Goal: Communication & Community: Participate in discussion

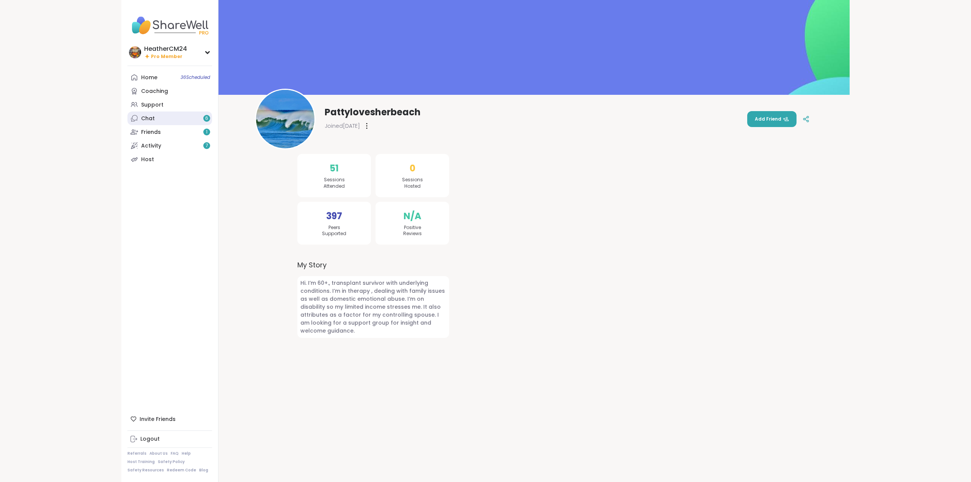
click at [144, 120] on div "Chat 6" at bounding box center [148, 119] width 14 height 8
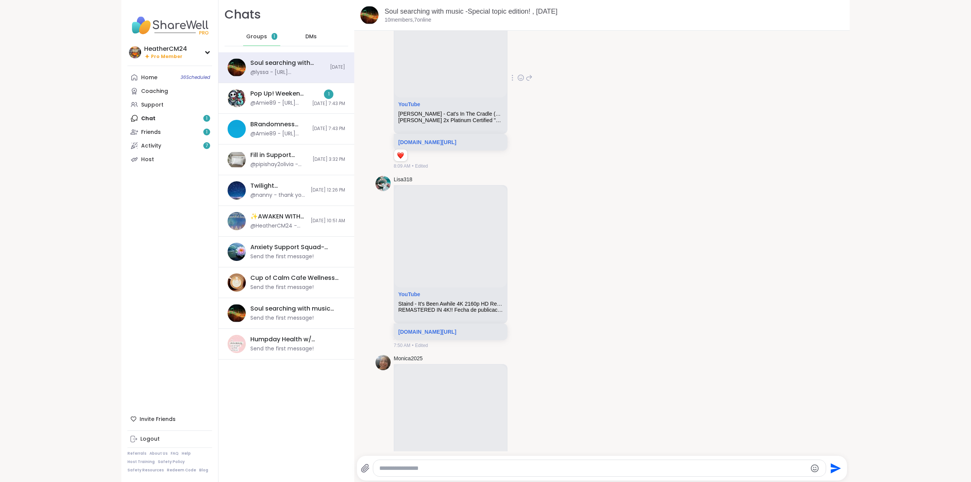
scroll to position [436, 0]
click at [522, 77] on icon at bounding box center [520, 76] width 7 height 8
click at [464, 63] on div "Select Reaction: Heart" at bounding box center [460, 63] width 7 height 7
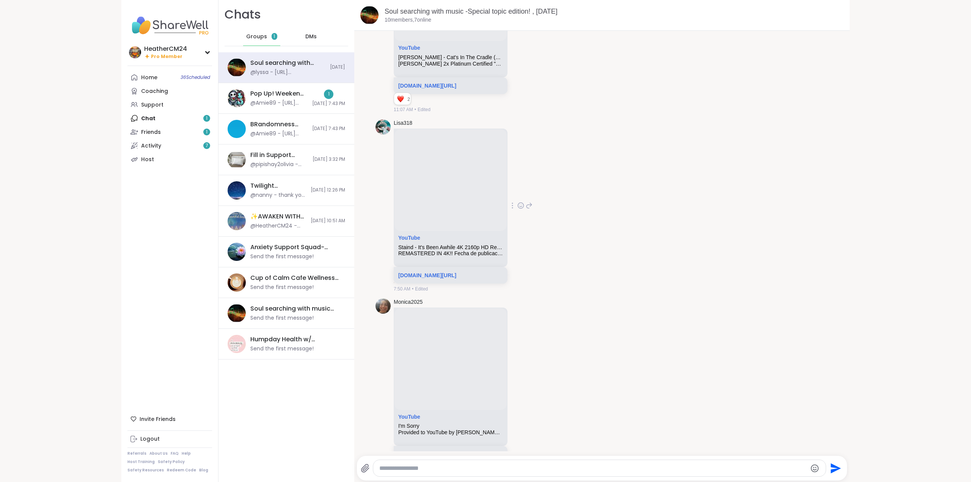
scroll to position [493, 0]
click at [519, 205] on icon at bounding box center [520, 203] width 7 height 8
click at [457, 190] on div "Select Reaction: Heart" at bounding box center [460, 191] width 7 height 7
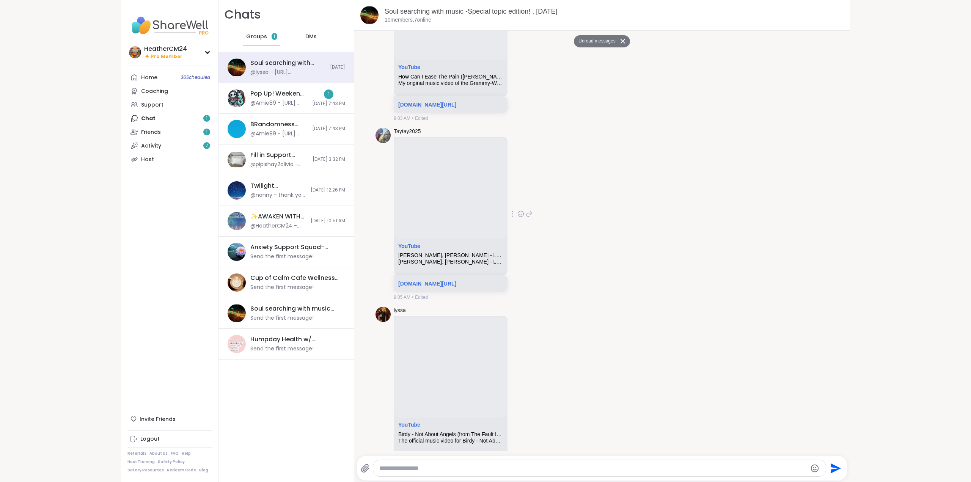
scroll to position [1413, 0]
click at [520, 214] on icon at bounding box center [520, 214] width 0 height 0
click at [464, 204] on div "Select Reaction: Heart" at bounding box center [460, 202] width 7 height 7
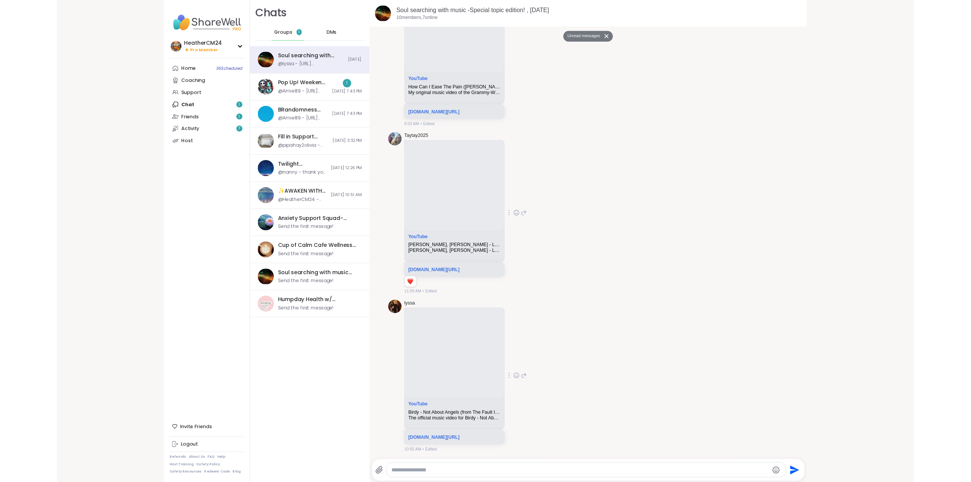
scroll to position [1455, 0]
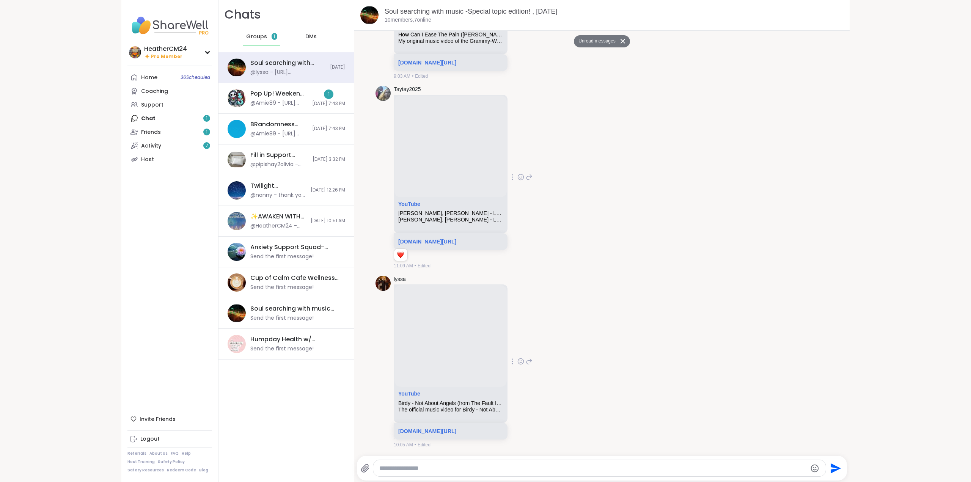
click at [518, 358] on icon at bounding box center [520, 362] width 7 height 8
click at [459, 348] on div "Select Reaction: Heart" at bounding box center [460, 349] width 7 height 7
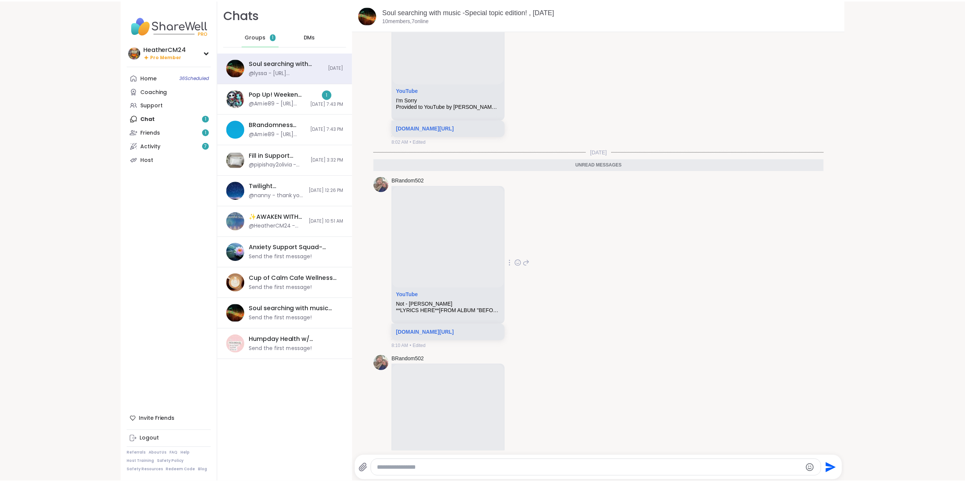
scroll to position [803, 0]
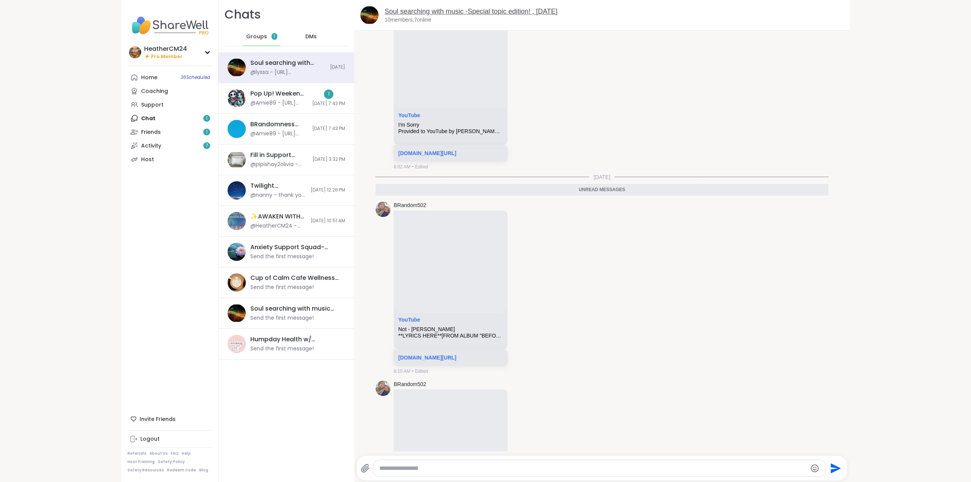
click at [413, 9] on link "Soul searching with music -Special topic edition! , Oct 06" at bounding box center [471, 12] width 173 height 8
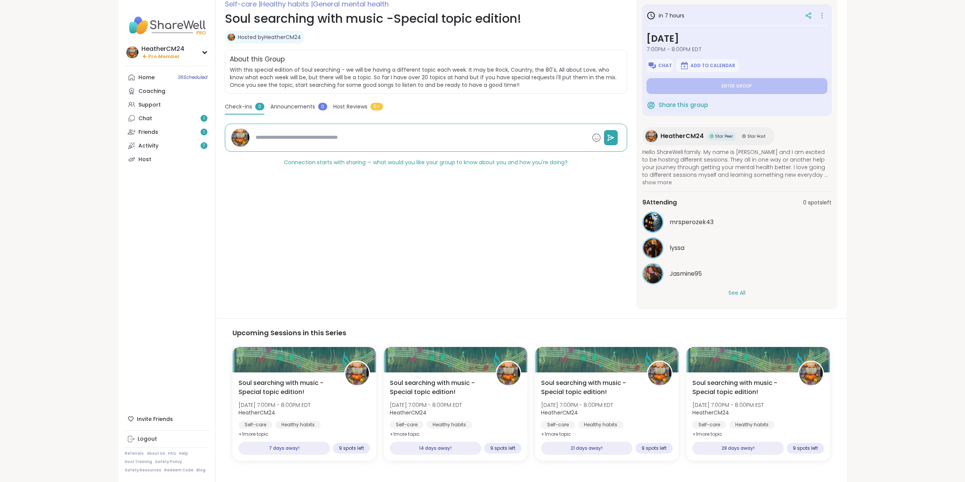
scroll to position [114, 0]
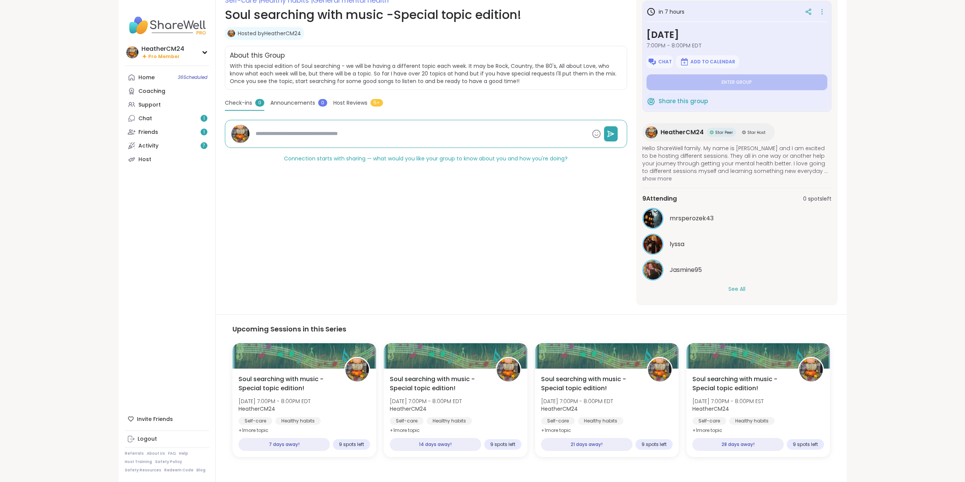
click at [737, 289] on button "See All" at bounding box center [736, 289] width 17 height 8
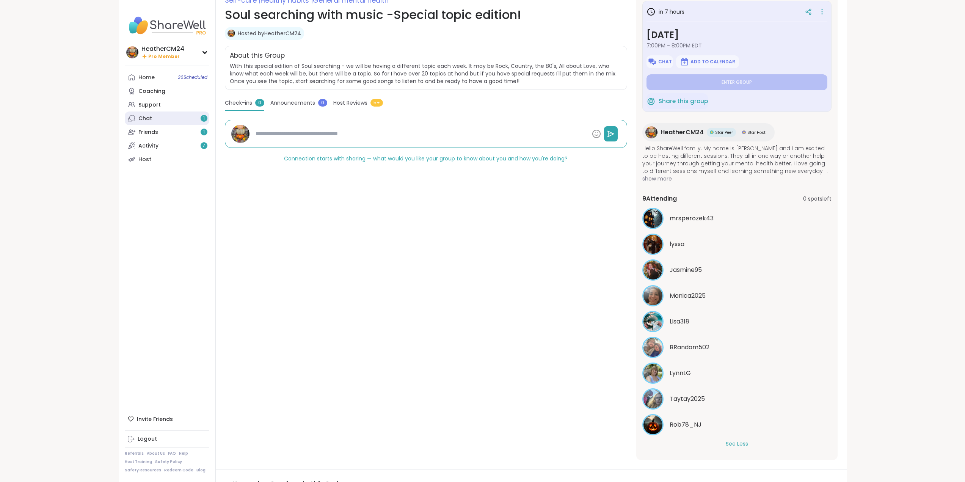
click at [148, 118] on div "Chat 1" at bounding box center [145, 119] width 14 height 8
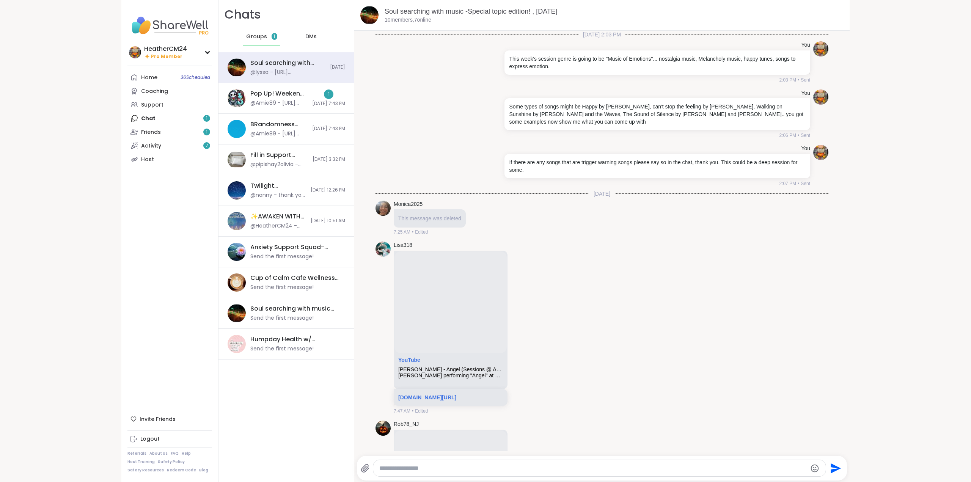
scroll to position [1441, 0]
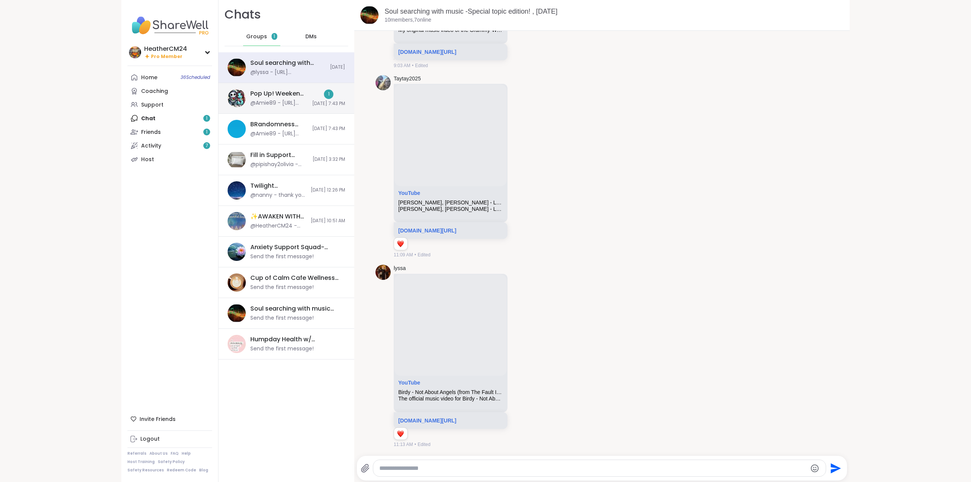
click at [267, 97] on div "Pop Up! Weekend Session!, Oct 05" at bounding box center [278, 93] width 57 height 8
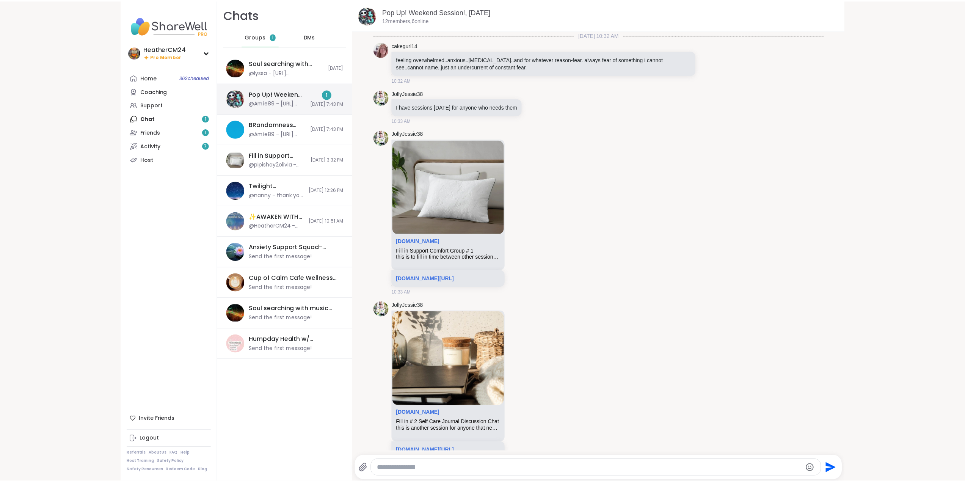
scroll to position [2352, 0]
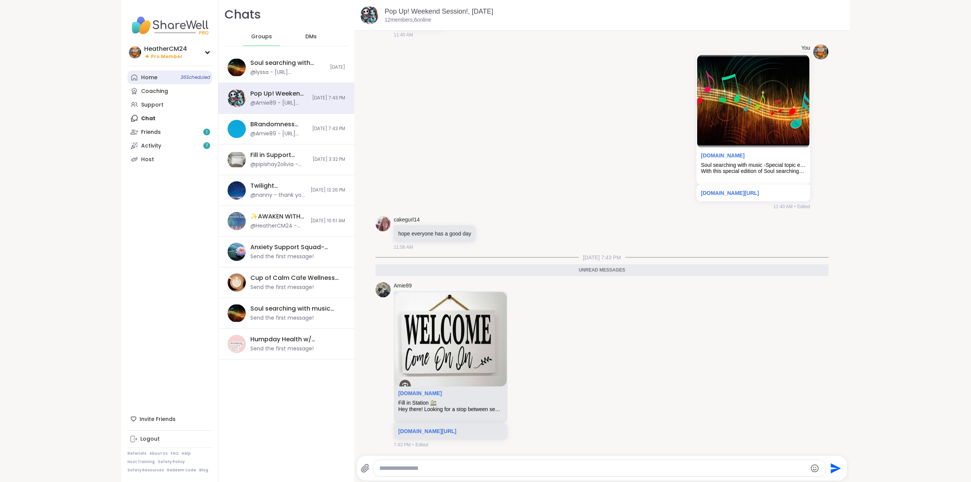
click at [146, 76] on div "Home 36 Scheduled" at bounding box center [149, 78] width 16 height 8
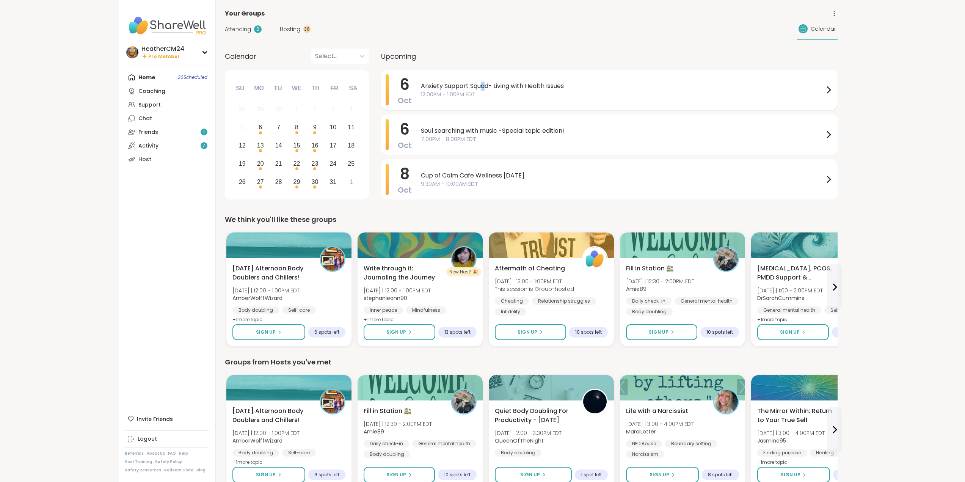
click at [486, 88] on span "Anxiety Support Squad- Living with Health Issues" at bounding box center [622, 86] width 403 height 9
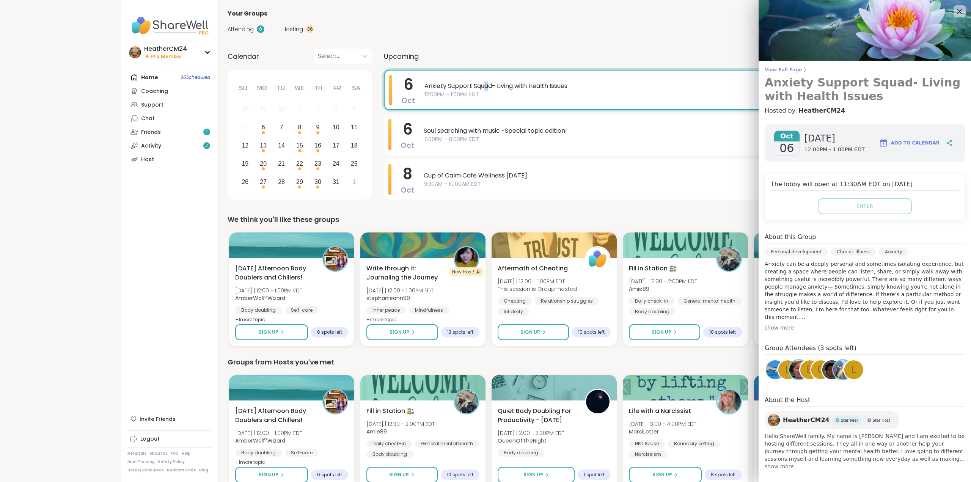
click at [771, 70] on span "View Full Page" at bounding box center [865, 70] width 200 height 6
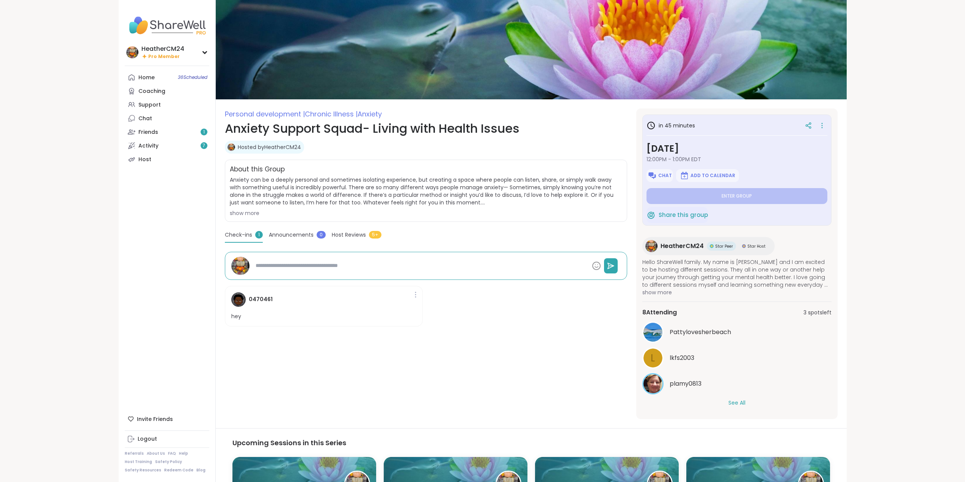
click at [735, 404] on button "See All" at bounding box center [736, 403] width 17 height 8
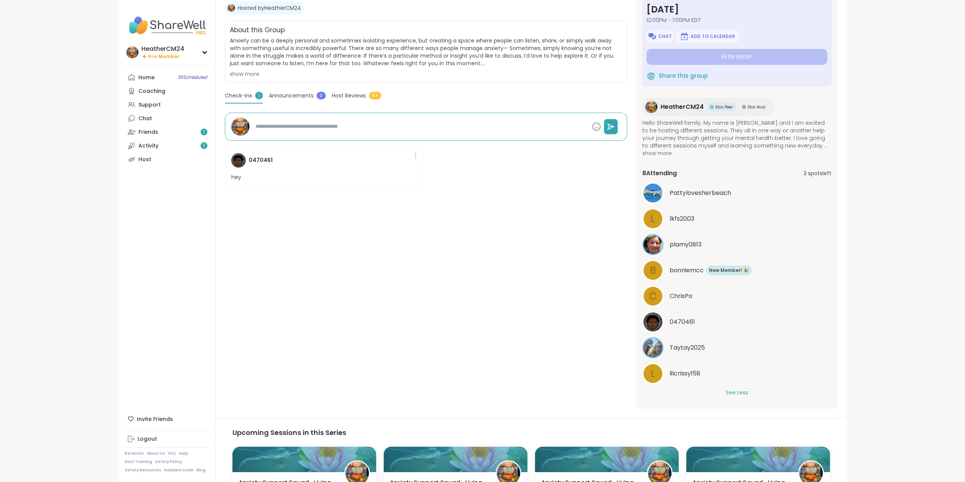
scroll to position [142, 0]
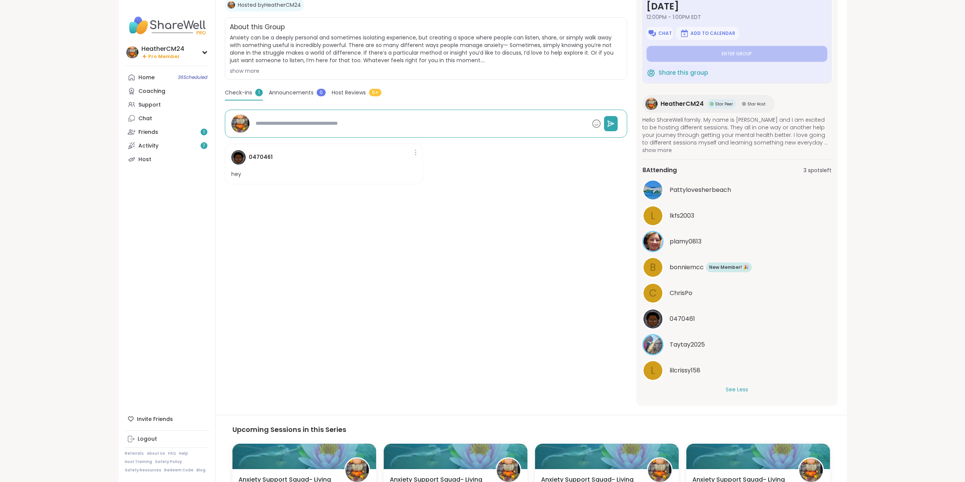
click at [653, 216] on span "l" at bounding box center [653, 216] width 4 height 15
click at [676, 270] on span "bonniemcc" at bounding box center [687, 267] width 34 height 9
click at [678, 294] on span "ChrisPo" at bounding box center [681, 293] width 23 height 9
click at [682, 317] on span "0470461" at bounding box center [682, 318] width 25 height 9
click at [692, 370] on span "lilcrissy158" at bounding box center [685, 370] width 31 height 9
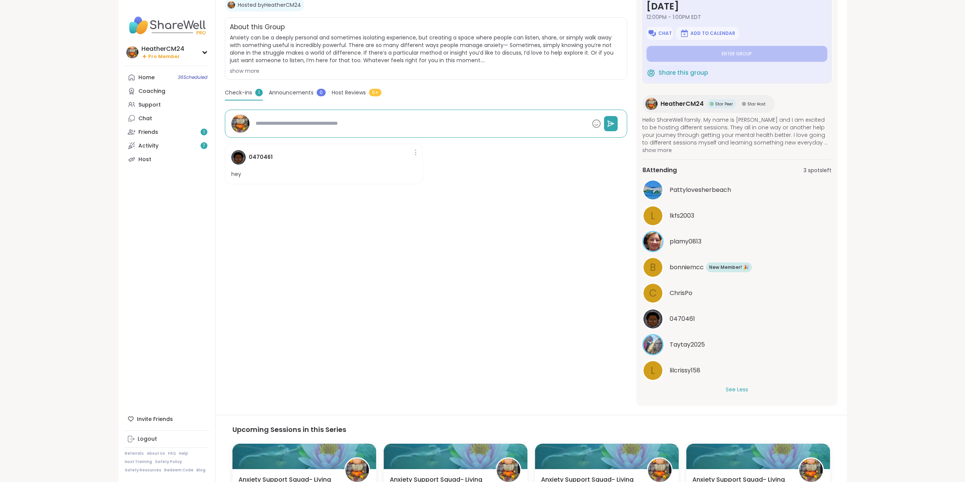
click at [683, 189] on span "Pattylovesherbeach" at bounding box center [700, 189] width 61 height 9
click at [158, 133] on link "Friends 1" at bounding box center [167, 132] width 85 height 14
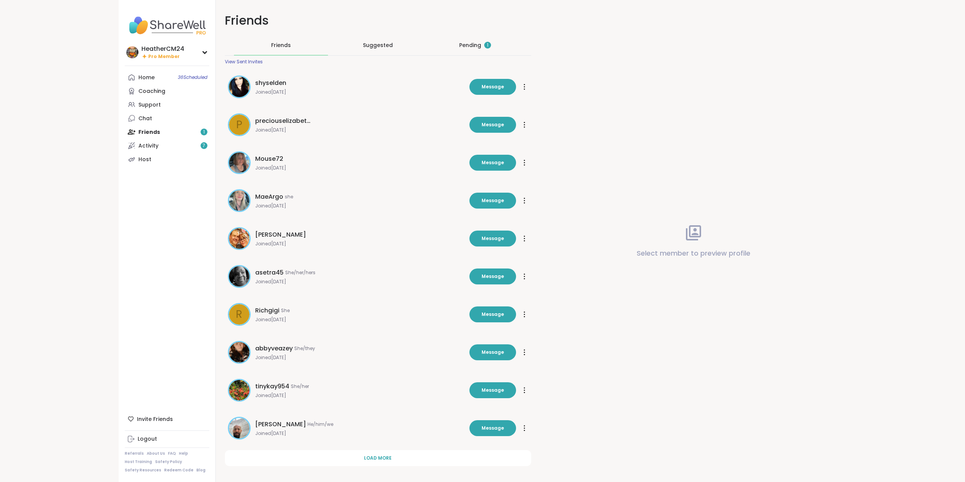
click at [476, 46] on div "Pending 1" at bounding box center [475, 45] width 32 height 8
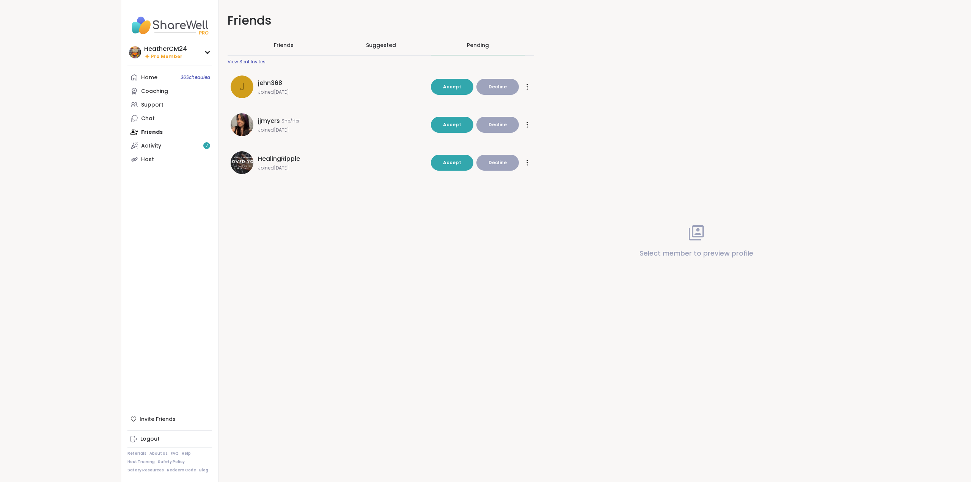
click at [153, 75] on div "Home 36 Scheduled" at bounding box center [149, 78] width 16 height 8
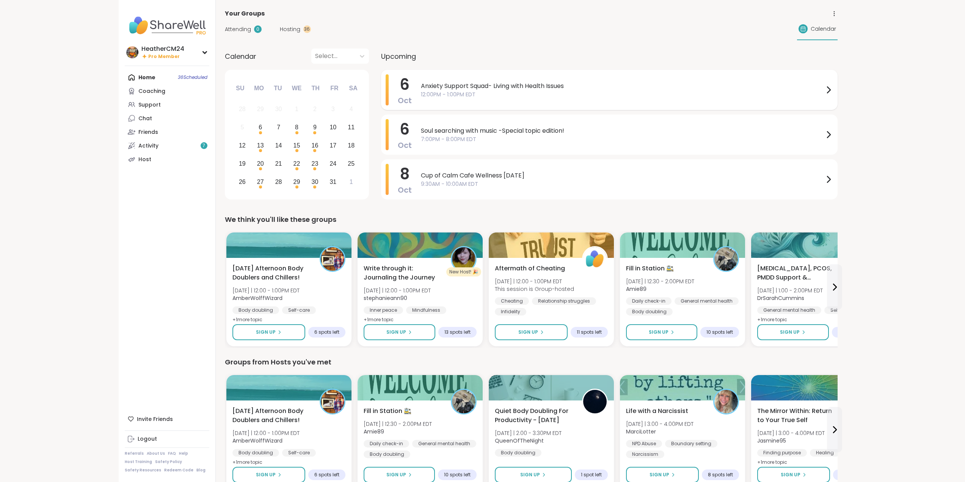
click at [459, 94] on span "12:00PM - 1:00PM EDT" at bounding box center [622, 95] width 403 height 8
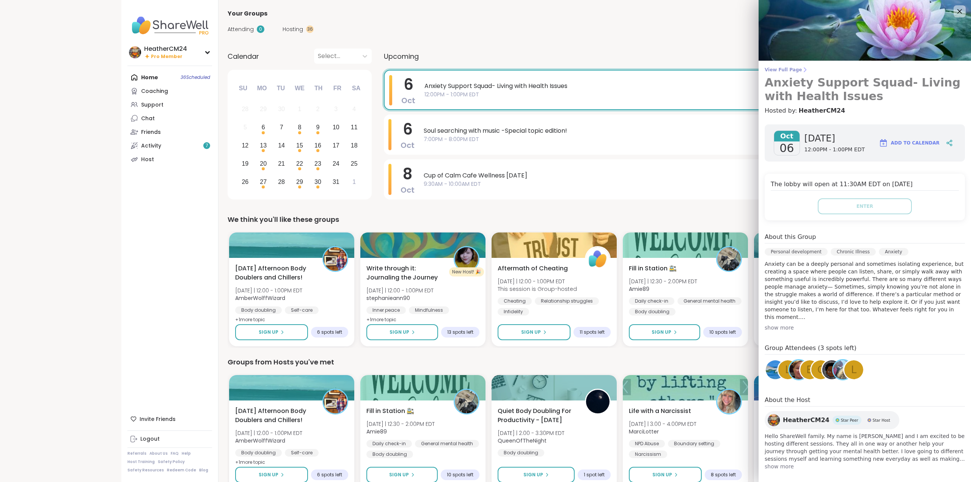
click at [779, 71] on span "View Full Page" at bounding box center [865, 70] width 200 height 6
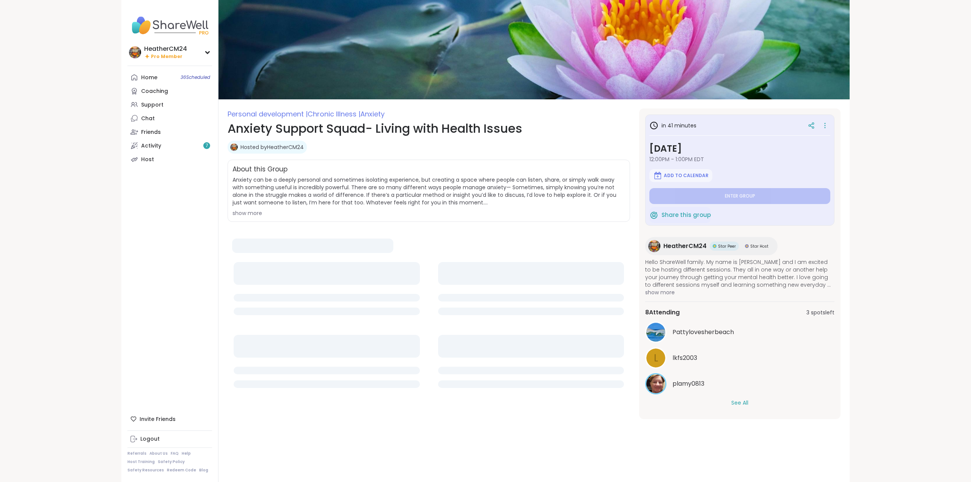
type textarea "*"
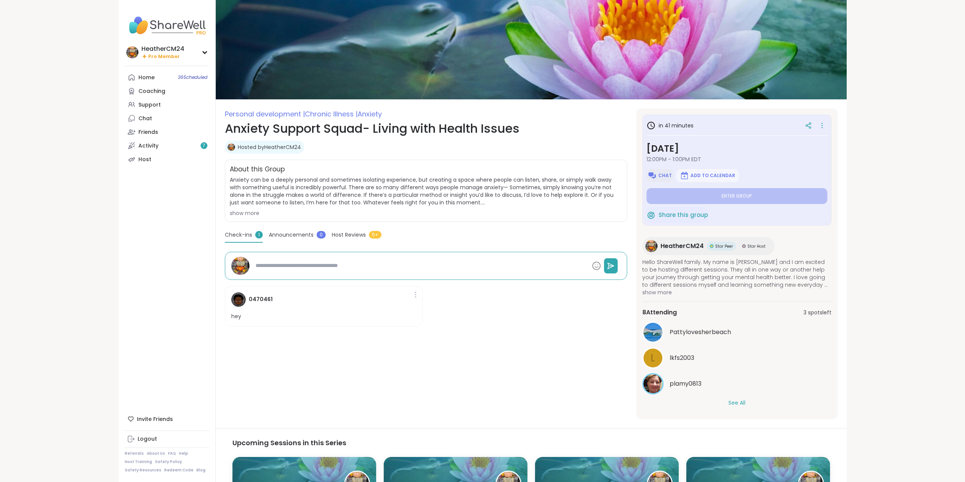
click at [661, 175] on span "Chat" at bounding box center [665, 176] width 14 height 6
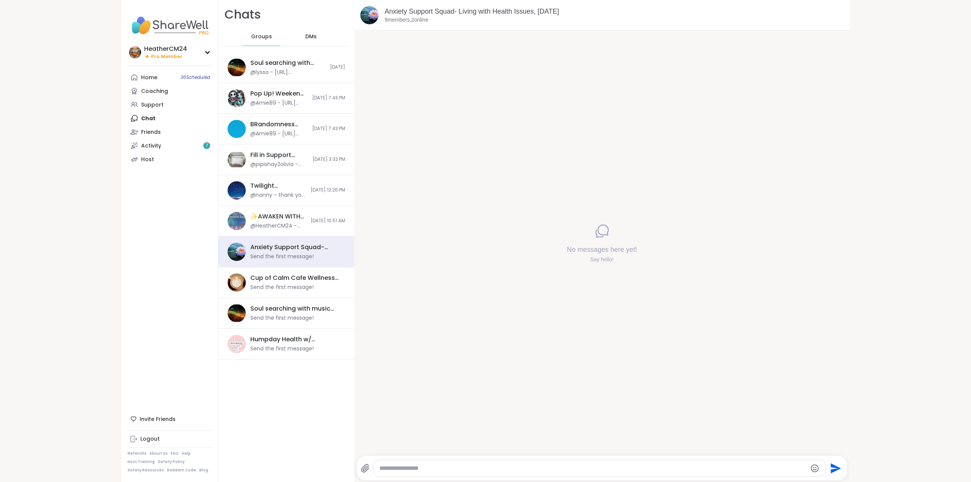
click at [385, 471] on textarea "Type your message" at bounding box center [593, 469] width 428 height 8
type textarea "**********"
click at [279, 341] on div "Humpday Health w/ [PERSON_NAME], [DATE]" at bounding box center [295, 339] width 90 height 8
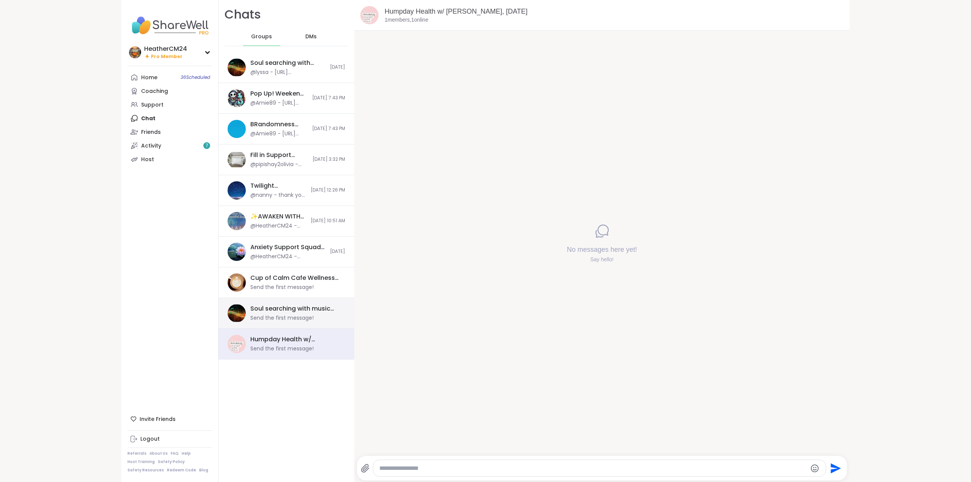
click at [278, 312] on div "Soul searching with music 🎵🎶, [DATE]" at bounding box center [295, 309] width 90 height 8
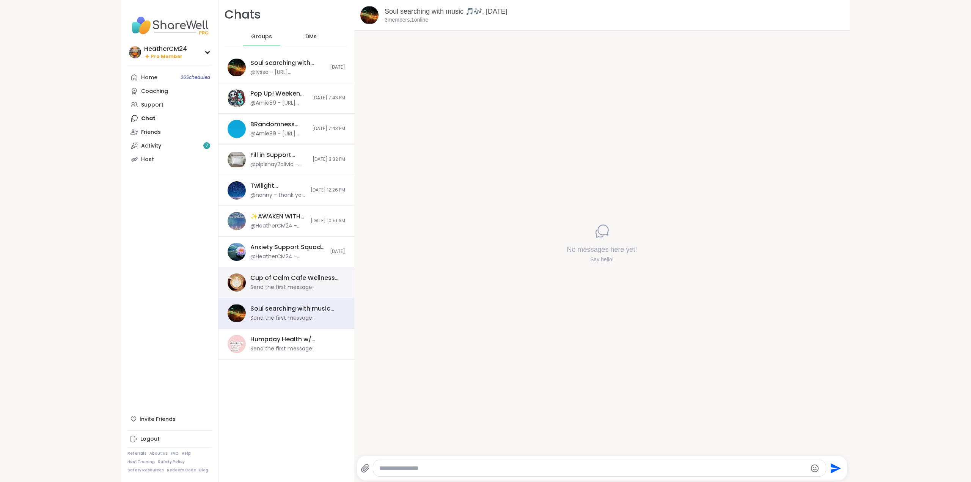
click at [273, 279] on div "Cup of Calm Cafe Wellness [DATE]" at bounding box center [295, 278] width 90 height 8
click at [413, 463] on div at bounding box center [599, 468] width 453 height 16
click at [405, 467] on textarea "Type your message" at bounding box center [593, 469] width 428 height 8
click at [403, 11] on link "Cup of Calm Cafe Wellness [DATE]" at bounding box center [438, 12] width 107 height 8
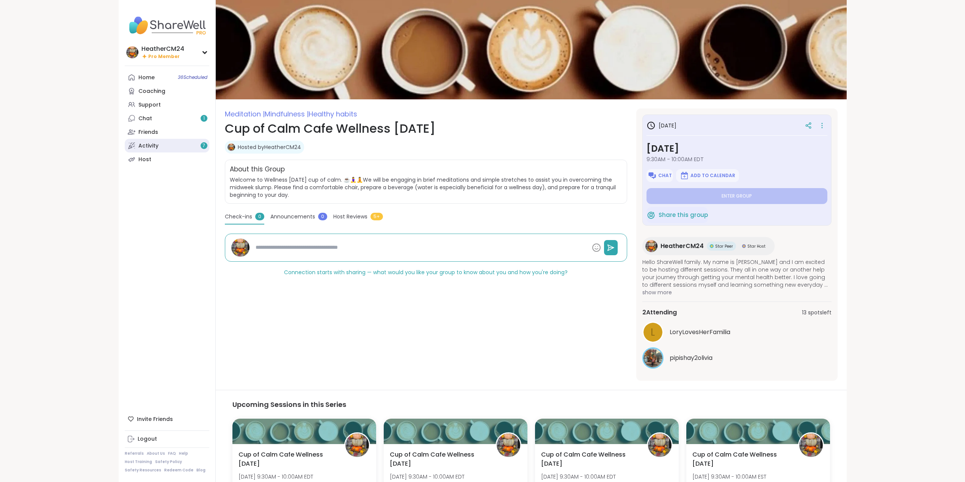
click at [155, 145] on div "Activity 7" at bounding box center [148, 146] width 20 height 8
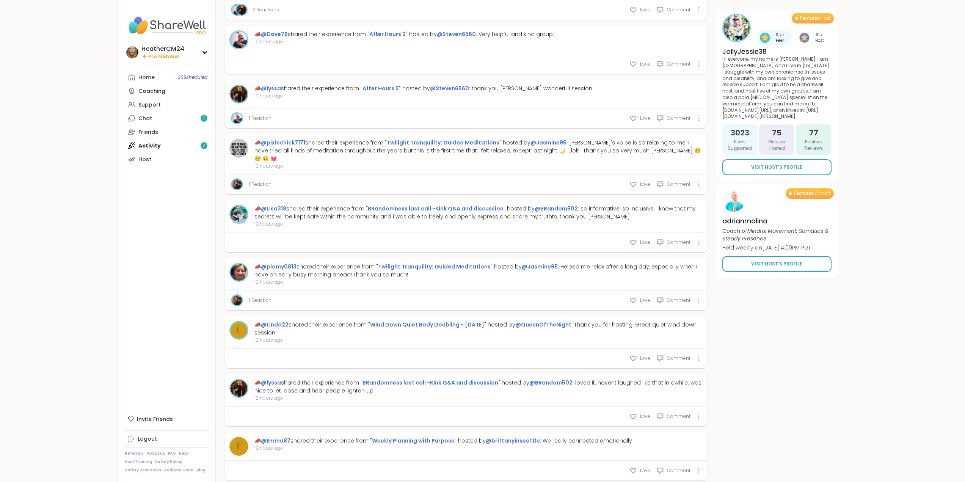
scroll to position [1362, 0]
click at [149, 84] on link "Coaching" at bounding box center [167, 91] width 85 height 14
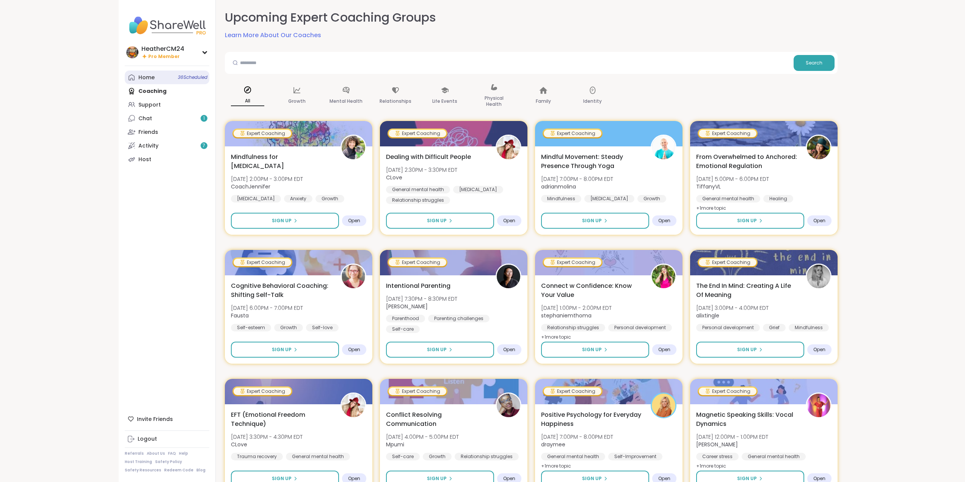
click at [144, 77] on div "Home 36 Scheduled" at bounding box center [146, 78] width 16 height 8
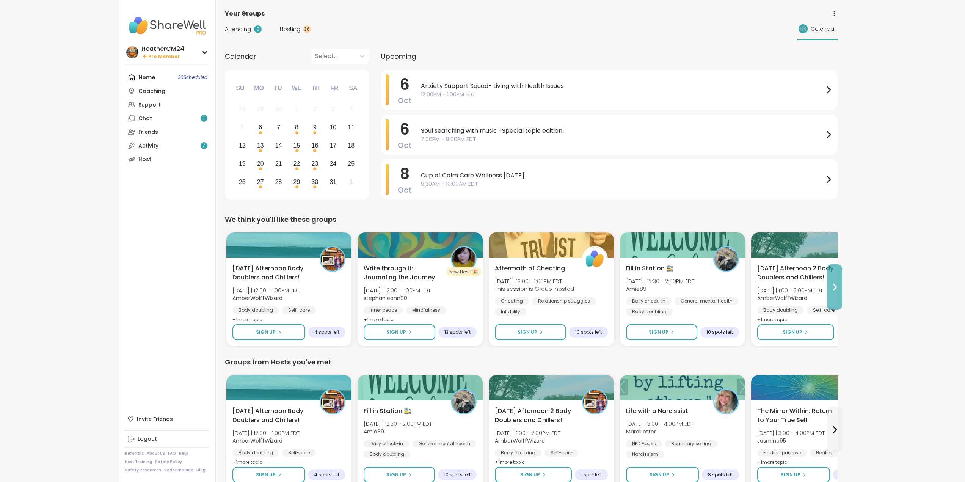
click at [835, 283] on icon at bounding box center [834, 287] width 9 height 9
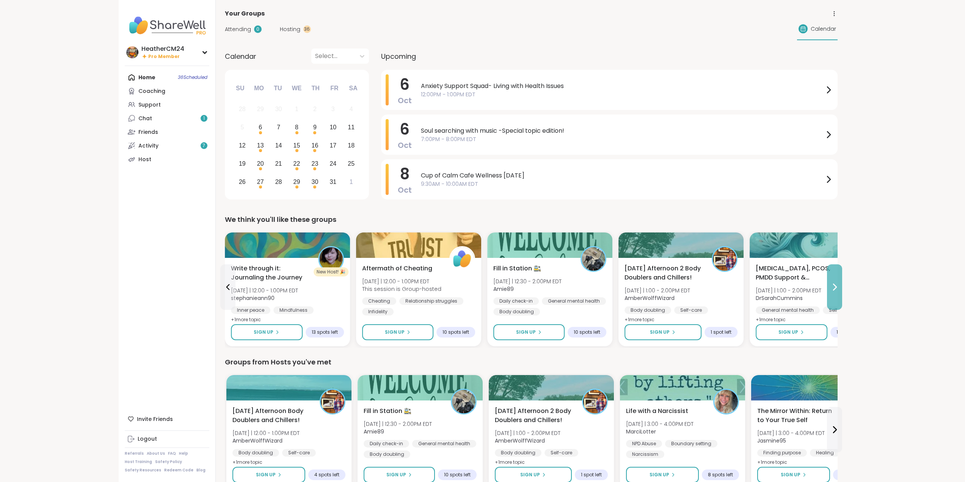
click at [835, 284] on icon at bounding box center [834, 287] width 9 height 9
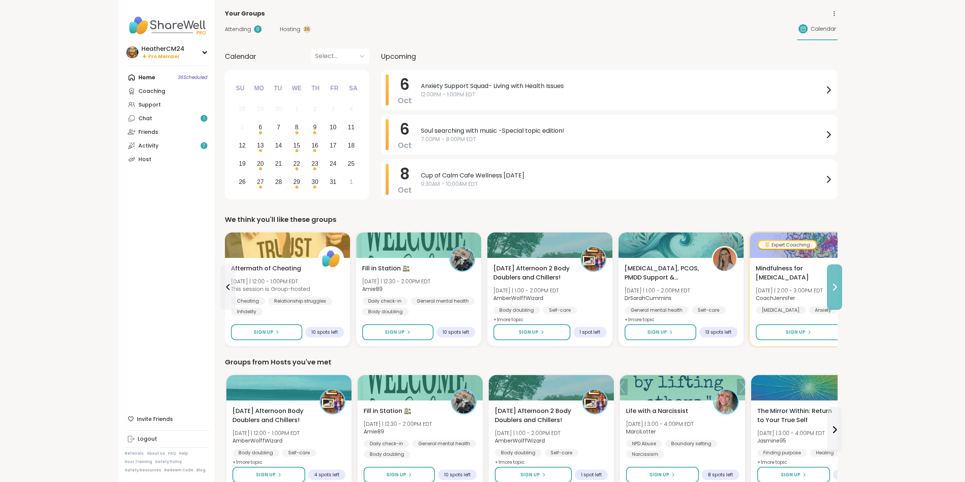
click at [835, 284] on icon at bounding box center [834, 287] width 9 height 9
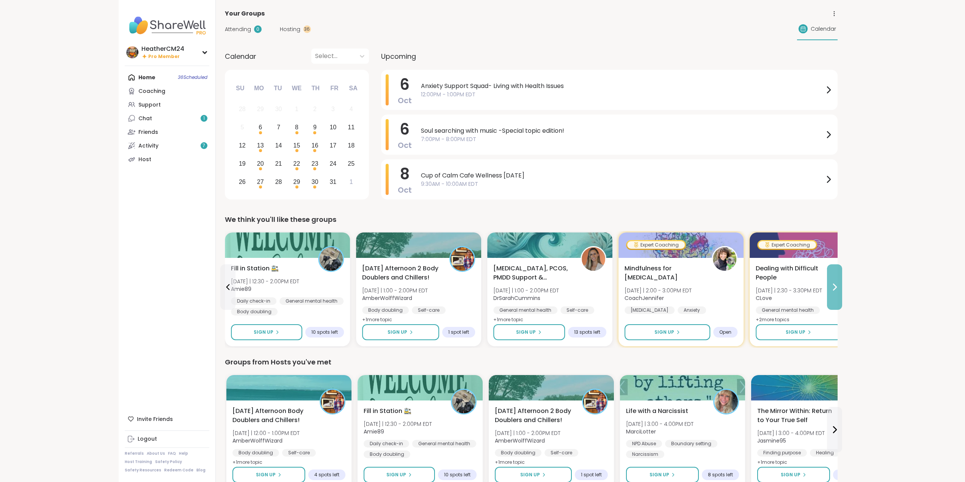
click at [835, 284] on icon at bounding box center [834, 287] width 9 height 9
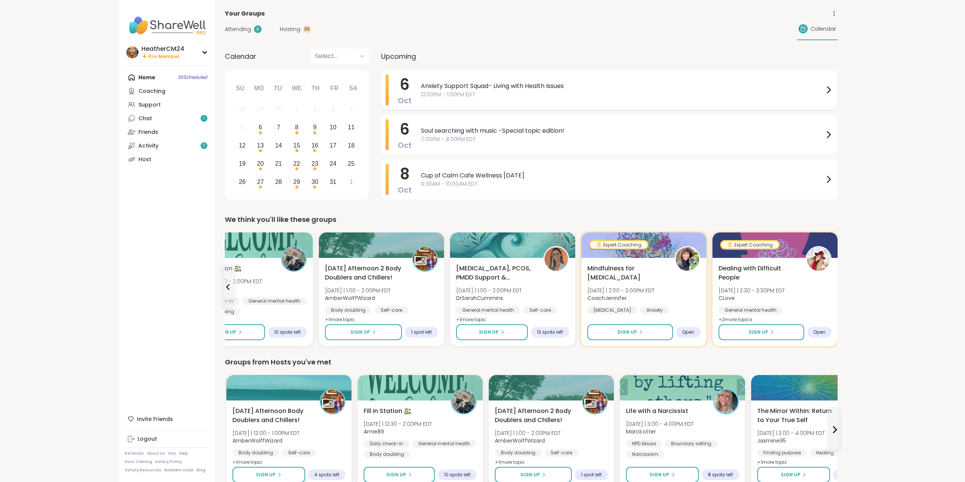
click at [458, 89] on span "Anxiety Support Squad- Living with Health Issues" at bounding box center [622, 86] width 403 height 9
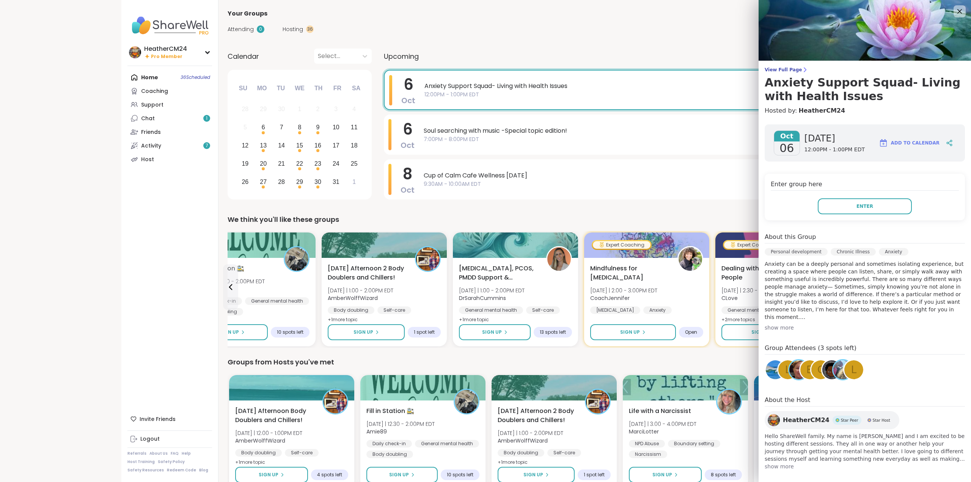
click at [766, 68] on span "View Full Page" at bounding box center [865, 70] width 200 height 6
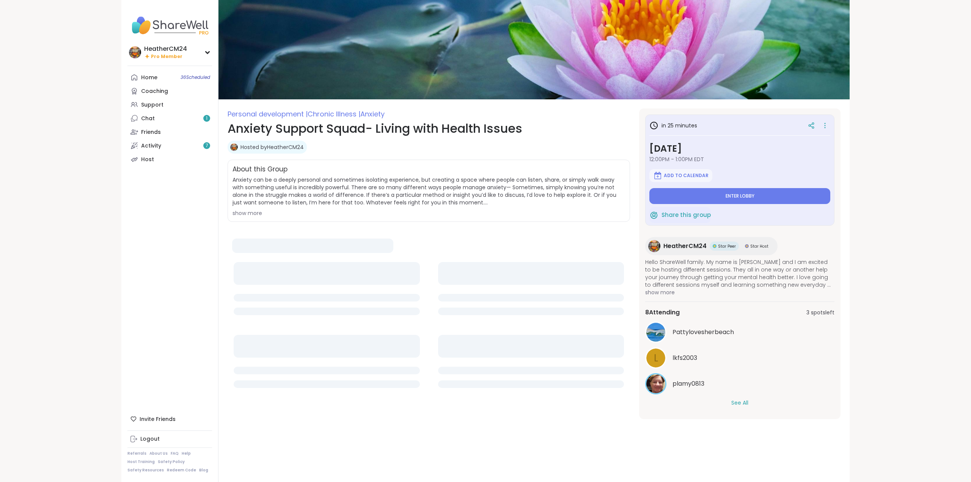
type textarea "*"
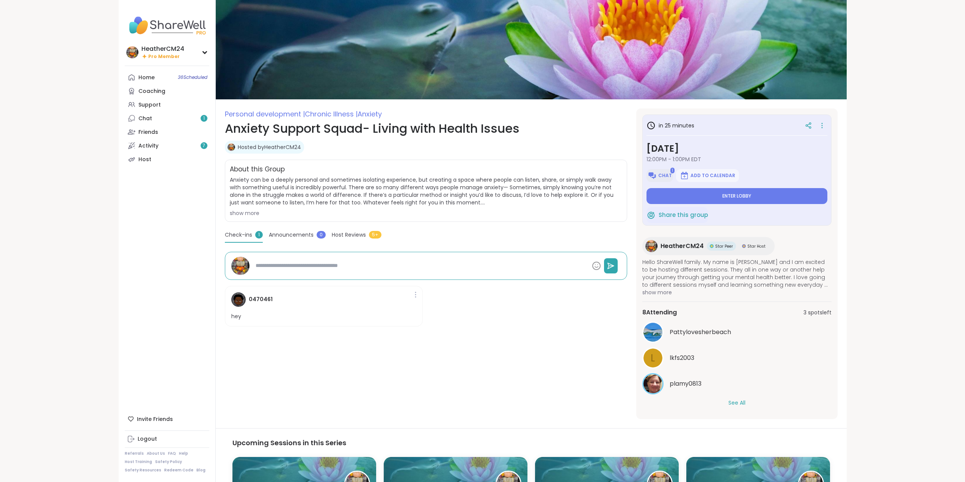
click at [661, 176] on span "Chat" at bounding box center [665, 176] width 14 height 6
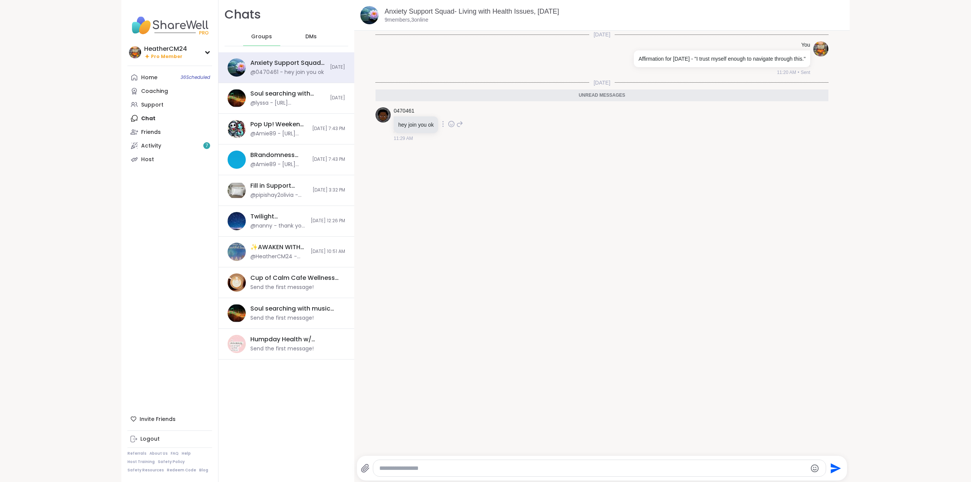
click at [458, 123] on icon at bounding box center [459, 124] width 5 height 5
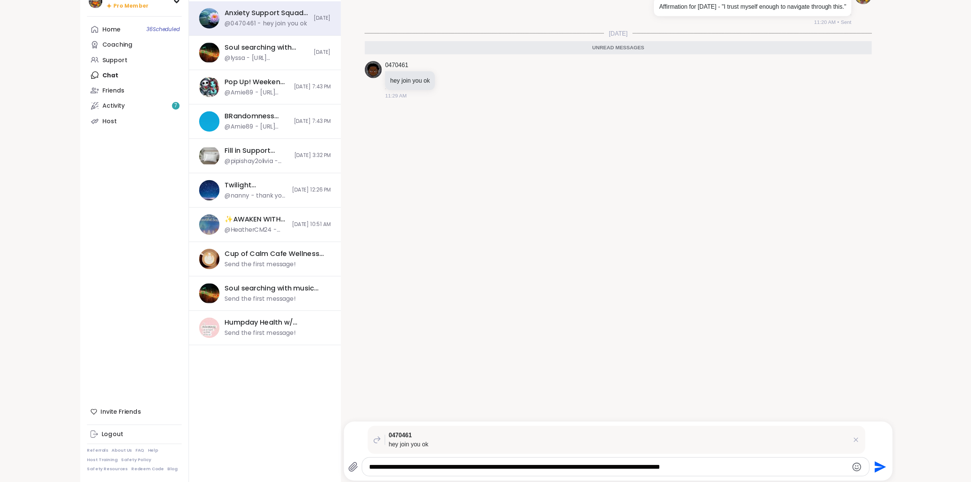
click at [815, 469] on icon "Emoji picker" at bounding box center [814, 468] width 9 height 9
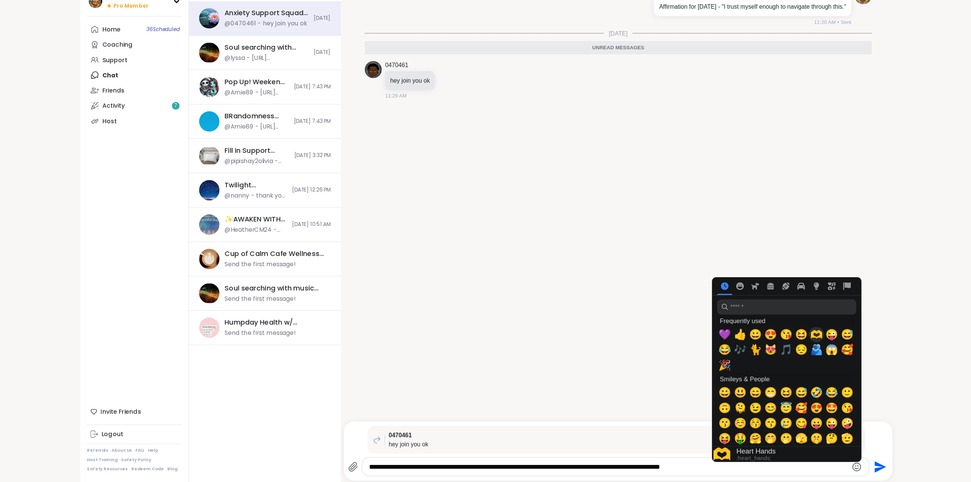
click at [778, 349] on span "🫶" at bounding box center [778, 350] width 11 height 11
type textarea "**********"
click at [831, 465] on icon "Send" at bounding box center [836, 468] width 10 height 10
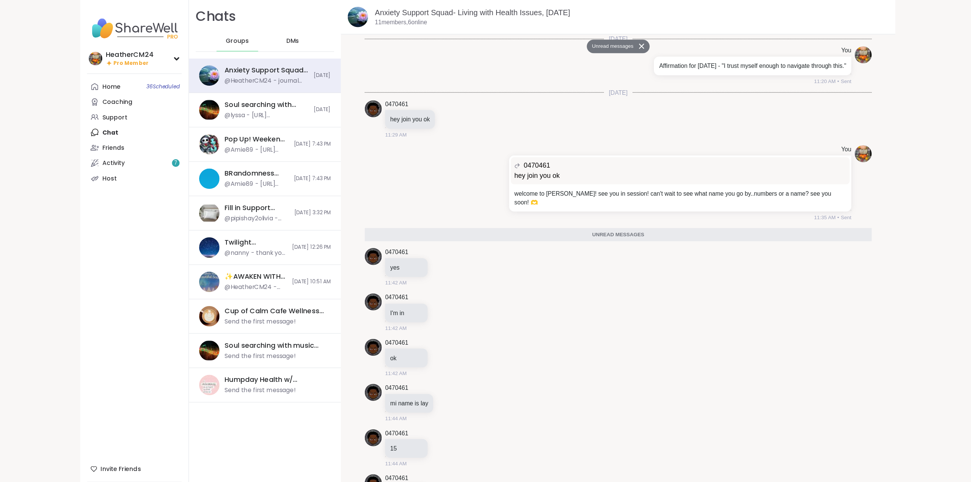
scroll to position [245, 0]
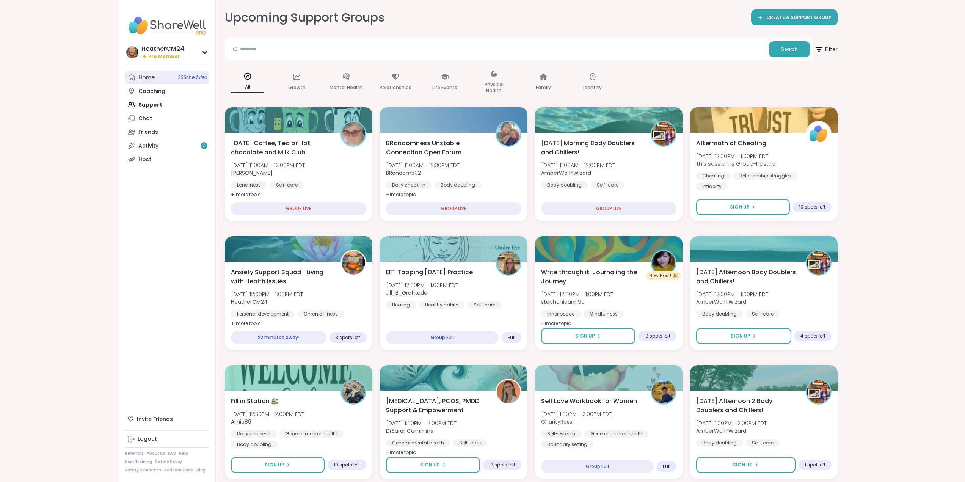
click at [143, 76] on div "Home 36 Scheduled" at bounding box center [146, 78] width 16 height 8
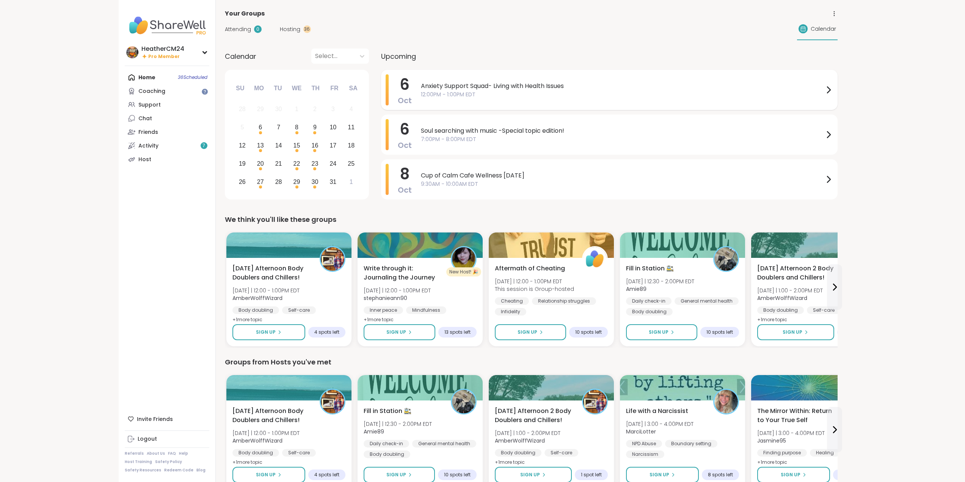
click at [439, 89] on span "Anxiety Support Squad- Living with Health Issues" at bounding box center [622, 86] width 403 height 9
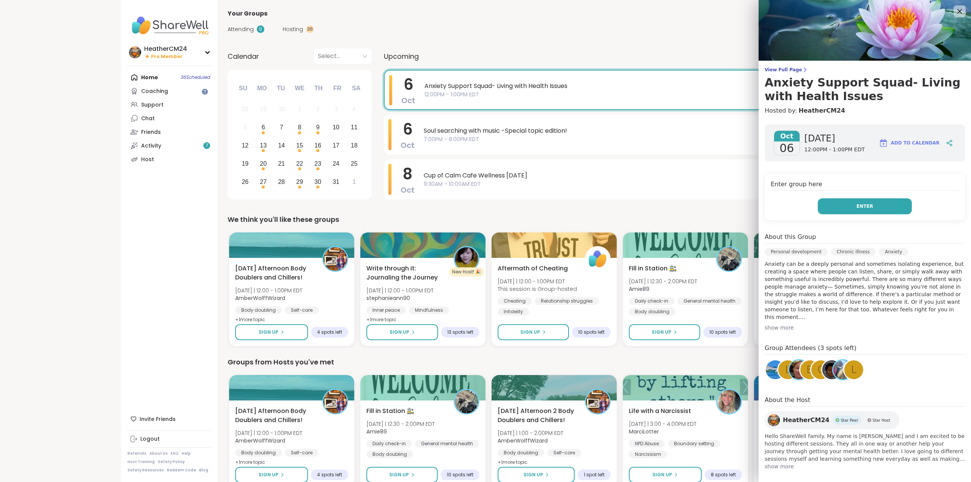
click at [872, 206] on button "Enter" at bounding box center [865, 206] width 94 height 16
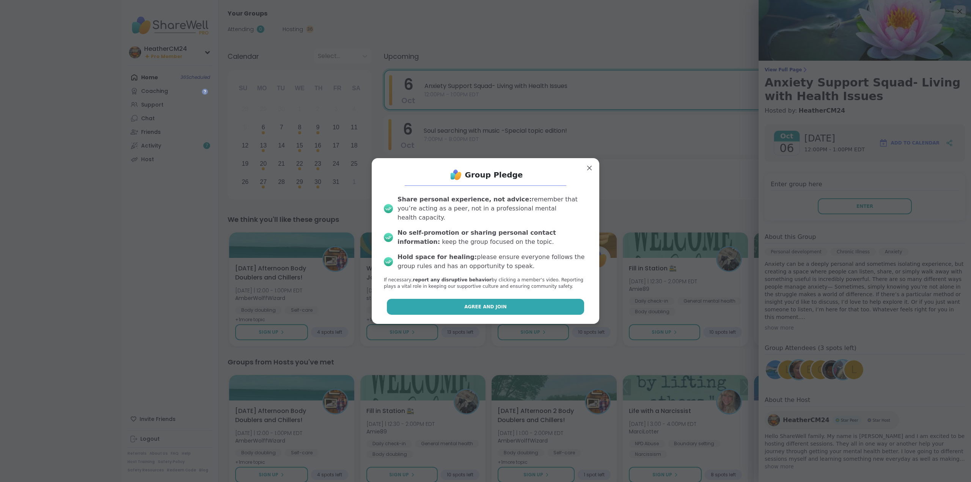
click at [510, 305] on button "Agree and Join" at bounding box center [486, 307] width 198 height 16
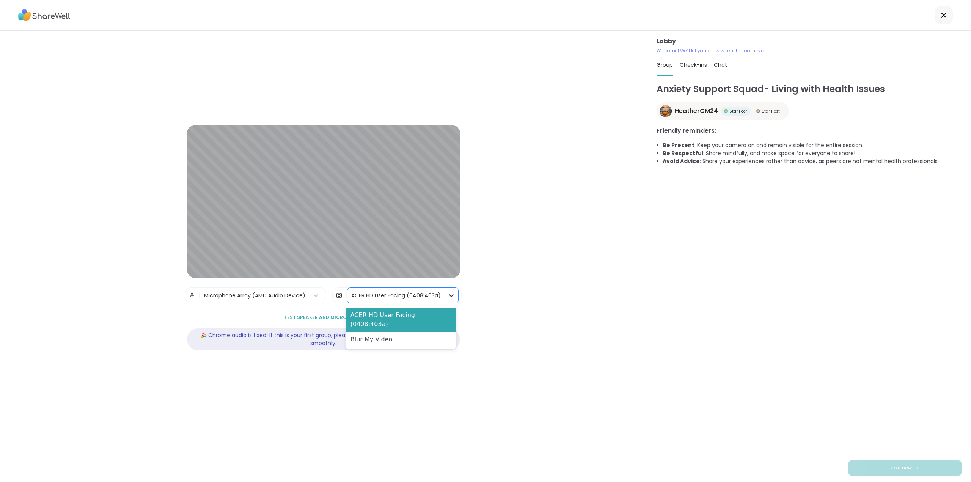
click at [449, 295] on icon at bounding box center [451, 295] width 5 height 3
click at [447, 295] on icon at bounding box center [451, 296] width 8 height 8
click at [314, 294] on icon at bounding box center [316, 296] width 8 height 8
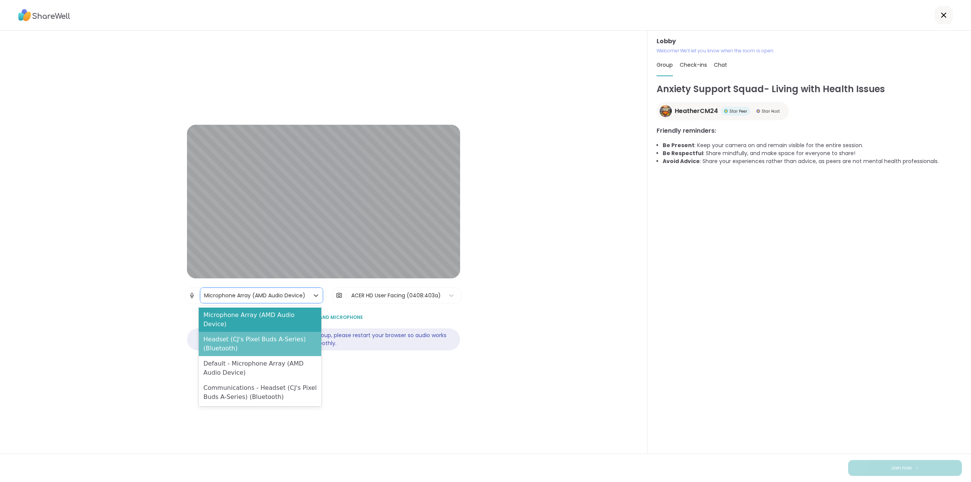
click at [299, 334] on div "Headset (CJ's Pixel Buds A-Series) (Bluetooth)" at bounding box center [260, 344] width 122 height 24
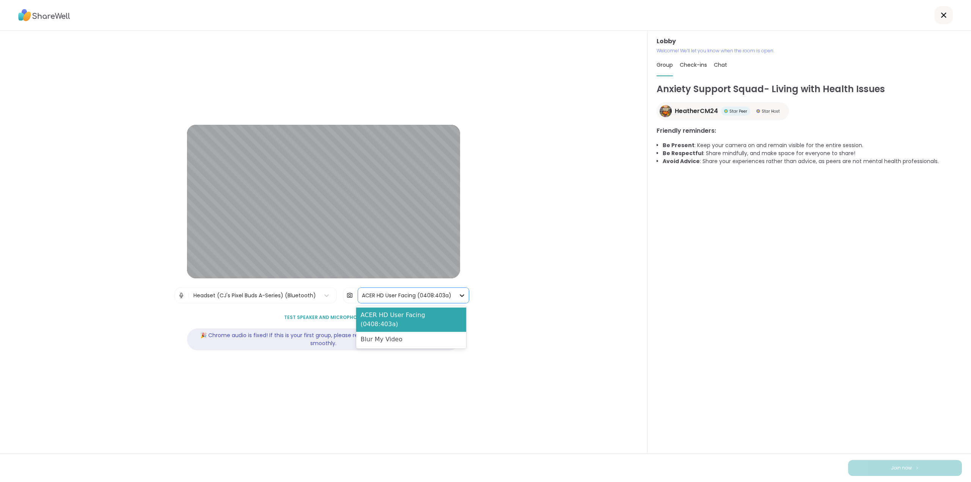
click at [459, 294] on icon at bounding box center [462, 296] width 8 height 8
click at [314, 316] on span "Test speaker and microphone" at bounding box center [323, 317] width 79 height 7
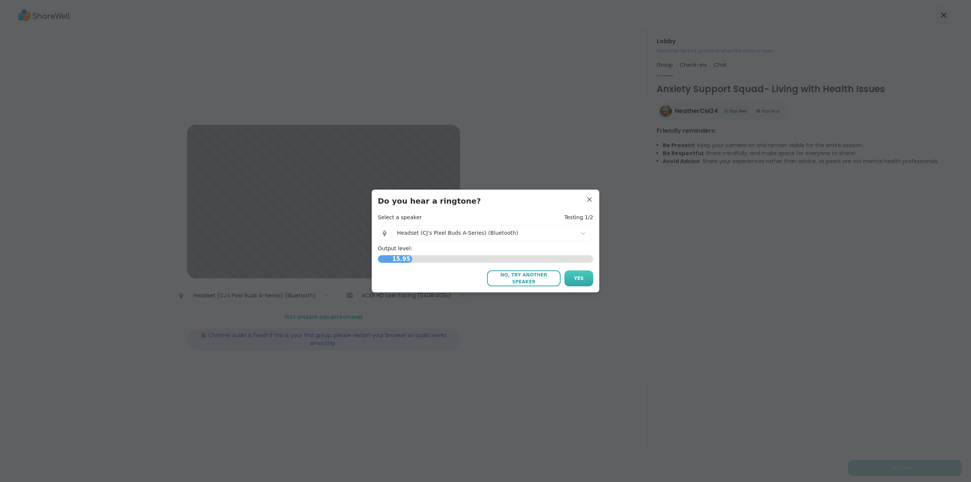
click at [570, 278] on button "Yes" at bounding box center [578, 278] width 29 height 16
click at [571, 284] on button "Yes" at bounding box center [578, 278] width 29 height 16
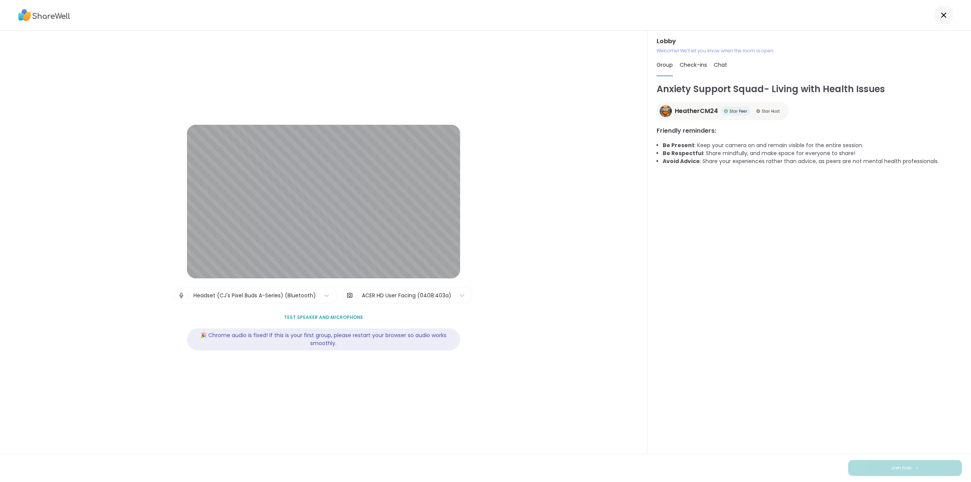
click at [940, 14] on icon at bounding box center [943, 15] width 9 height 9
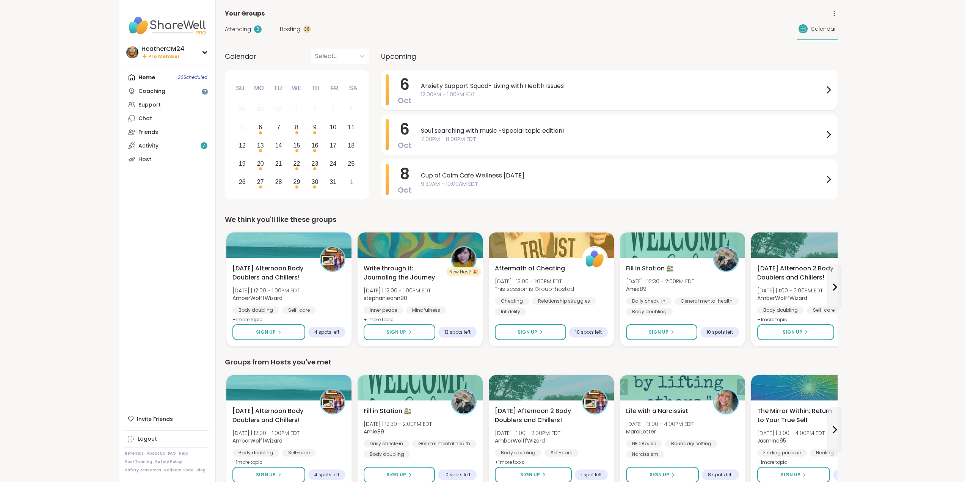
click at [497, 91] on span "12:00PM - 1:00PM EDT" at bounding box center [622, 95] width 403 height 8
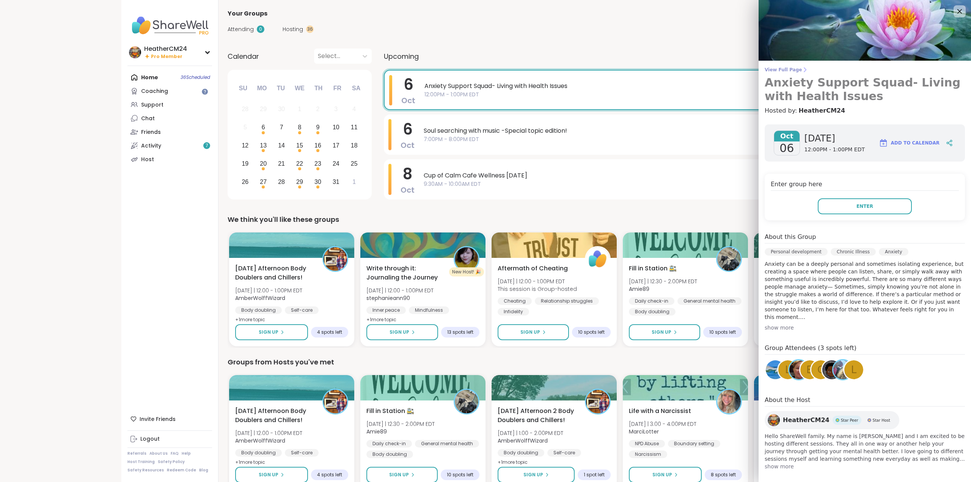
click at [776, 68] on span "View Full Page" at bounding box center [865, 70] width 200 height 6
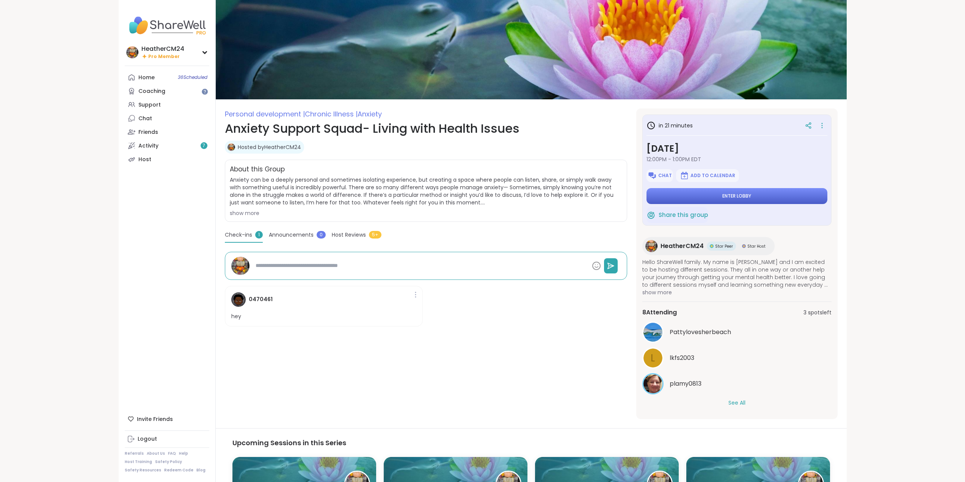
click at [720, 195] on button "Enter lobby" at bounding box center [737, 196] width 181 height 16
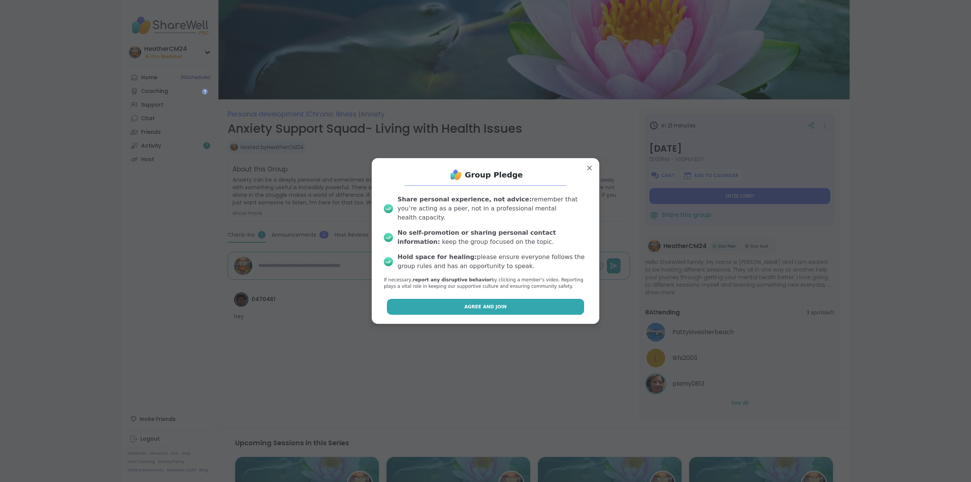
click at [550, 300] on button "Agree and Join" at bounding box center [486, 307] width 198 height 16
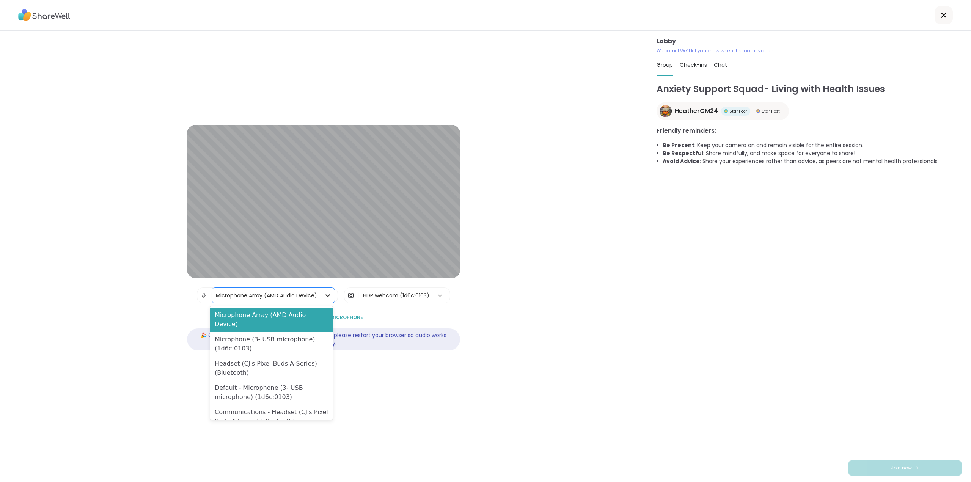
click at [324, 294] on icon at bounding box center [328, 296] width 8 height 8
click at [305, 365] on div "Headset (CJ's Pixel Buds A-Series) (Bluetooth)" at bounding box center [271, 368] width 122 height 24
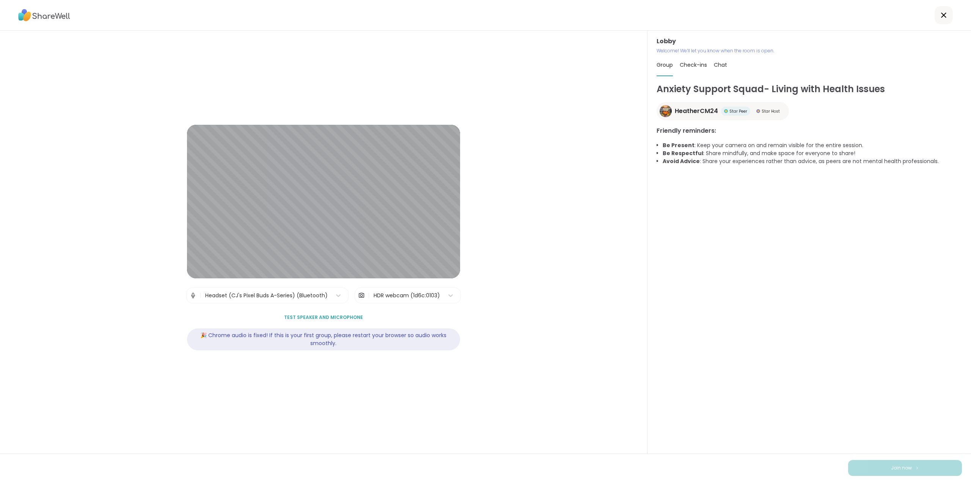
click at [334, 317] on span "Test speaker and microphone" at bounding box center [323, 317] width 79 height 7
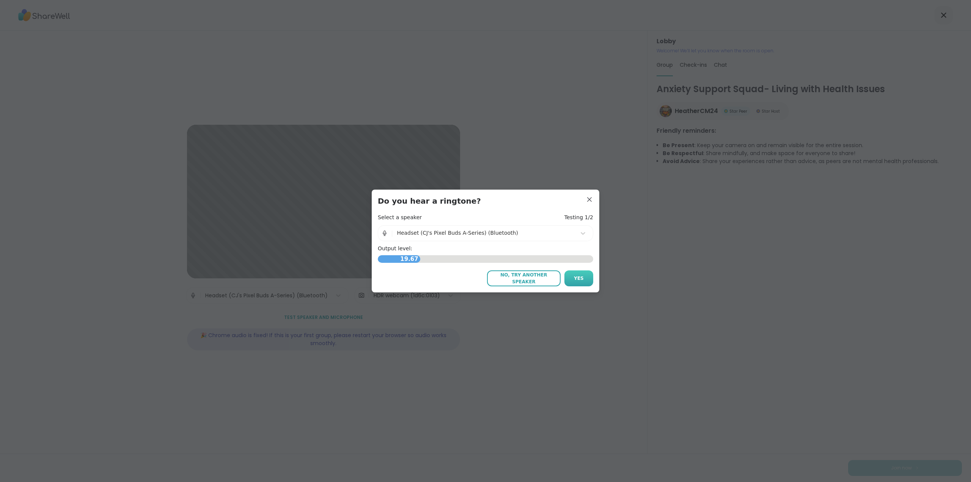
click at [581, 280] on button "Yes" at bounding box center [578, 278] width 29 height 16
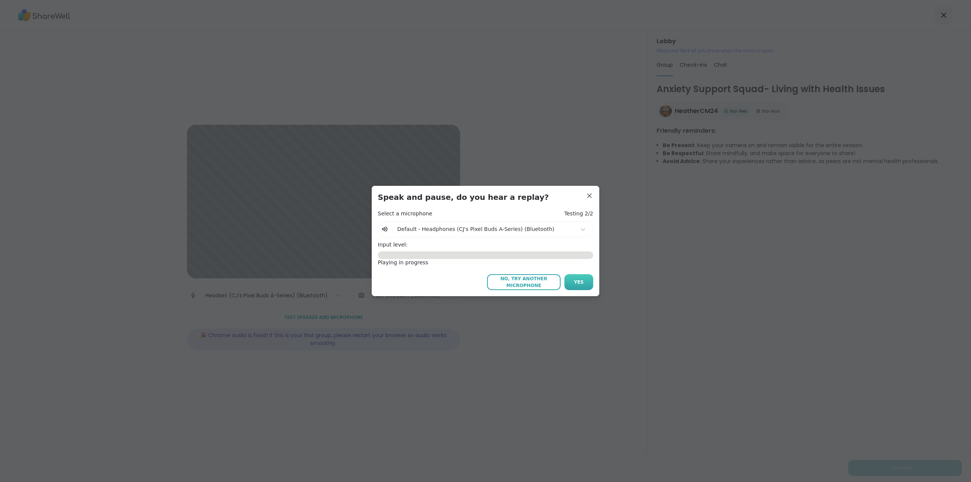
click at [581, 283] on button "Yes" at bounding box center [578, 282] width 29 height 16
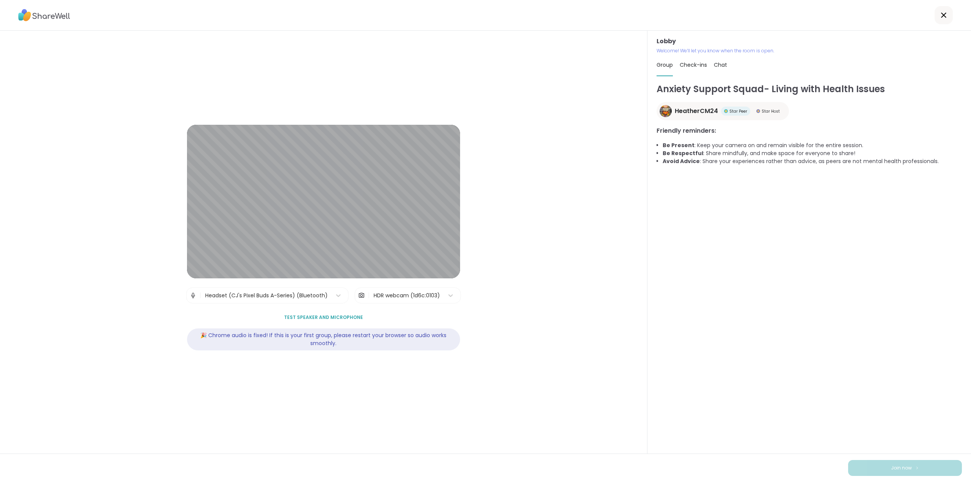
click at [694, 62] on span "Check-ins" at bounding box center [693, 65] width 27 height 8
type textarea "*"
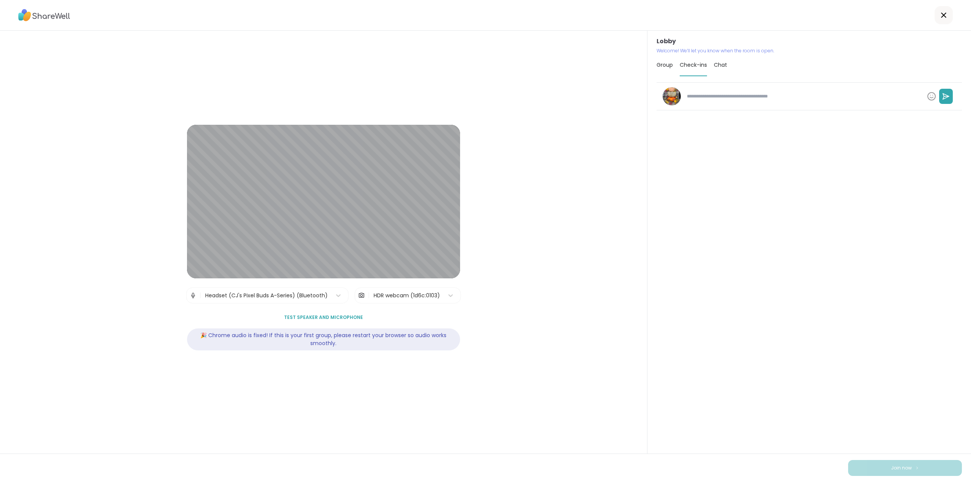
click at [722, 64] on span "Chat" at bounding box center [720, 65] width 13 height 8
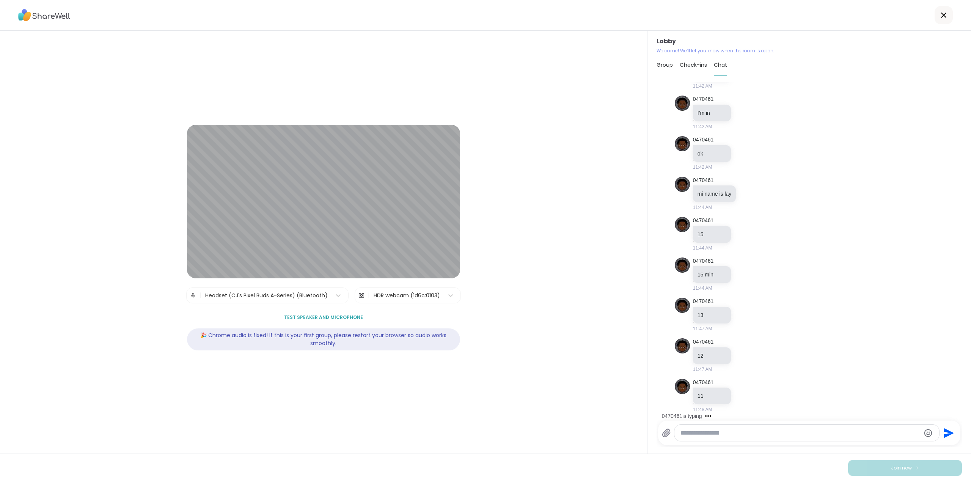
scroll to position [248, 0]
click at [701, 434] on textarea "Type your message" at bounding box center [800, 433] width 240 height 8
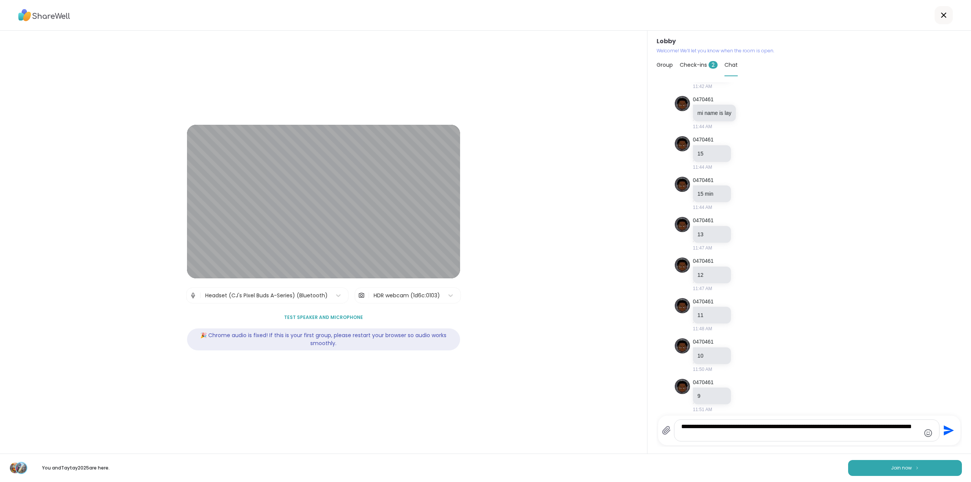
type textarea "**********"
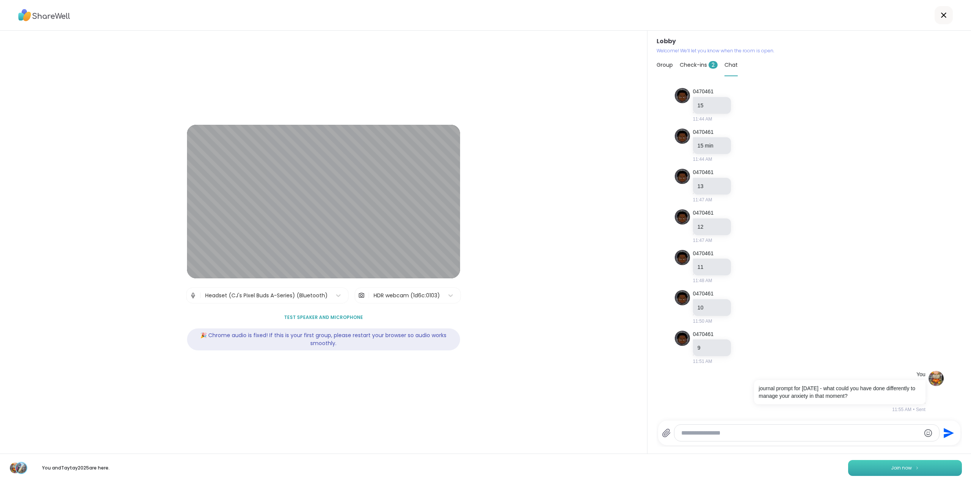
click at [856, 468] on button "Join now" at bounding box center [905, 468] width 114 height 16
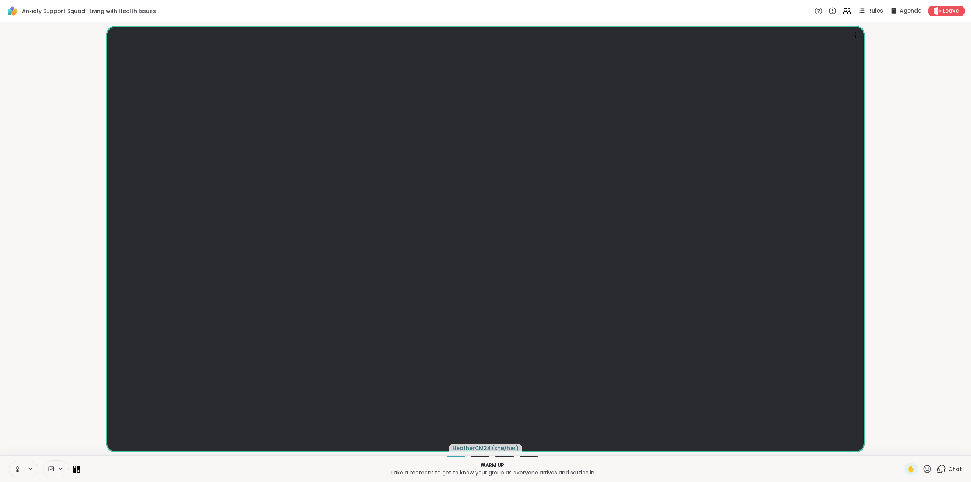
click at [844, 10] on icon at bounding box center [846, 10] width 9 height 9
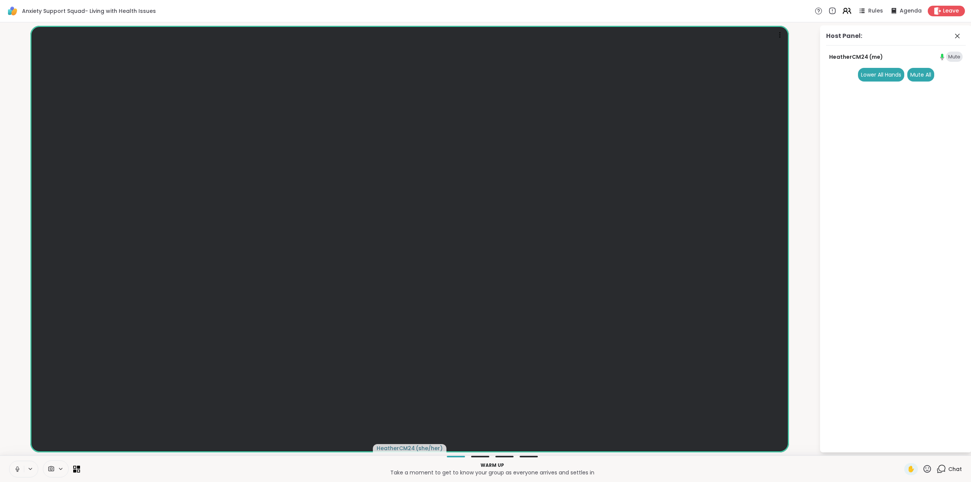
click at [844, 10] on icon at bounding box center [846, 10] width 9 height 9
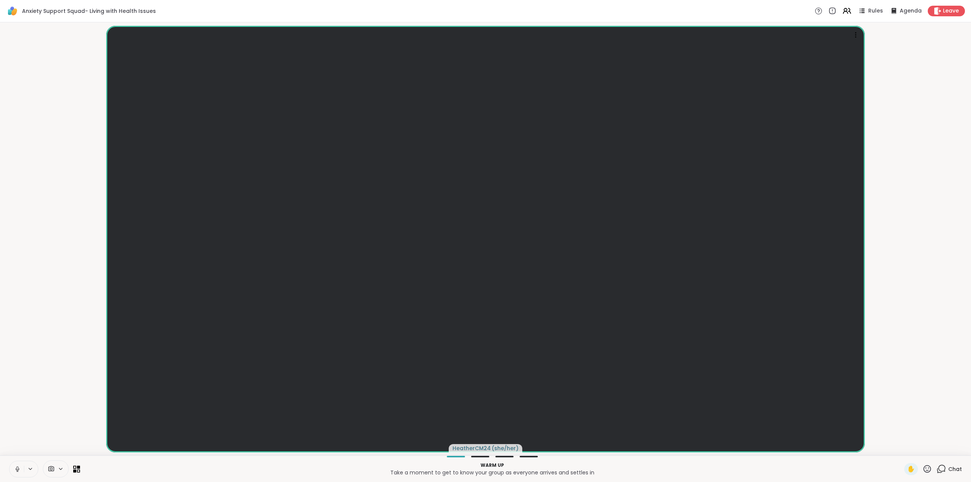
click at [936, 470] on icon at bounding box center [940, 468] width 9 height 9
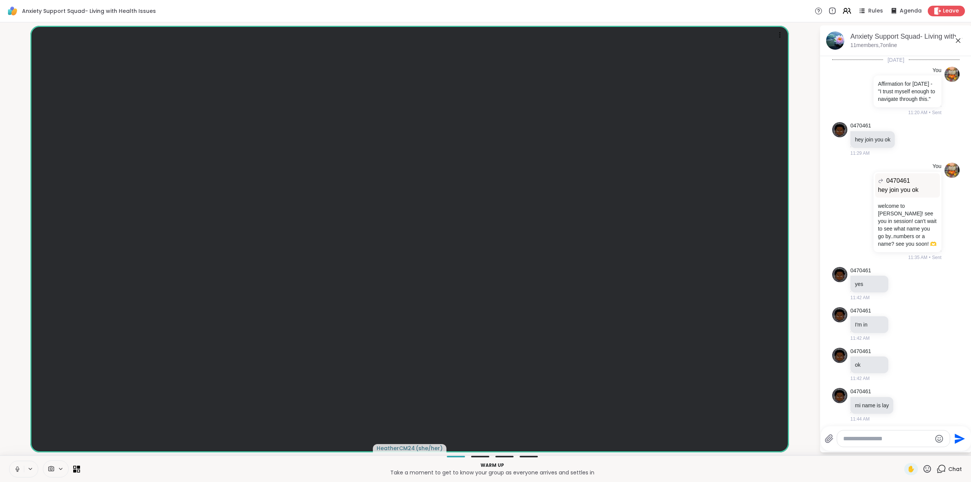
scroll to position [380, 0]
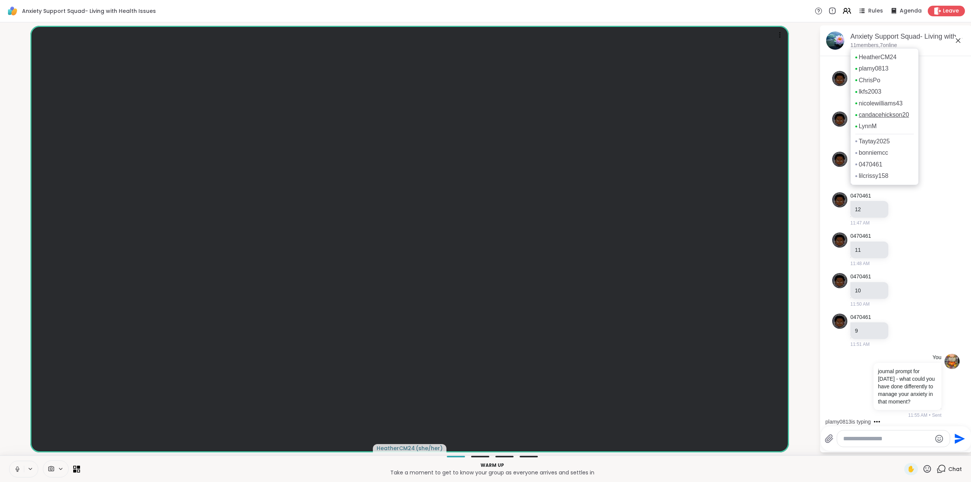
click at [869, 115] on link "candacehickson20" at bounding box center [884, 115] width 50 height 8
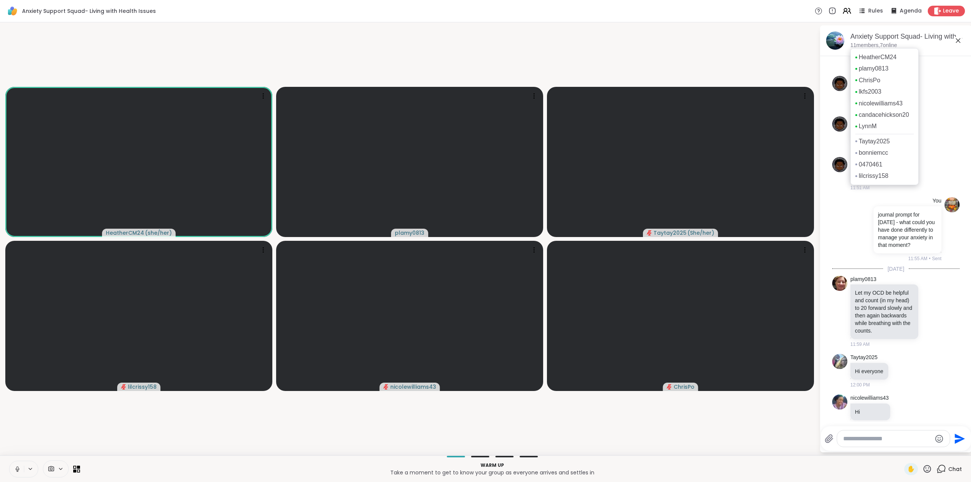
scroll to position [555, 0]
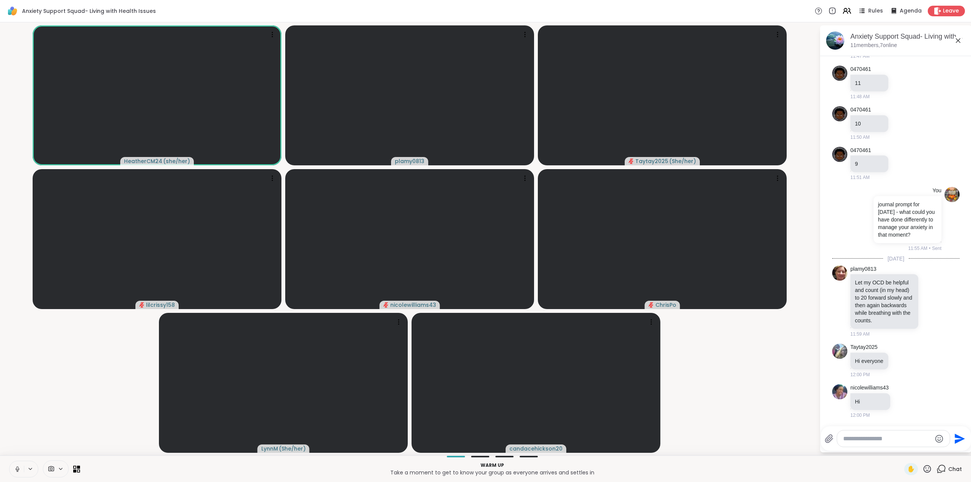
click at [19, 468] on icon at bounding box center [17, 469] width 7 height 7
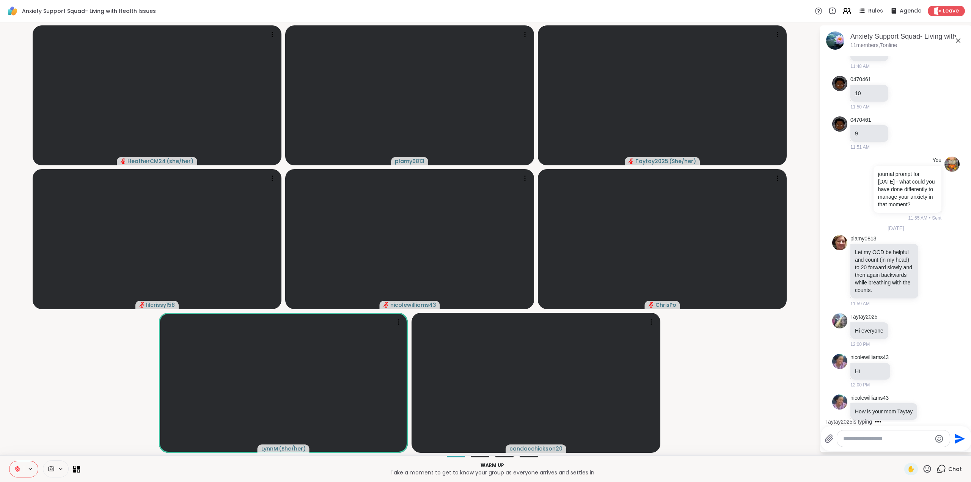
scroll to position [603, 0]
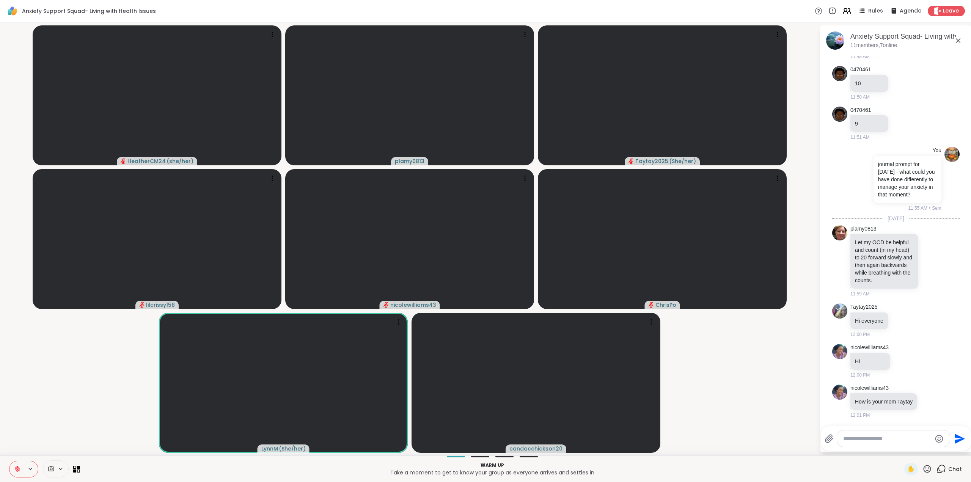
click at [15, 468] on icon at bounding box center [17, 469] width 7 height 7
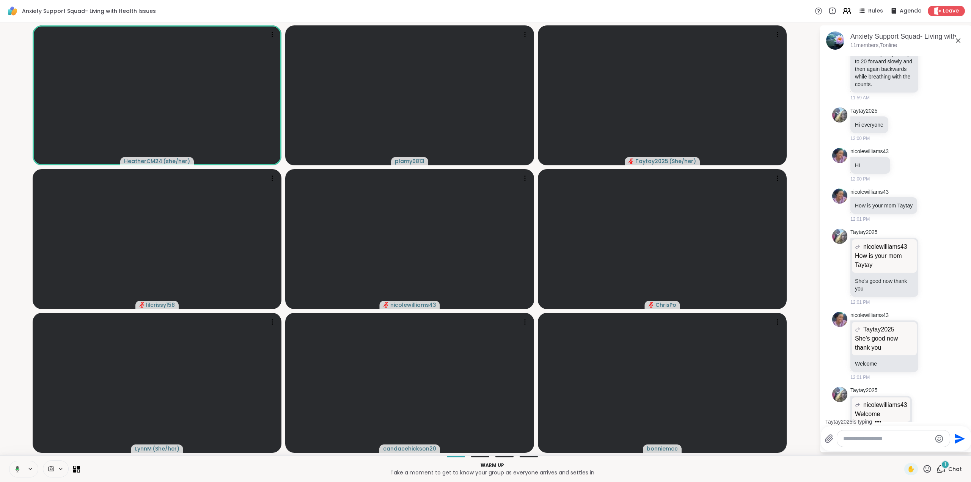
scroll to position [827, 0]
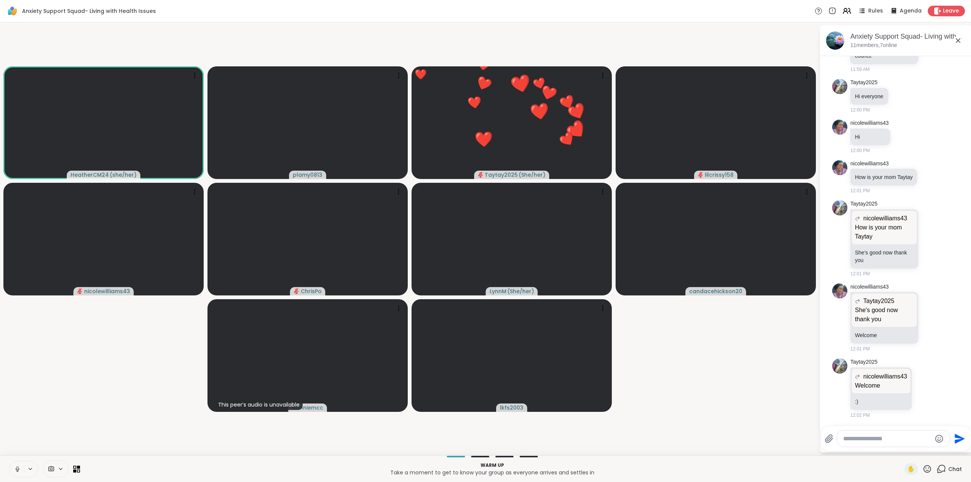
click at [873, 439] on textarea "Type your message" at bounding box center [887, 439] width 88 height 8
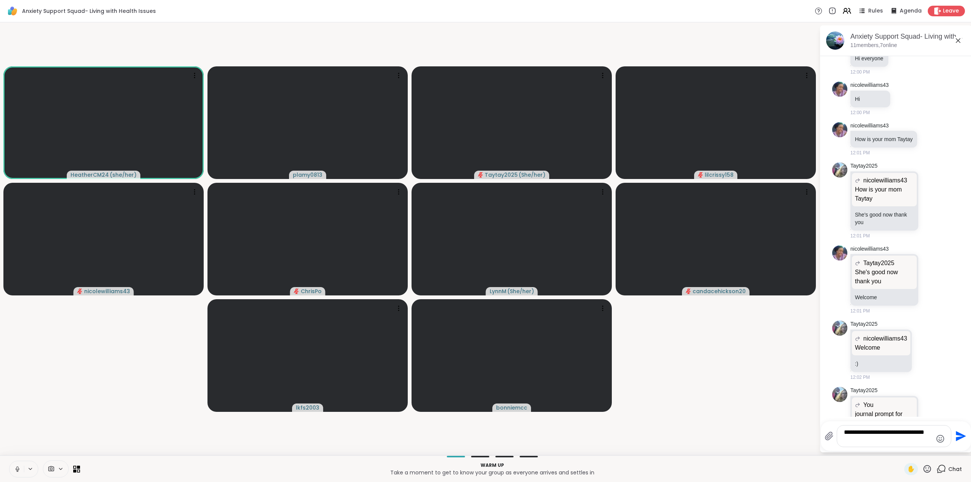
scroll to position [939, 0]
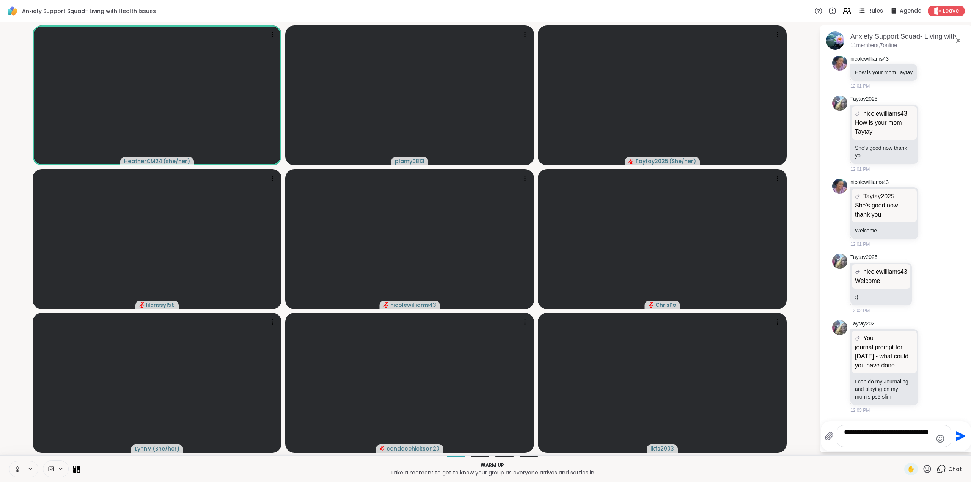
type textarea "**********"
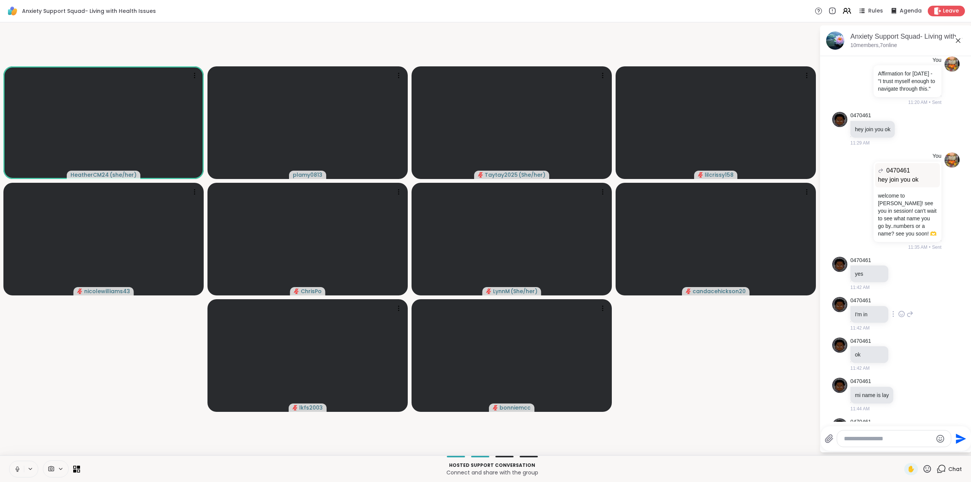
scroll to position [0, 0]
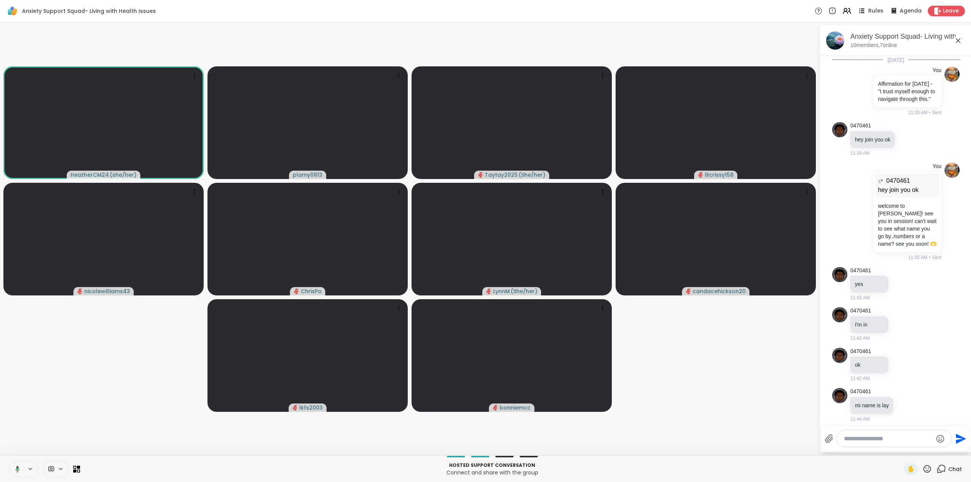
click at [868, 12] on span "Rules" at bounding box center [876, 11] width 16 height 8
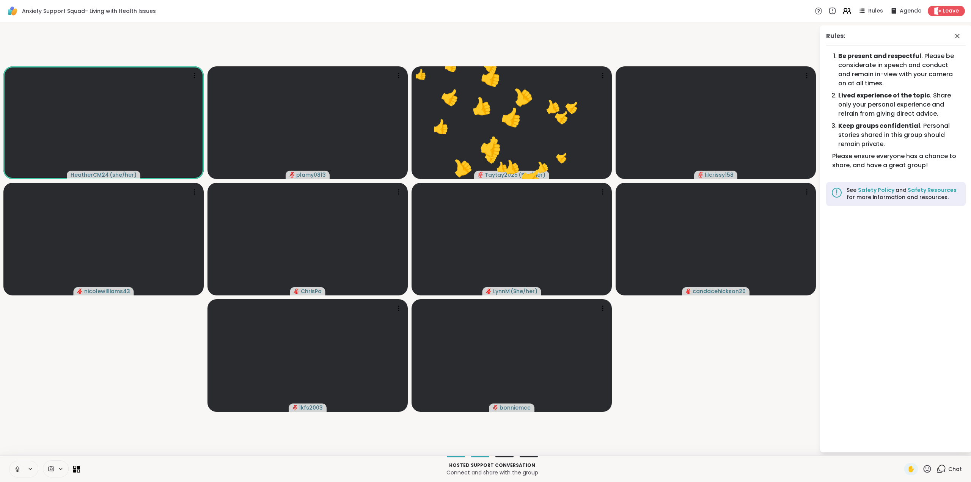
click at [936, 468] on icon at bounding box center [940, 468] width 9 height 9
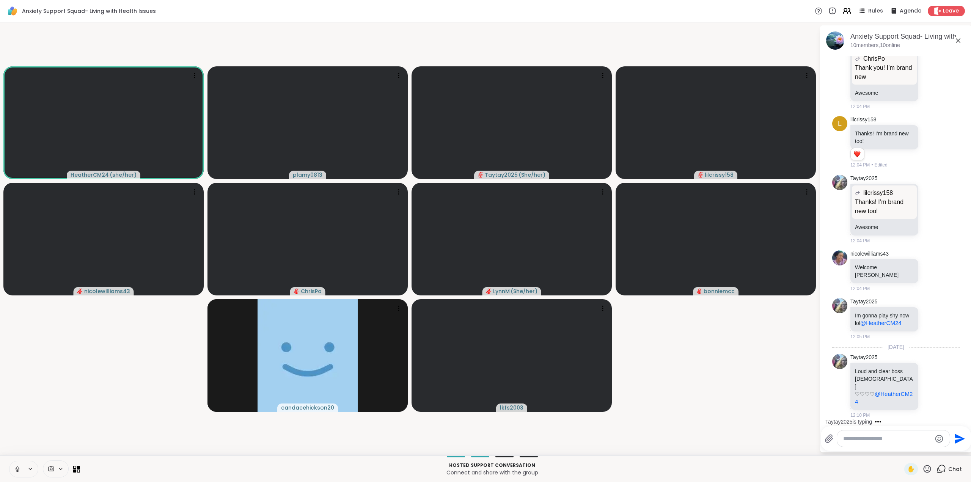
scroll to position [1562, 0]
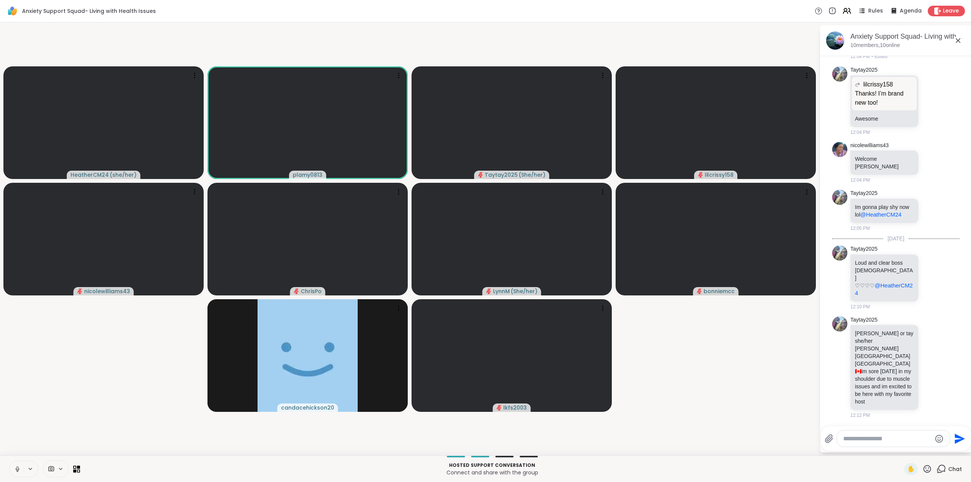
click at [922, 469] on icon at bounding box center [926, 468] width 9 height 9
click at [901, 451] on span "❤️" at bounding box center [905, 448] width 8 height 9
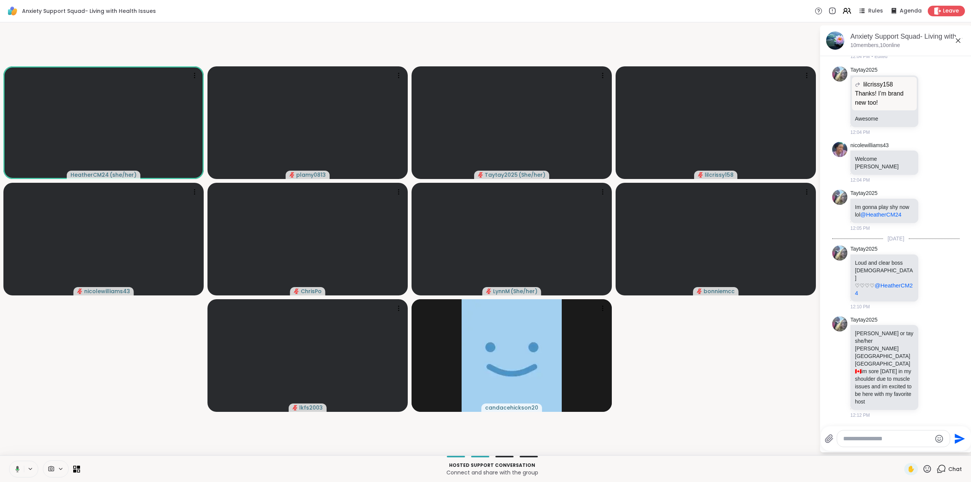
click at [923, 468] on icon at bounding box center [927, 469] width 8 height 8
click at [901, 451] on span "❤️" at bounding box center [905, 448] width 8 height 9
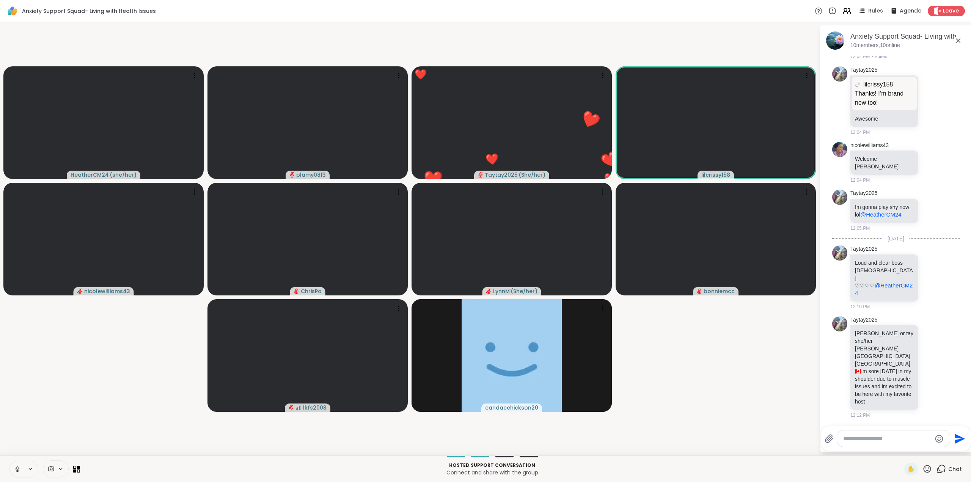
click at [922, 468] on icon at bounding box center [926, 468] width 9 height 9
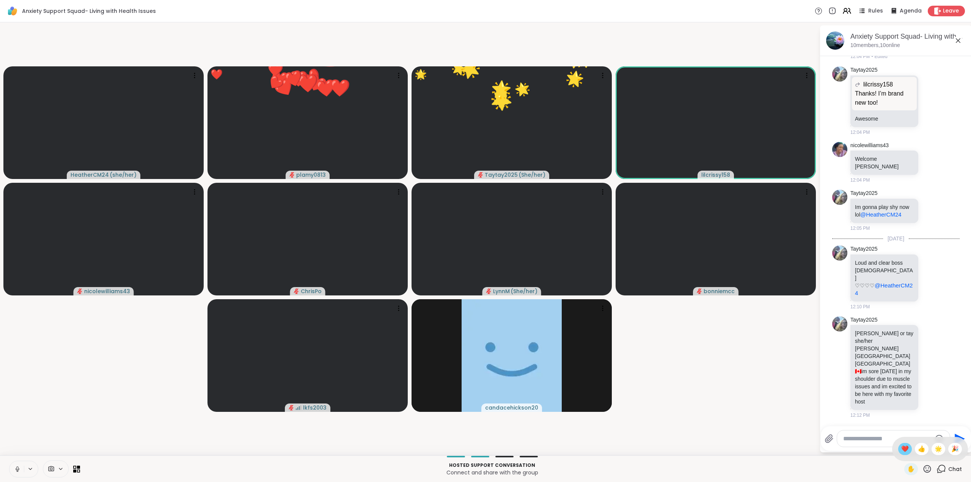
click at [901, 451] on span "❤️" at bounding box center [905, 448] width 8 height 9
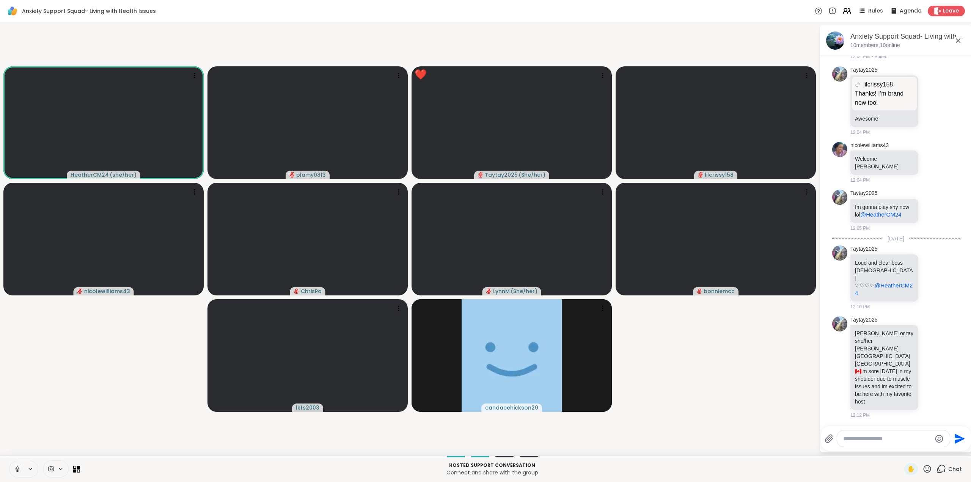
click at [922, 468] on icon at bounding box center [926, 468] width 9 height 9
click at [902, 453] on div "❤️" at bounding box center [905, 449] width 14 height 12
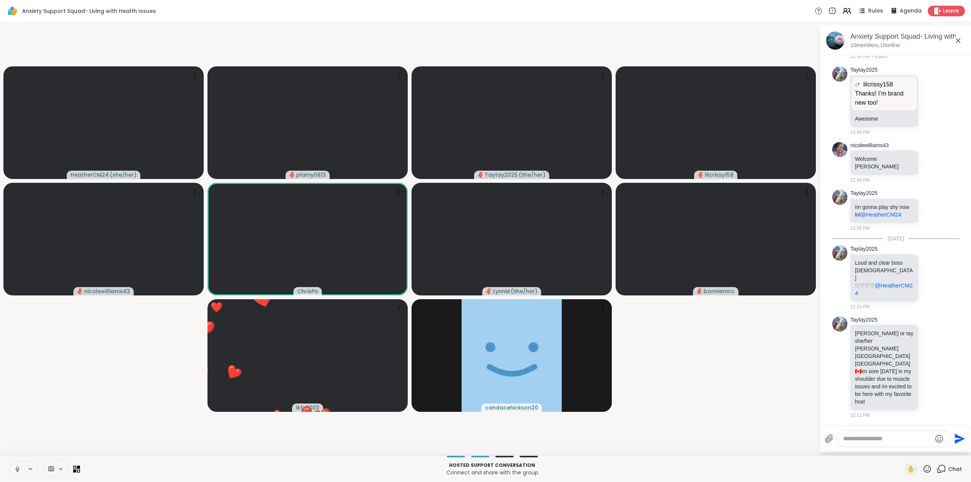
click at [922, 467] on icon at bounding box center [926, 468] width 9 height 9
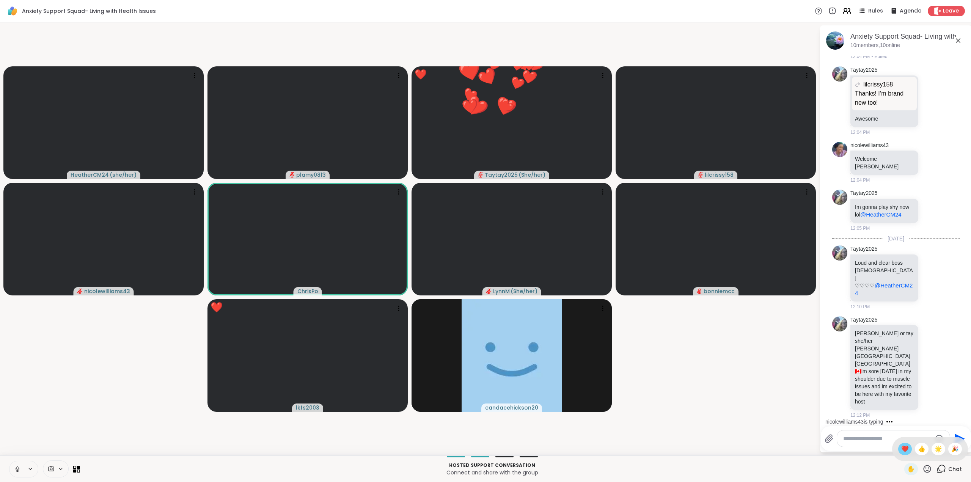
click at [901, 450] on span "❤️" at bounding box center [905, 448] width 8 height 9
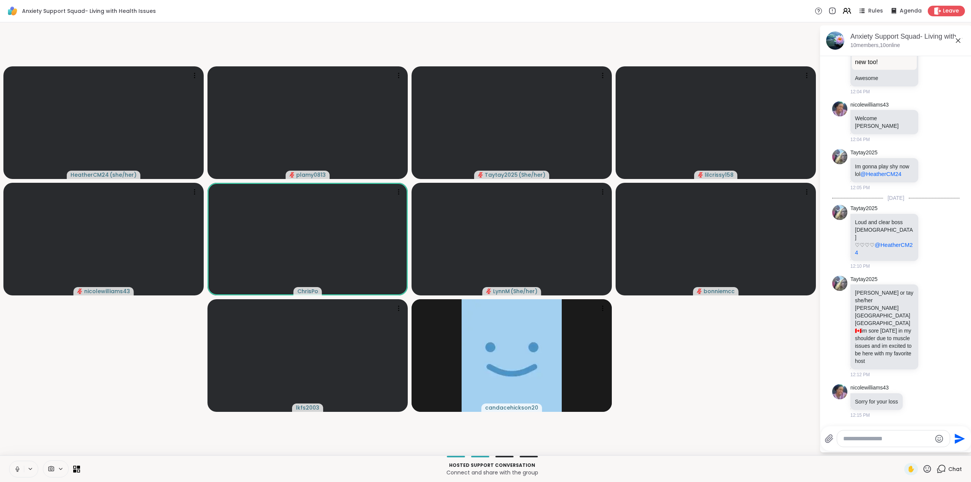
scroll to position [1651, 0]
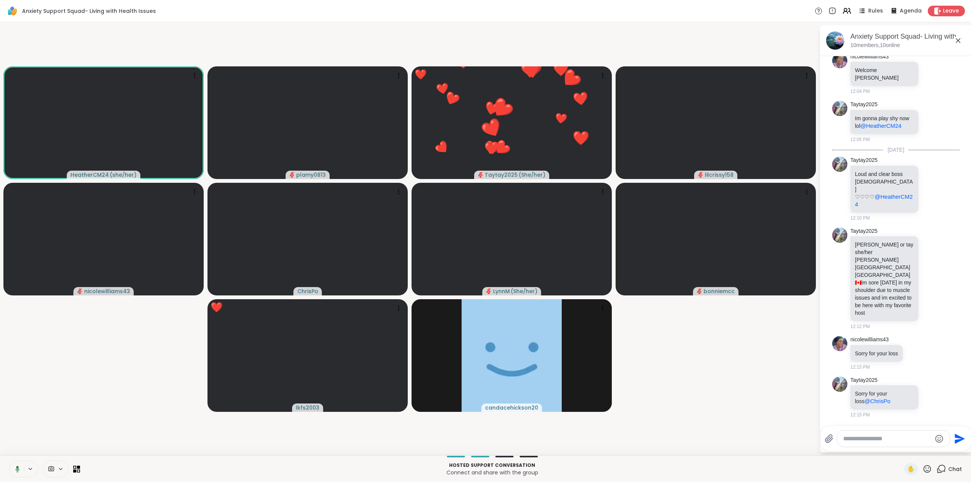
drag, startPoint x: 924, startPoint y: 466, endPoint x: 919, endPoint y: 462, distance: 7.0
click at [924, 466] on icon at bounding box center [927, 469] width 8 height 8
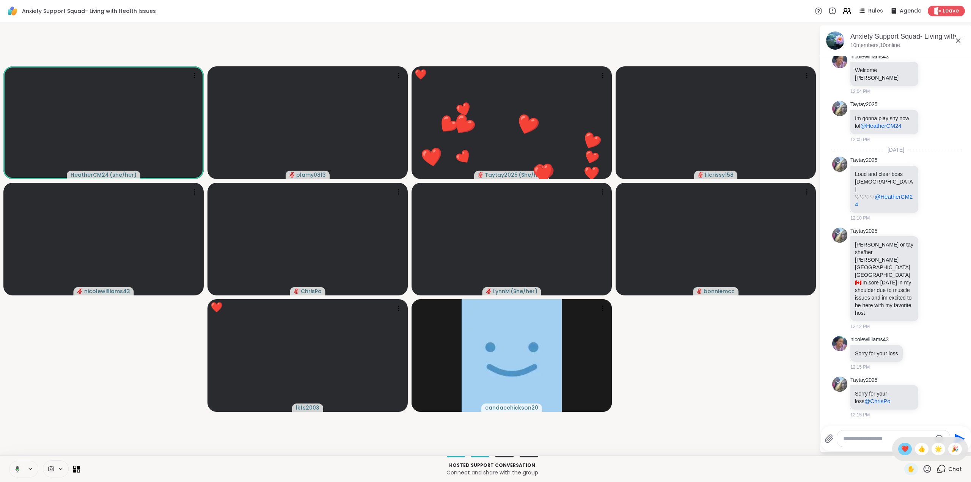
click at [901, 447] on span "❤️" at bounding box center [905, 448] width 8 height 9
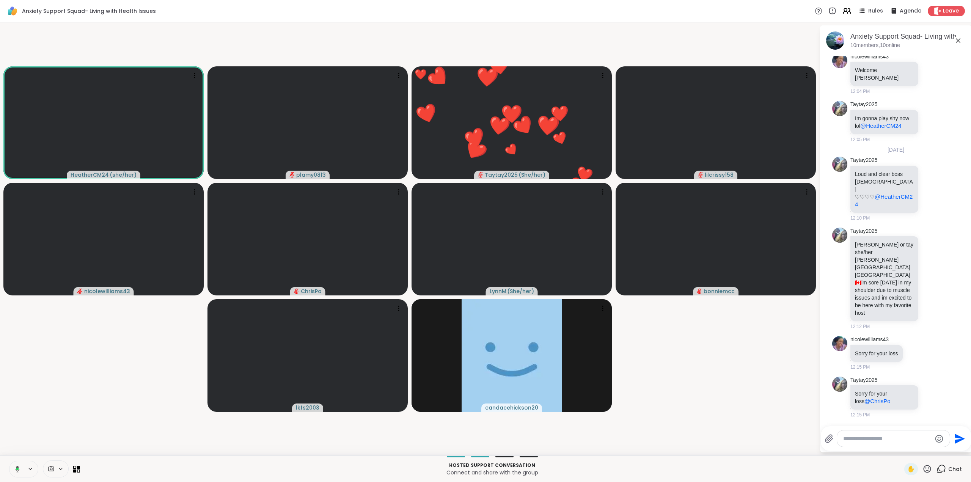
click at [924, 466] on icon at bounding box center [927, 469] width 8 height 8
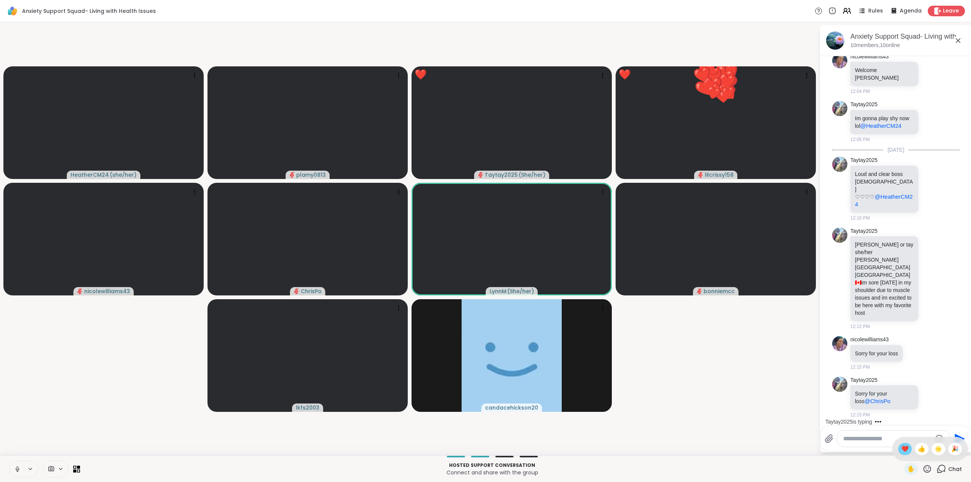
click at [901, 450] on span "❤️" at bounding box center [905, 448] width 8 height 9
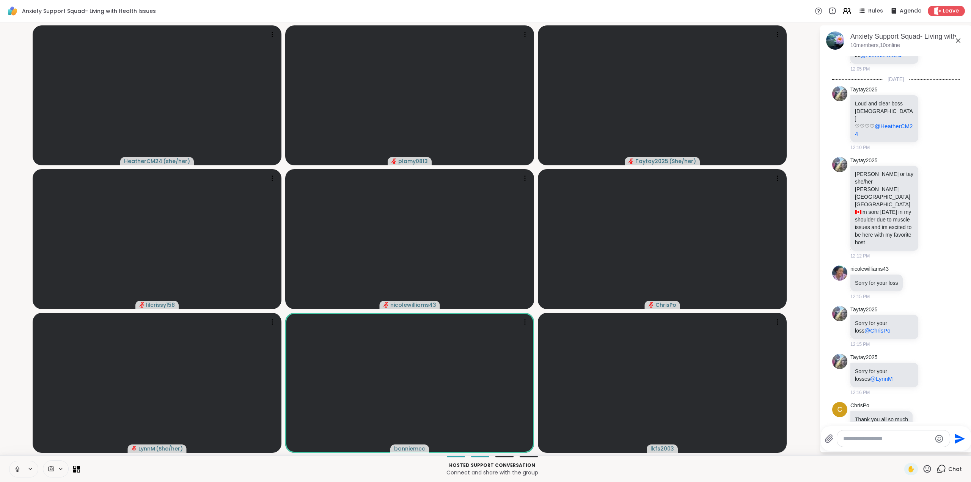
scroll to position [1747, 0]
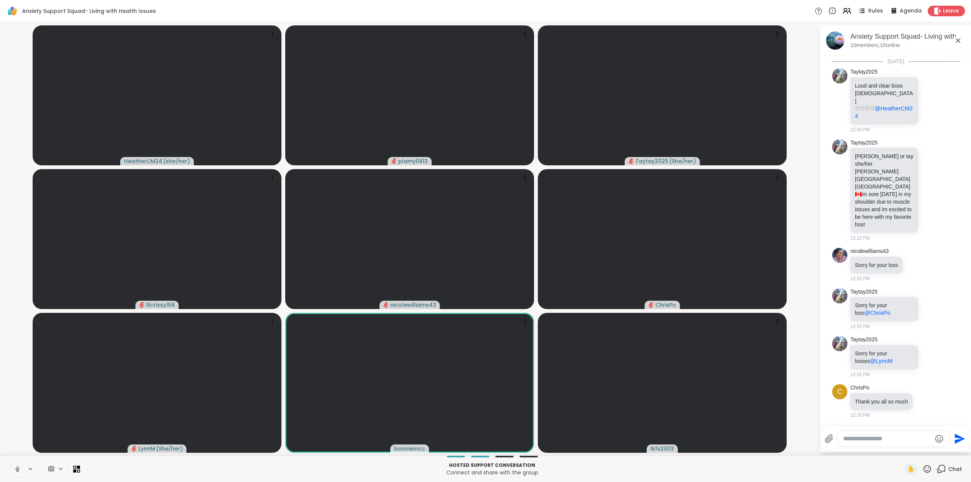
click at [923, 468] on icon at bounding box center [927, 469] width 8 height 8
click at [901, 452] on span "❤️" at bounding box center [905, 448] width 8 height 9
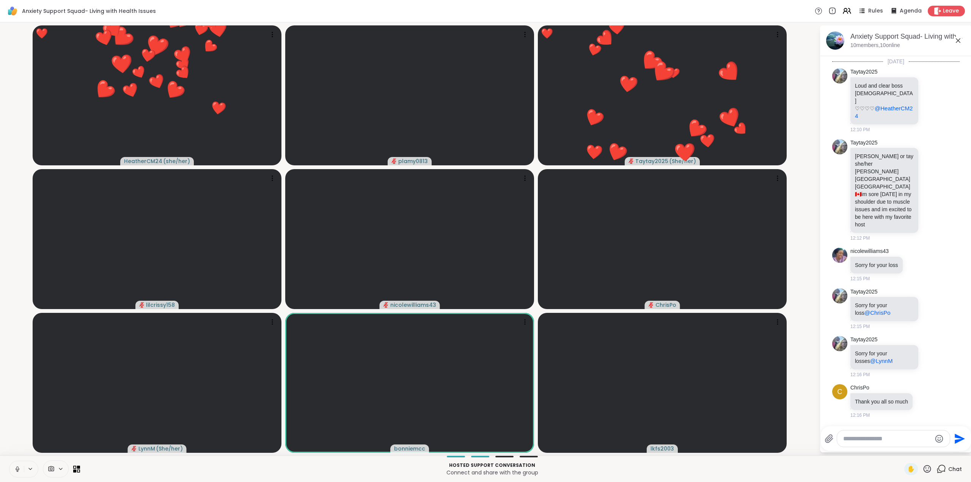
click at [922, 466] on icon at bounding box center [926, 468] width 9 height 9
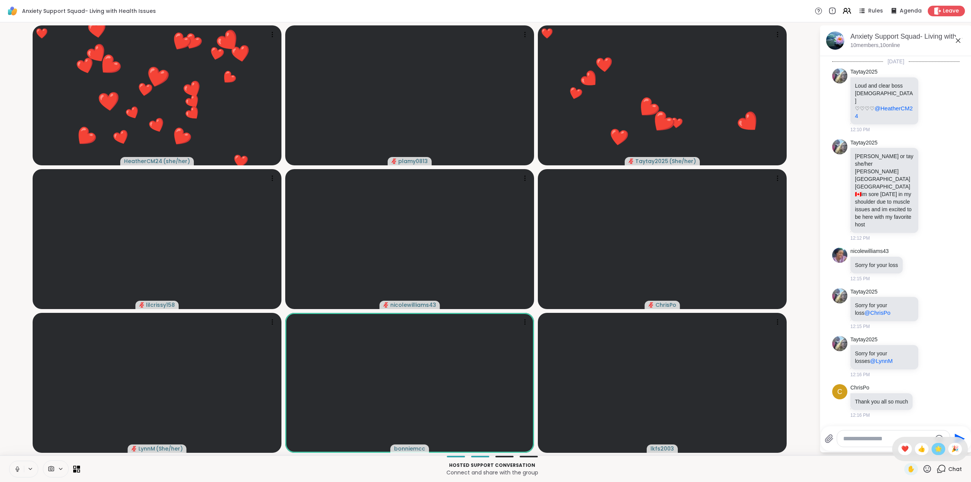
click at [934, 447] on span "🌟" at bounding box center [938, 448] width 8 height 9
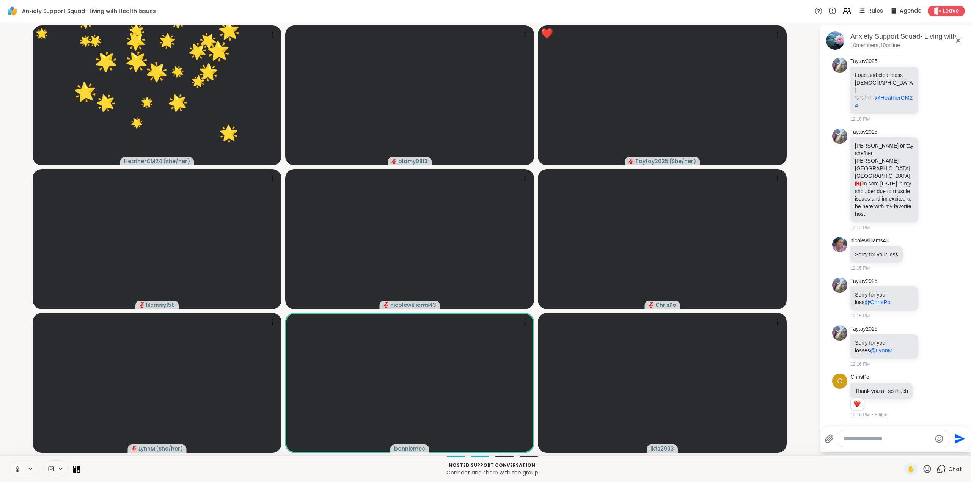
scroll to position [1757, 0]
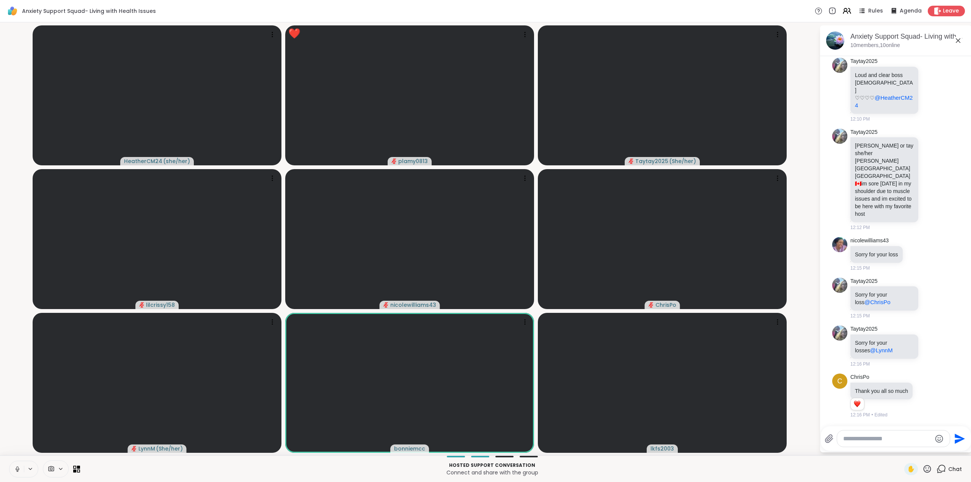
click at [923, 468] on icon at bounding box center [927, 469] width 8 height 8
click at [901, 449] on span "❤️" at bounding box center [905, 448] width 8 height 9
click at [922, 466] on icon at bounding box center [926, 468] width 9 height 9
click at [901, 446] on span "❤️" at bounding box center [905, 448] width 8 height 9
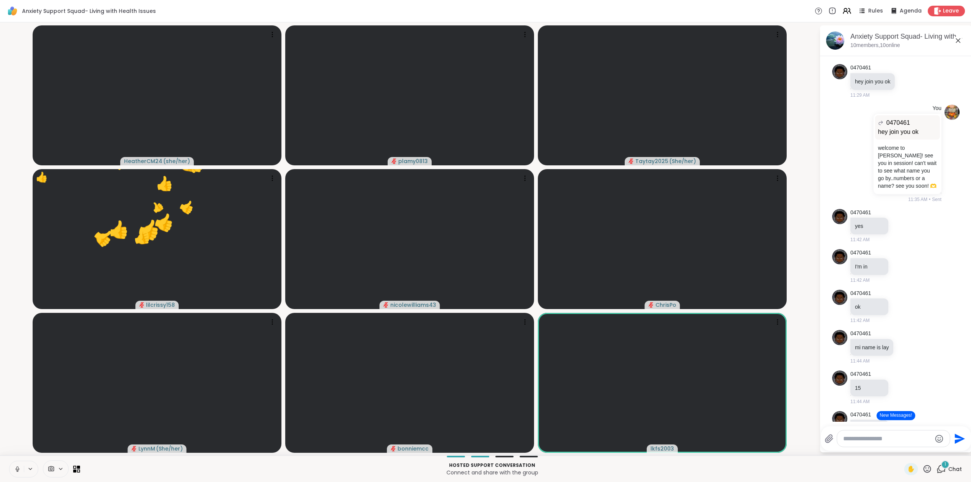
scroll to position [0, 0]
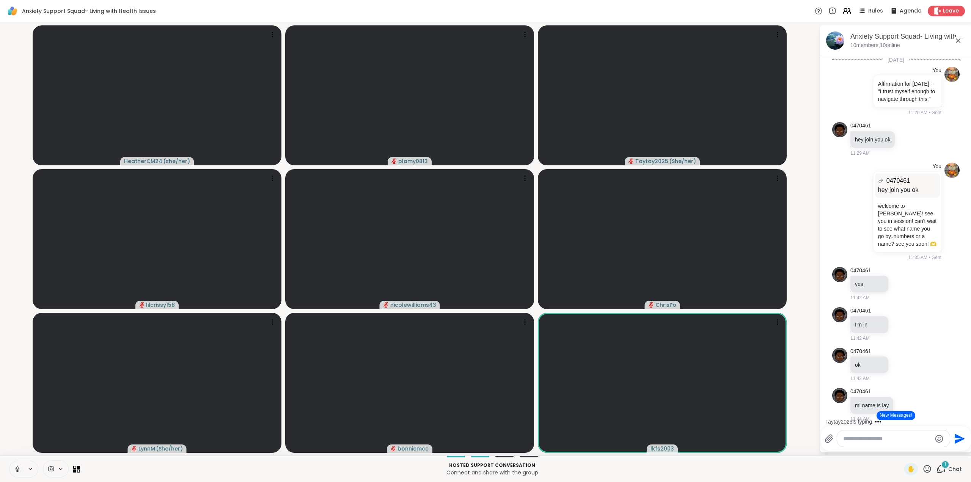
click at [882, 416] on button "New Messages!" at bounding box center [895, 415] width 38 height 9
click at [923, 469] on icon at bounding box center [926, 468] width 9 height 9
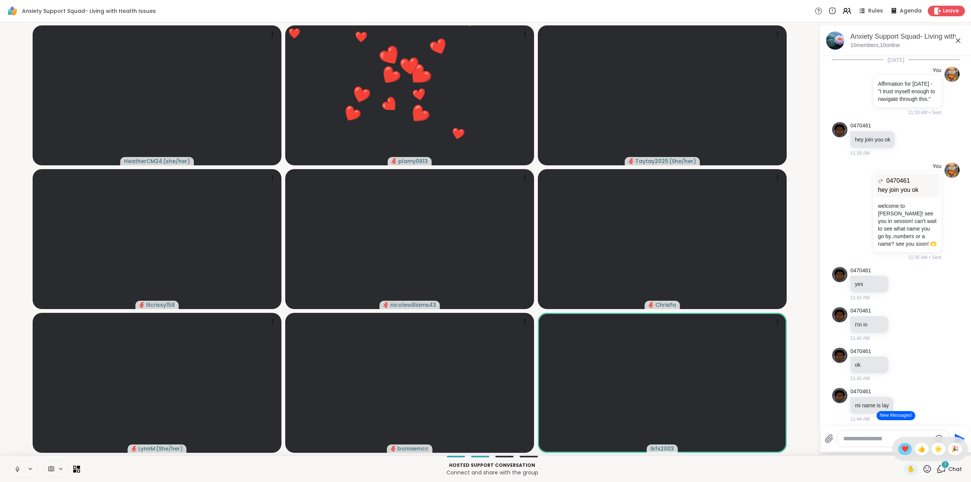
click at [901, 448] on span "❤️" at bounding box center [905, 448] width 8 height 9
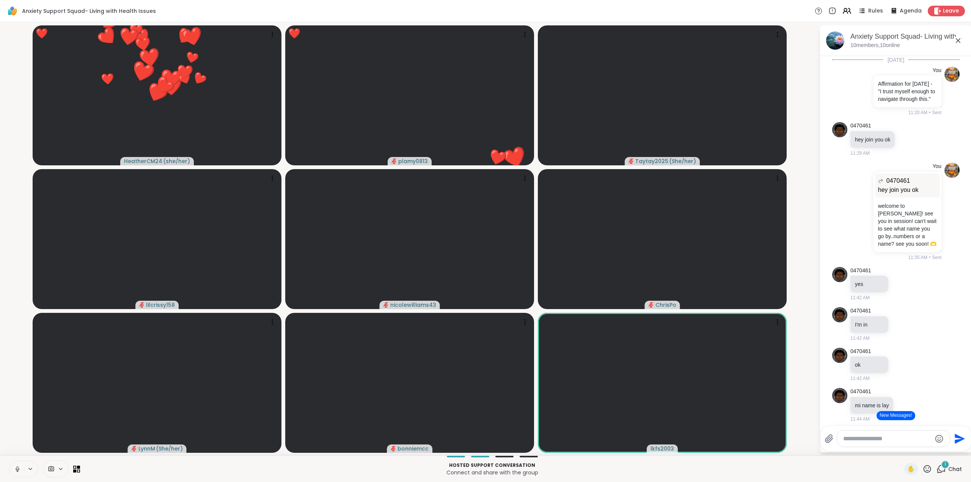
click at [923, 466] on icon at bounding box center [927, 469] width 8 height 8
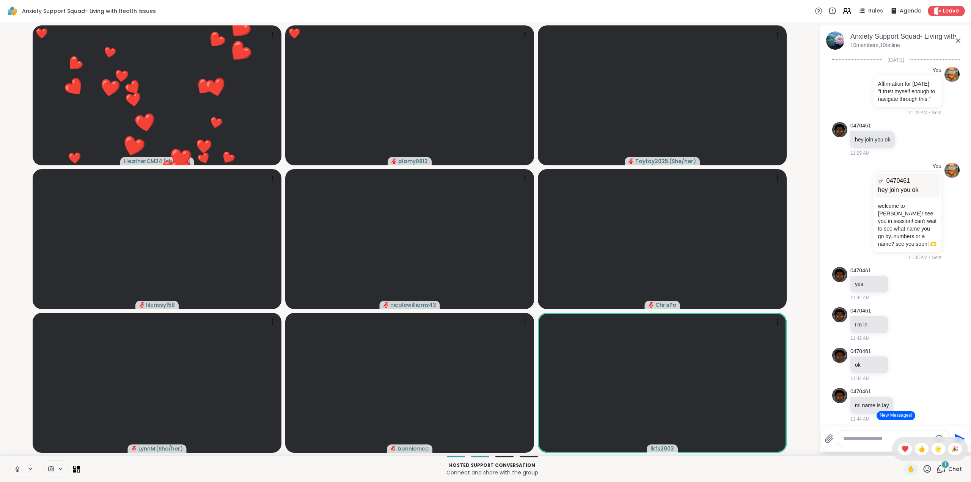
click at [934, 449] on span "🌟" at bounding box center [938, 448] width 8 height 9
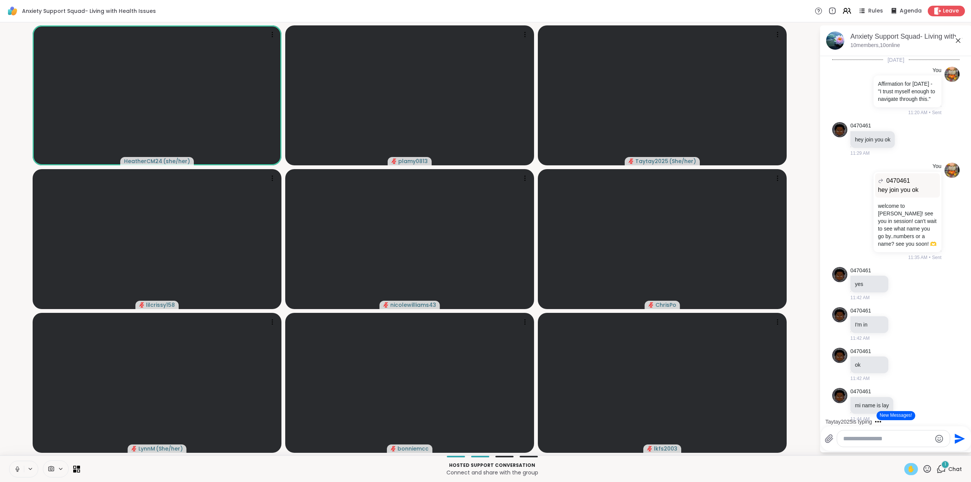
click at [908, 472] on span "✋" at bounding box center [911, 469] width 8 height 9
click at [907, 473] on span "✋" at bounding box center [911, 469] width 8 height 9
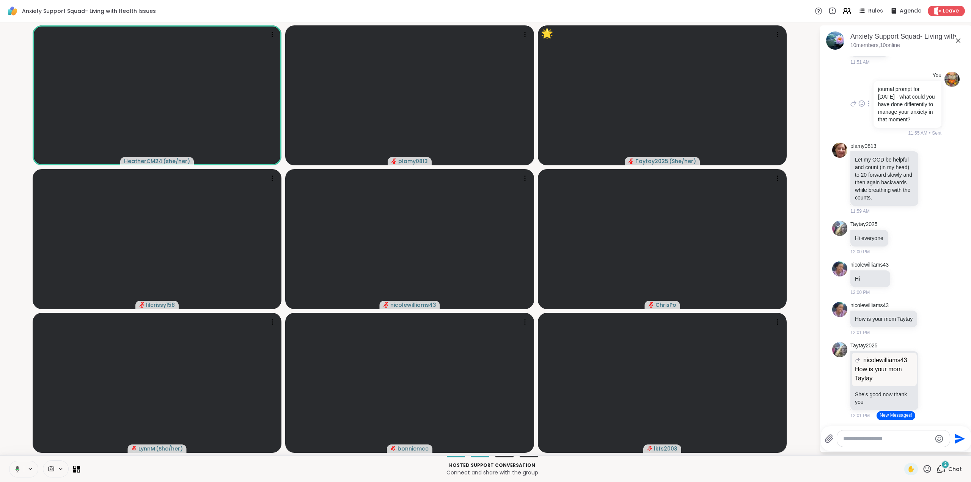
scroll to position [645, 0]
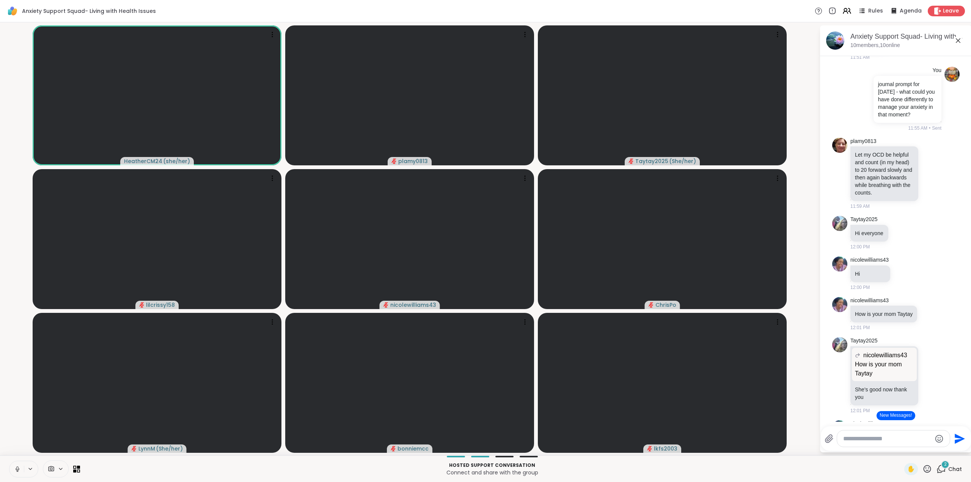
click at [890, 416] on button "New Messages!" at bounding box center [895, 415] width 38 height 9
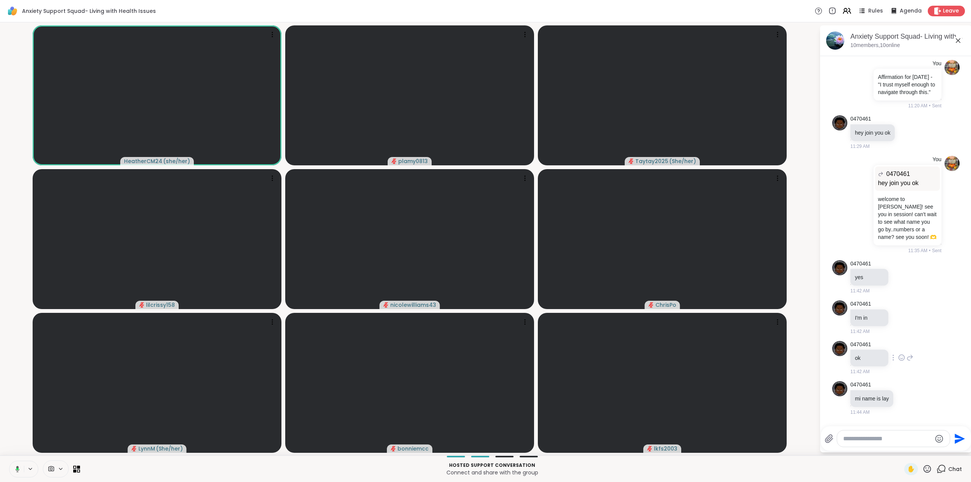
scroll to position [0, 0]
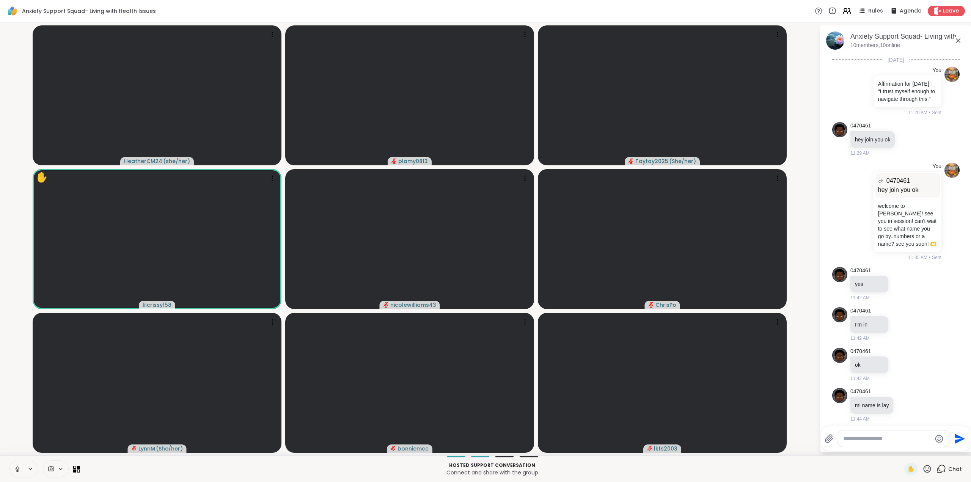
click at [923, 469] on icon at bounding box center [926, 468] width 9 height 9
click at [901, 450] on span "❤️" at bounding box center [905, 448] width 8 height 9
click at [885, 413] on button "New Messages!" at bounding box center [895, 415] width 38 height 9
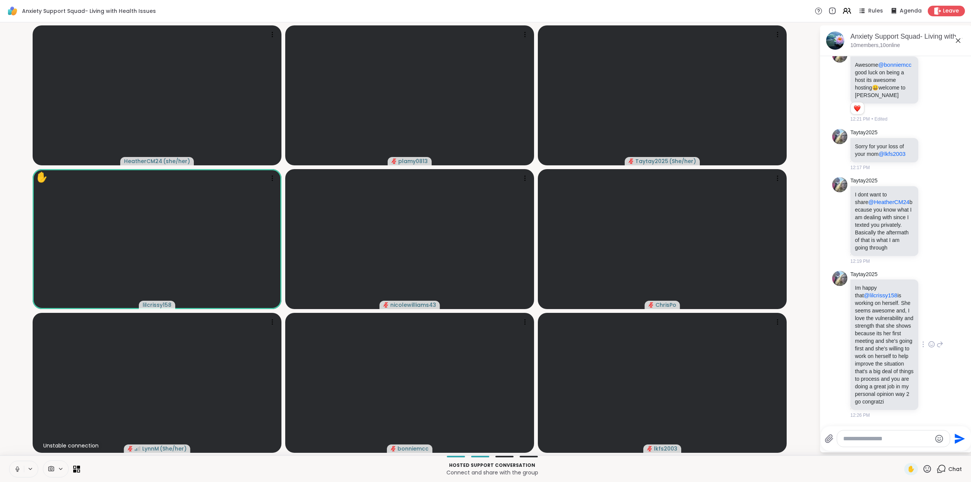
scroll to position [2199, 0]
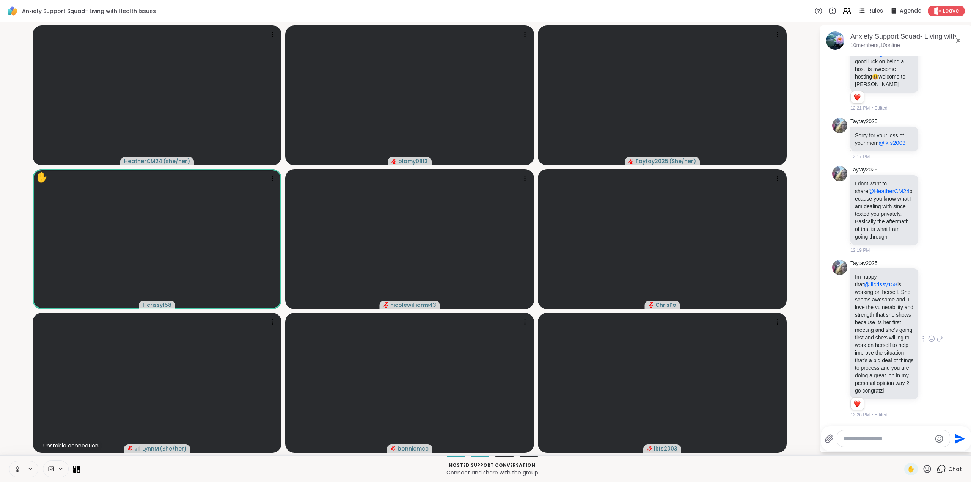
click at [928, 335] on icon at bounding box center [931, 339] width 7 height 8
click at [928, 323] on div "Select Reaction: Heart" at bounding box center [931, 326] width 7 height 7
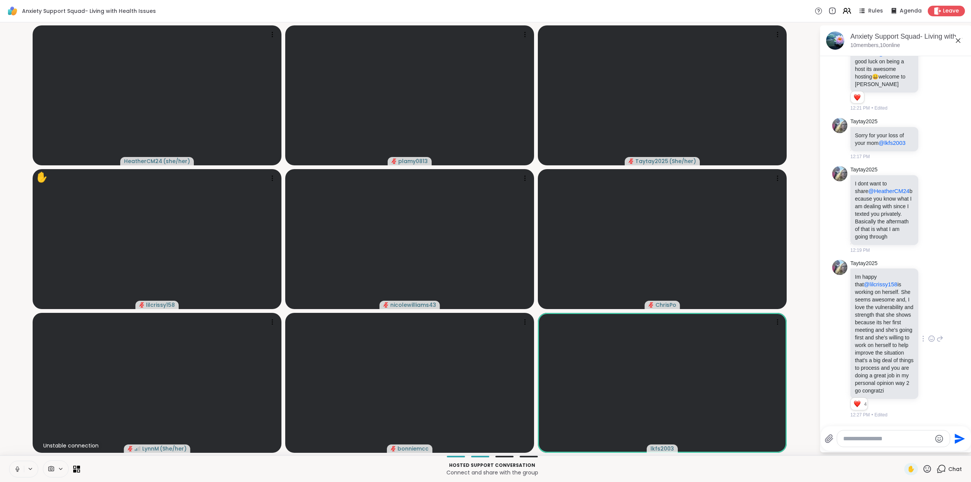
click at [922, 469] on icon at bounding box center [926, 468] width 9 height 9
click at [901, 448] on span "❤️" at bounding box center [905, 448] width 8 height 9
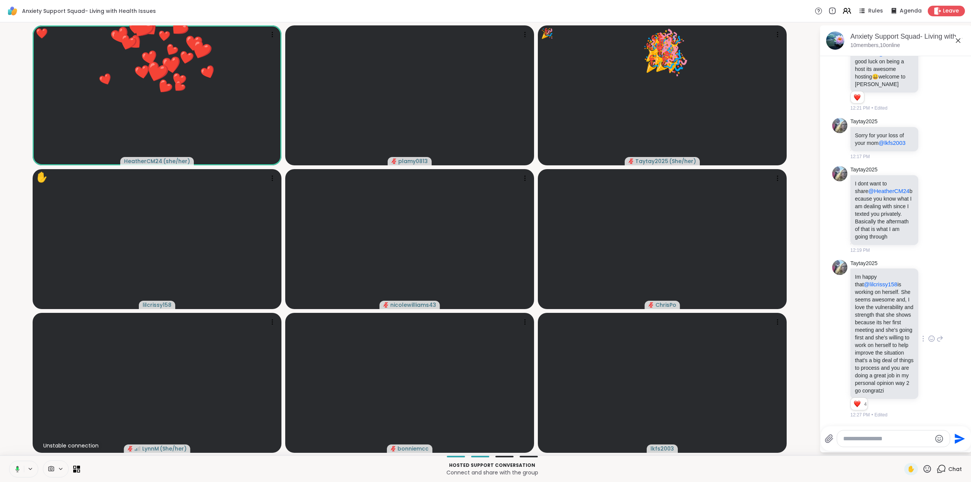
click at [922, 469] on icon at bounding box center [926, 468] width 9 height 9
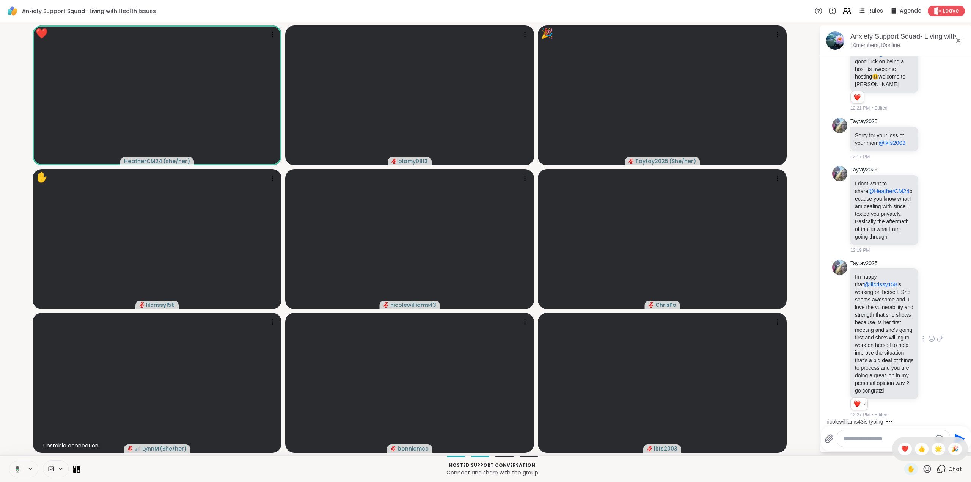
click at [934, 449] on span "🌟" at bounding box center [938, 448] width 8 height 9
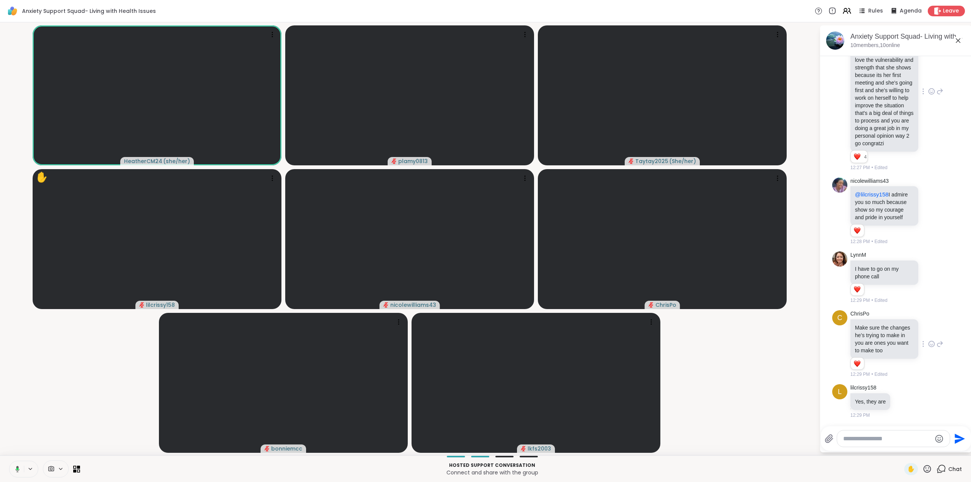
scroll to position [2517, 0]
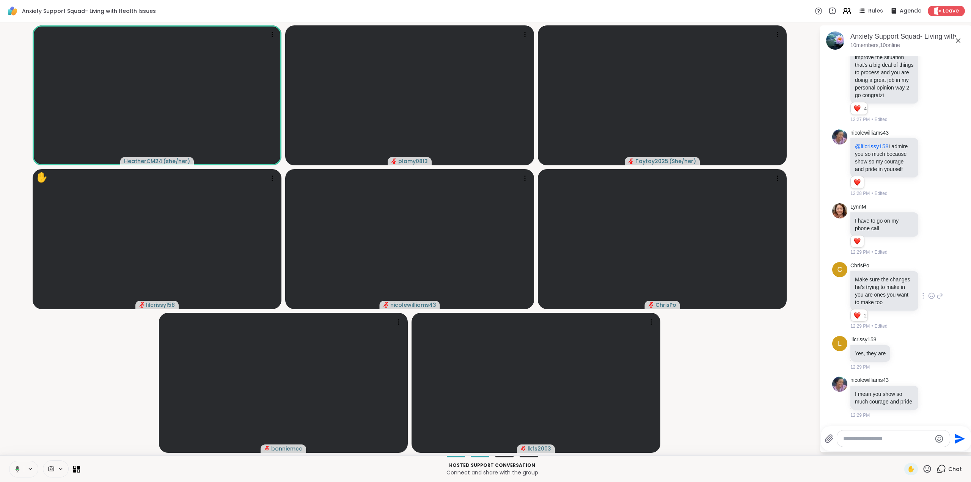
click at [929, 293] on icon at bounding box center [932, 296] width 6 height 6
click at [928, 280] on div "Select Reaction: Heart" at bounding box center [931, 283] width 7 height 7
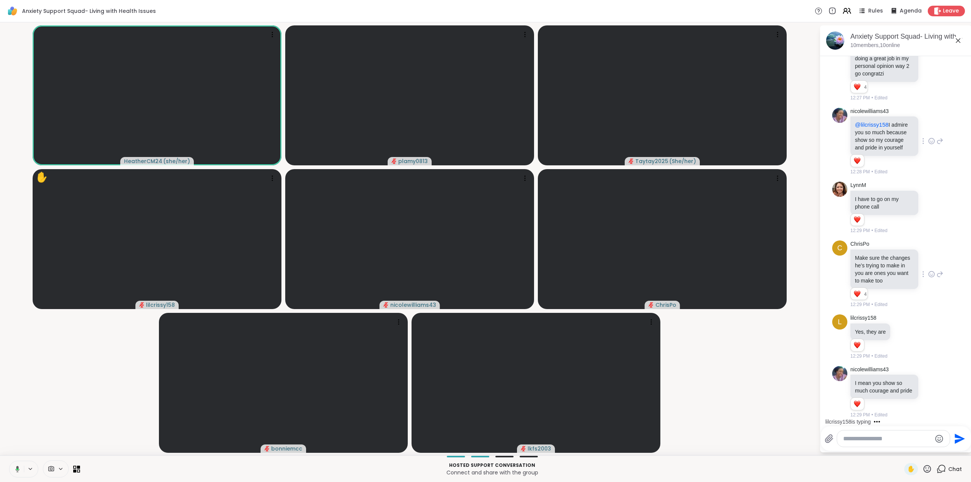
scroll to position [2538, 0]
click at [928, 137] on icon at bounding box center [931, 141] width 7 height 8
click at [928, 126] on div "Select Reaction: Heart" at bounding box center [931, 129] width 7 height 7
click at [844, 13] on icon at bounding box center [846, 10] width 9 height 9
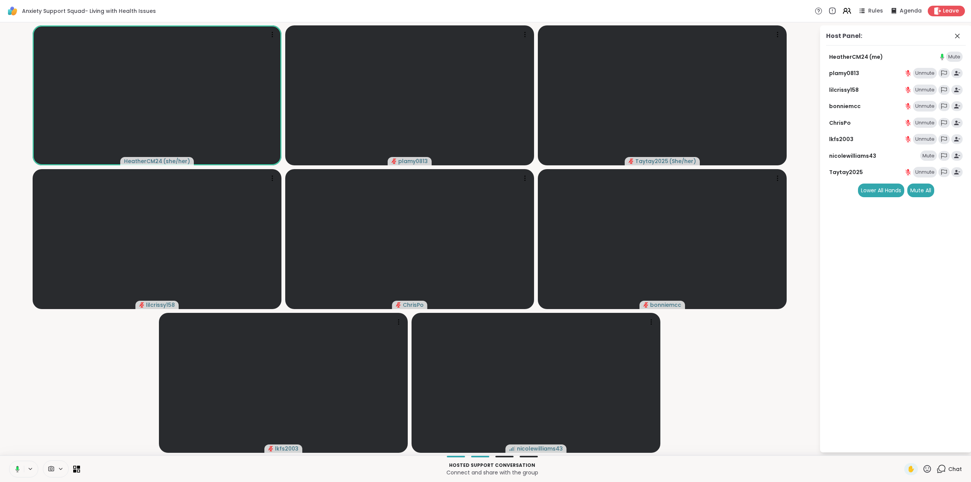
click at [928, 154] on div "Mute" at bounding box center [928, 156] width 17 height 11
click at [936, 468] on icon at bounding box center [940, 468] width 9 height 9
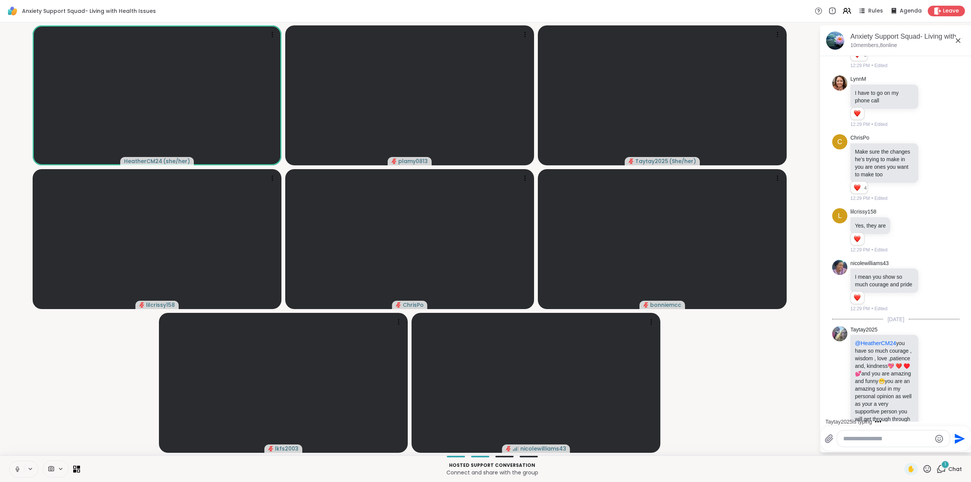
scroll to position [2700, 0]
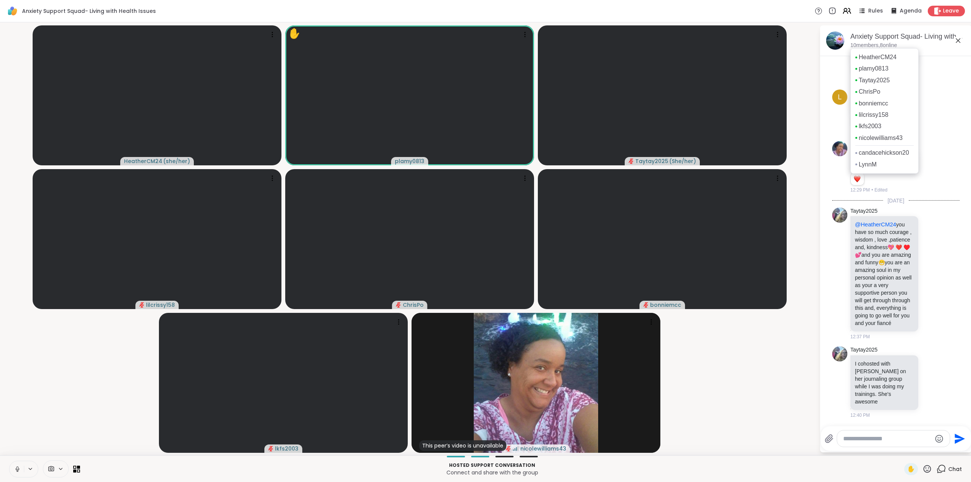
scroll to position [2790, 0]
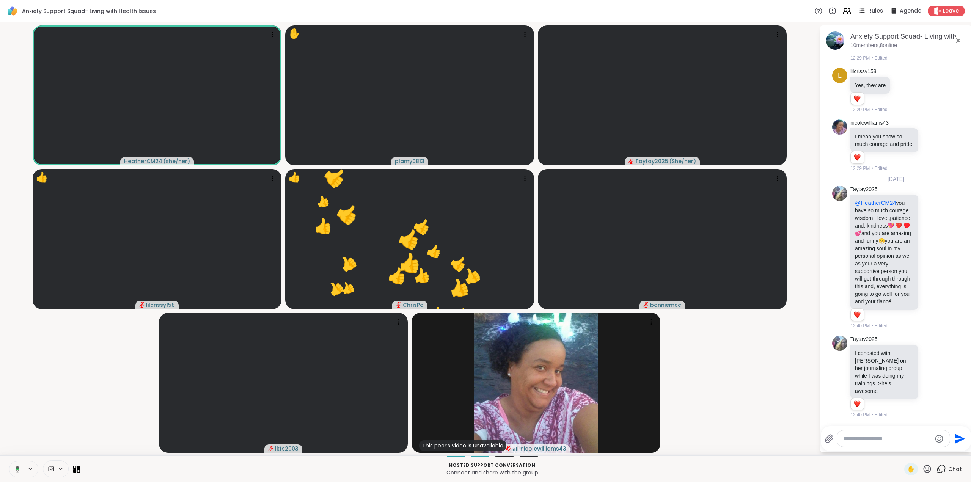
click at [923, 471] on icon at bounding box center [926, 468] width 9 height 9
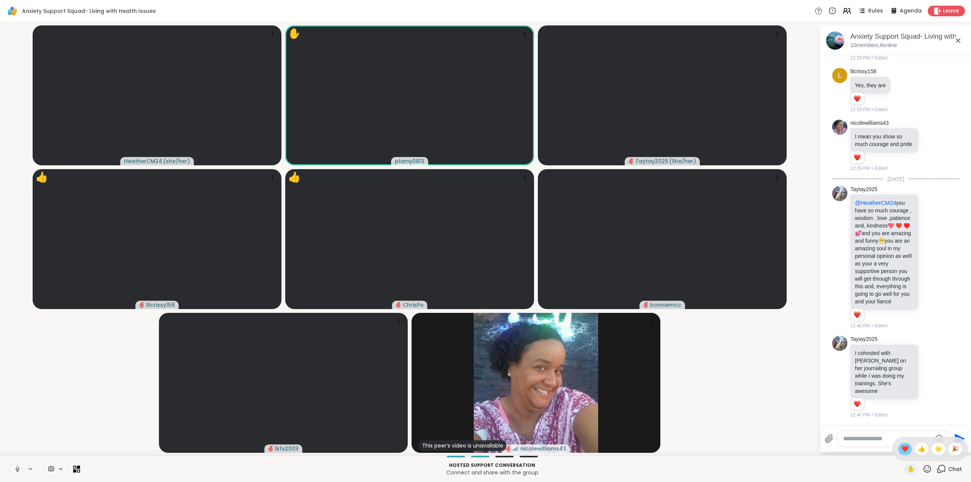
click at [901, 451] on span "❤️" at bounding box center [905, 448] width 8 height 9
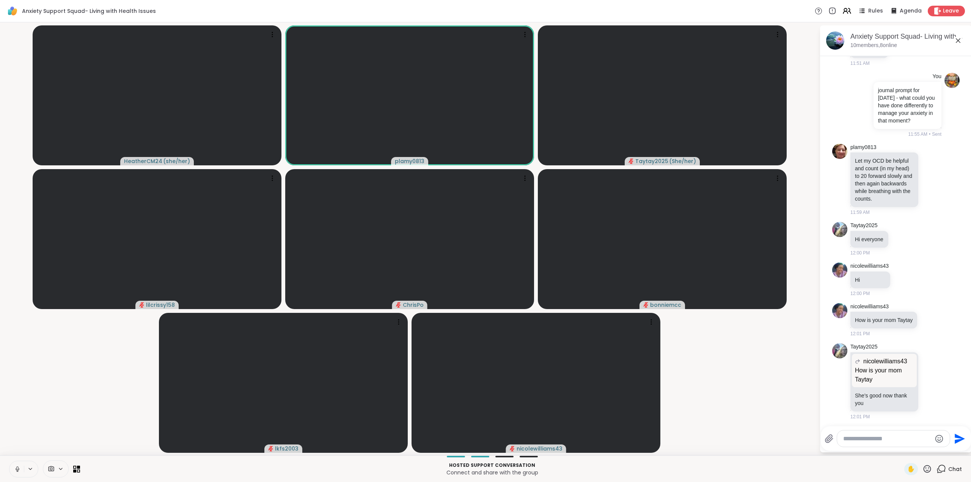
scroll to position [629, 0]
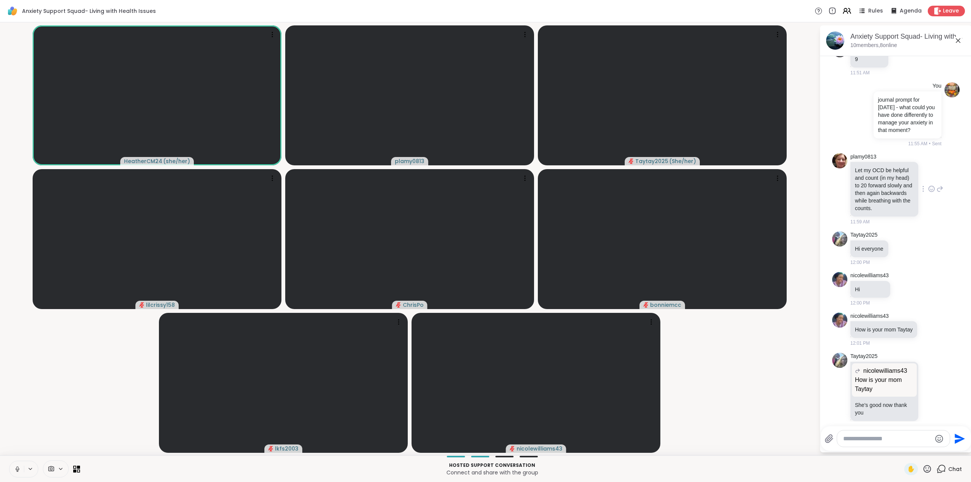
click at [928, 193] on icon at bounding box center [931, 189] width 7 height 8
click at [928, 180] on div "Select Reaction: Heart" at bounding box center [931, 176] width 7 height 7
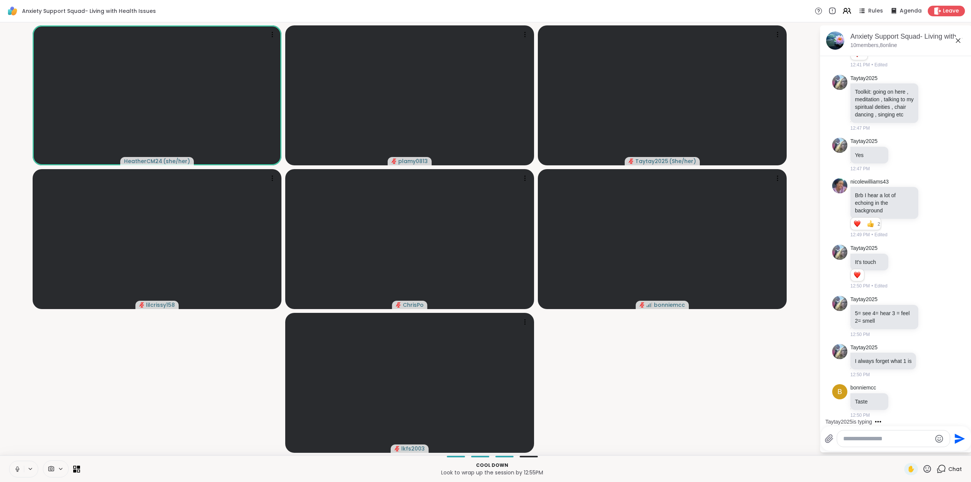
scroll to position [3243, 0]
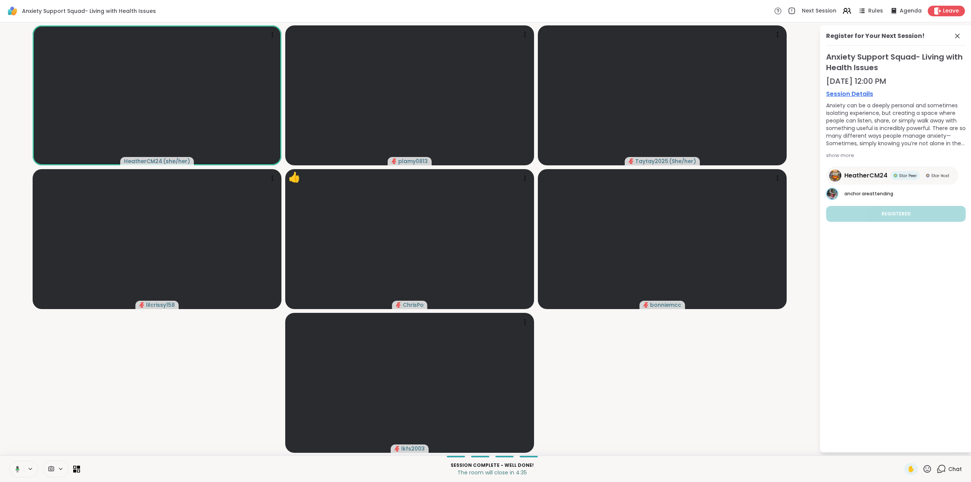
click at [936, 468] on icon at bounding box center [940, 468] width 9 height 9
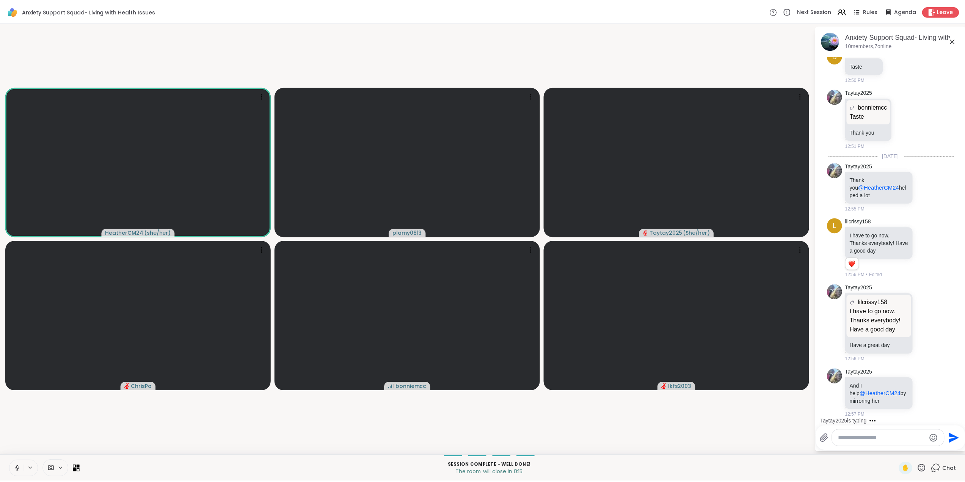
scroll to position [3560, 0]
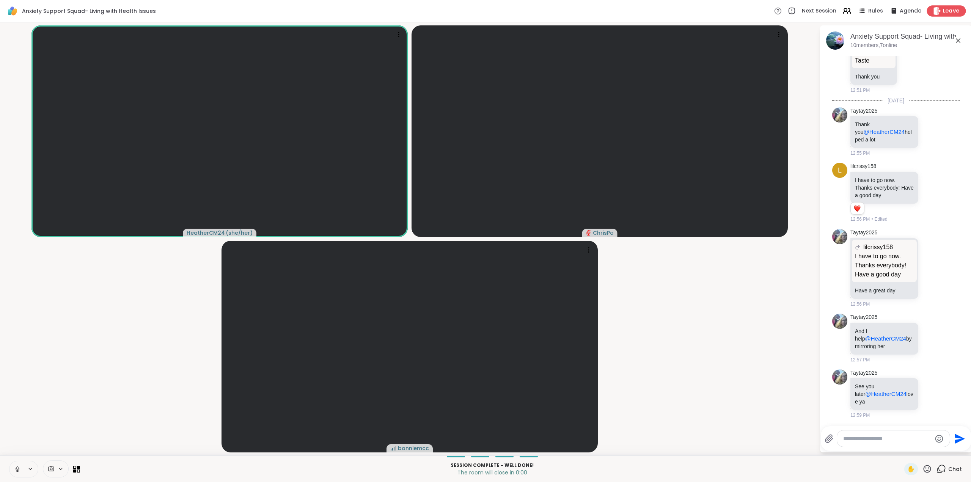
click at [934, 14] on icon at bounding box center [937, 11] width 7 height 8
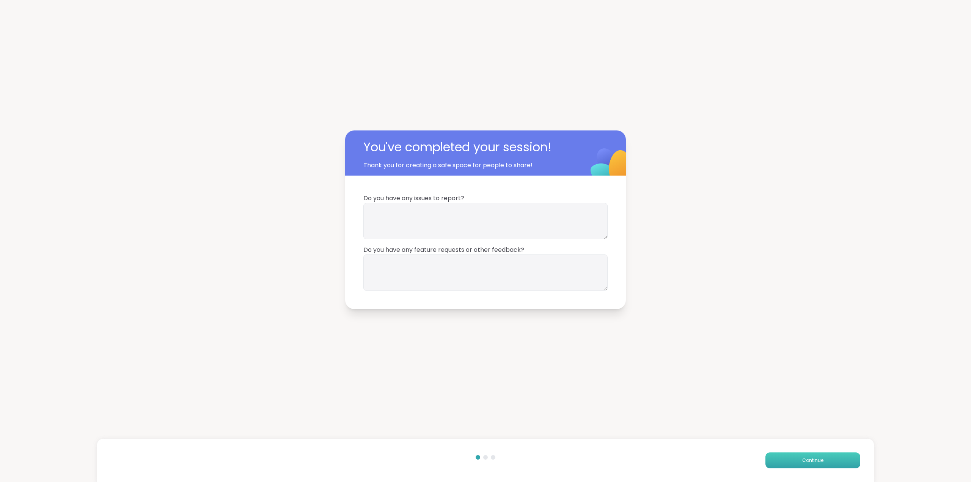
click at [821, 462] on button "Continue" at bounding box center [812, 460] width 95 height 16
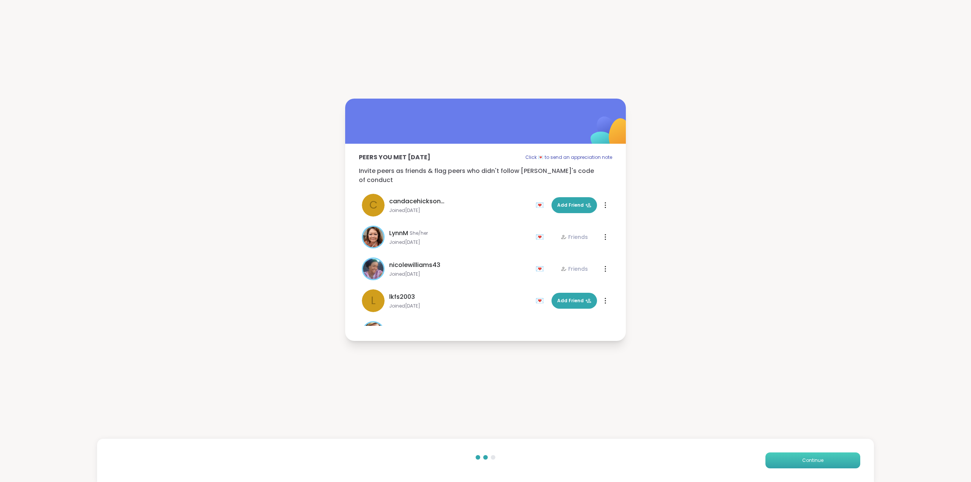
click at [821, 462] on button "Continue" at bounding box center [812, 460] width 95 height 16
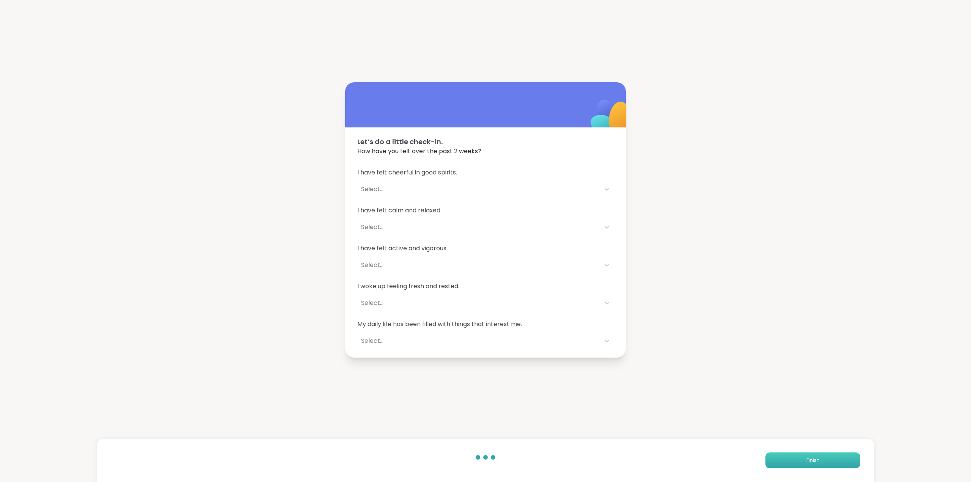
click at [821, 462] on button "Finish" at bounding box center [812, 460] width 95 height 16
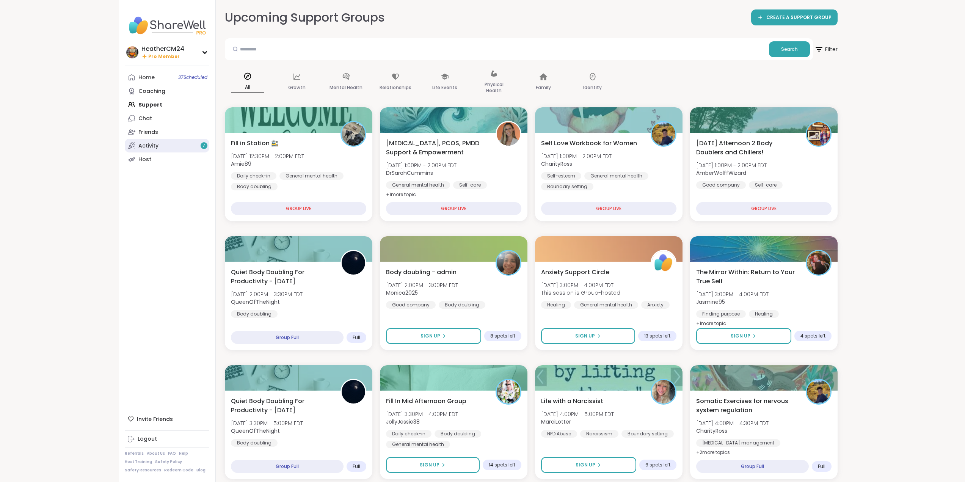
click at [147, 146] on div "Activity 7" at bounding box center [148, 146] width 20 height 8
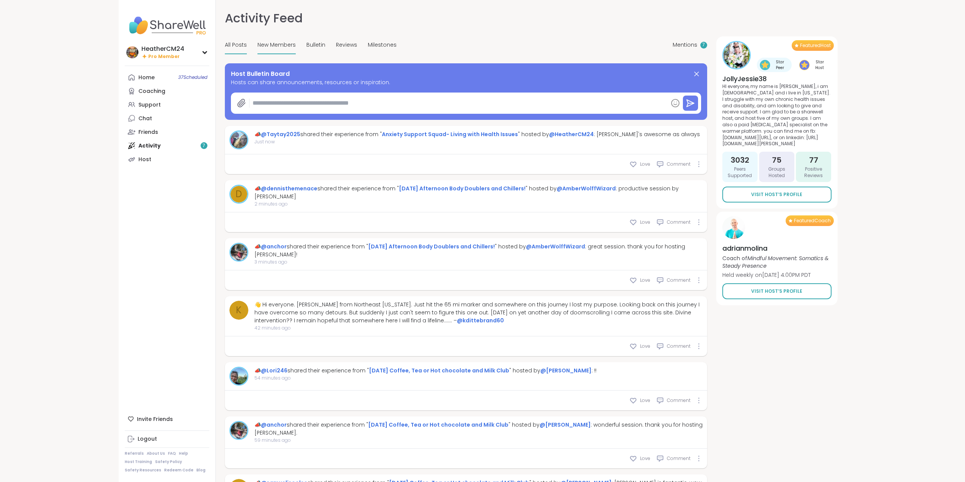
click at [279, 43] on span "New Members" at bounding box center [276, 45] width 38 height 8
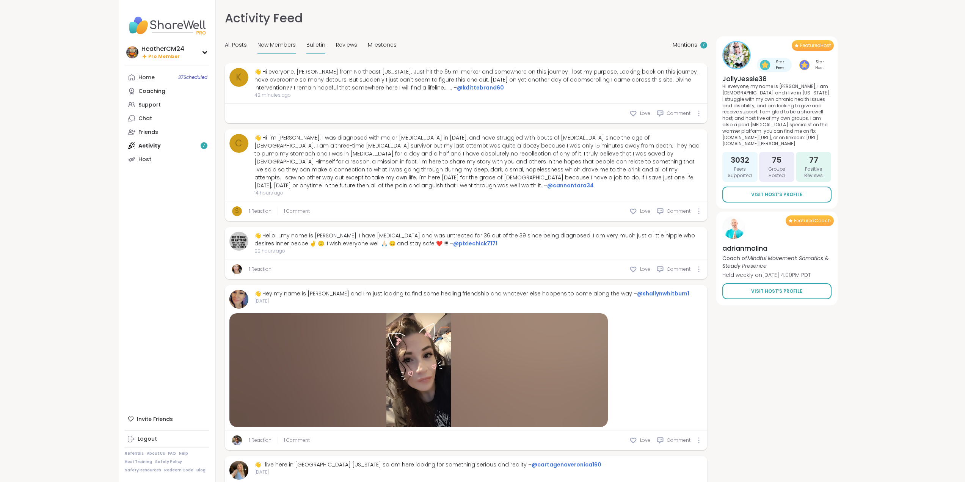
click at [318, 42] on span "Bulletin" at bounding box center [315, 45] width 19 height 8
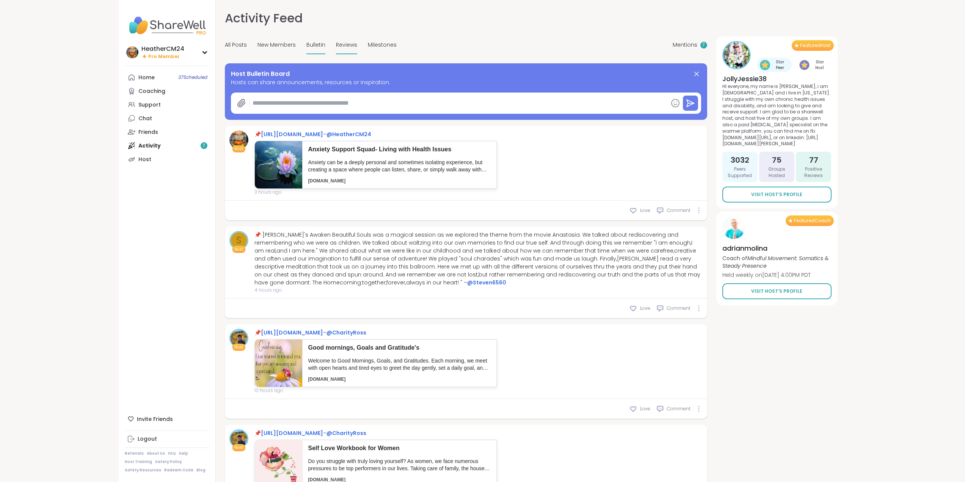
click at [345, 42] on span "Reviews" at bounding box center [346, 45] width 21 height 8
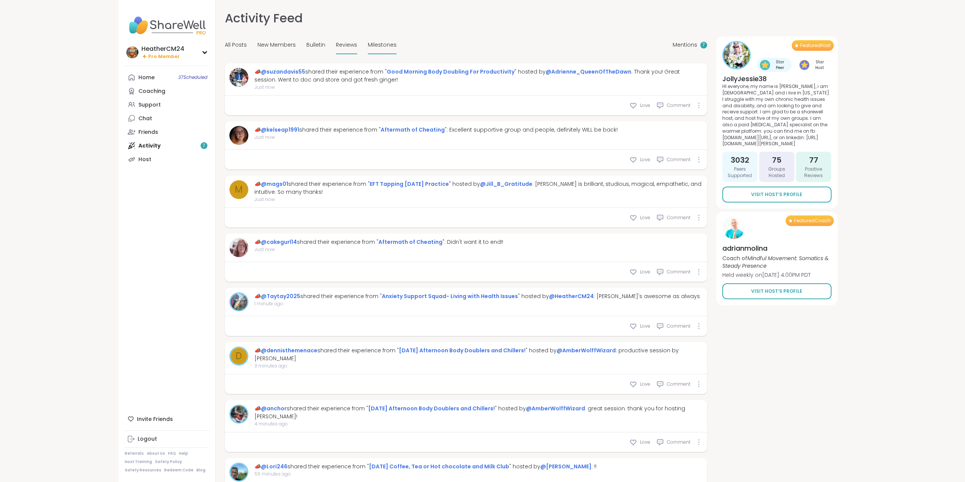
click at [378, 46] on span "Milestones" at bounding box center [382, 45] width 29 height 8
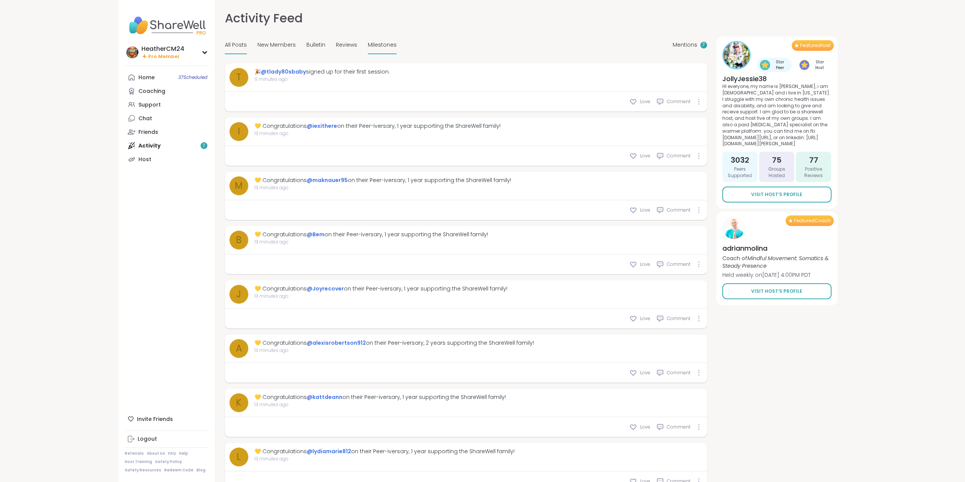
click at [233, 45] on span "All Posts" at bounding box center [236, 45] width 22 height 8
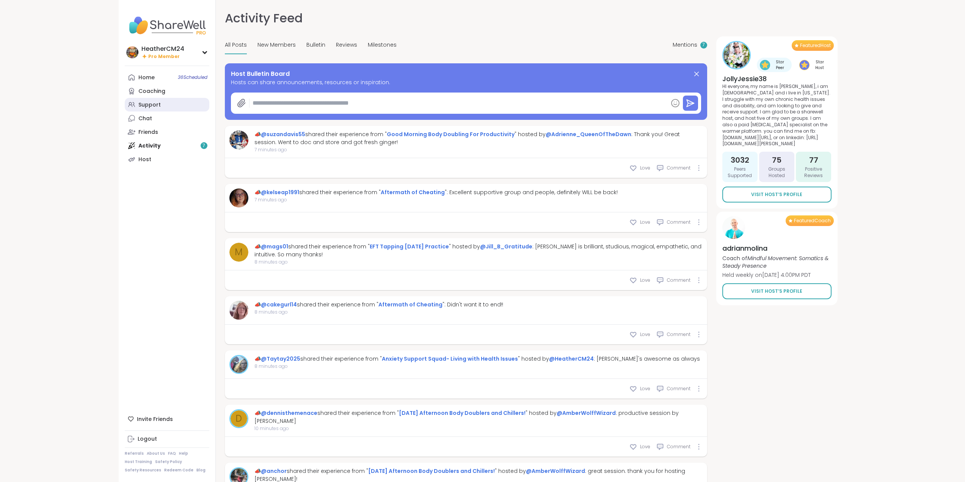
click at [151, 106] on div "Support" at bounding box center [149, 105] width 22 height 8
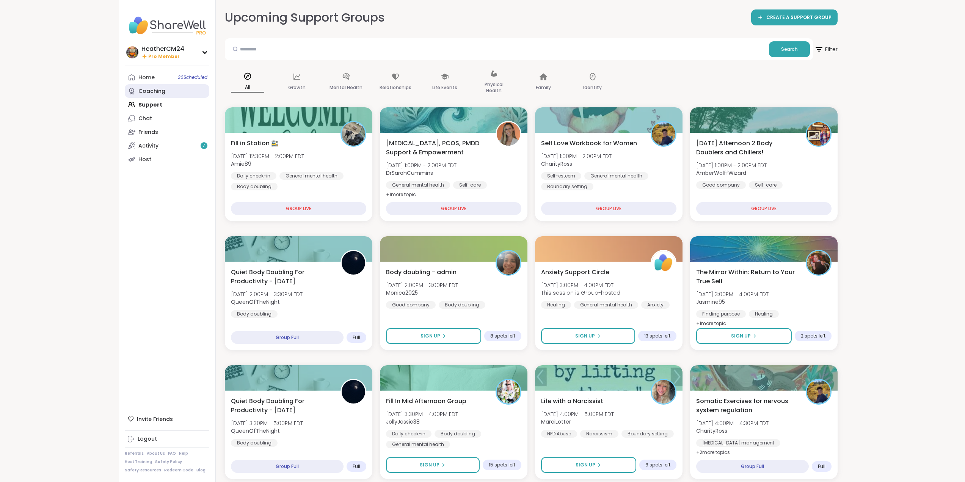
click at [154, 90] on div "Coaching" at bounding box center [151, 92] width 27 height 8
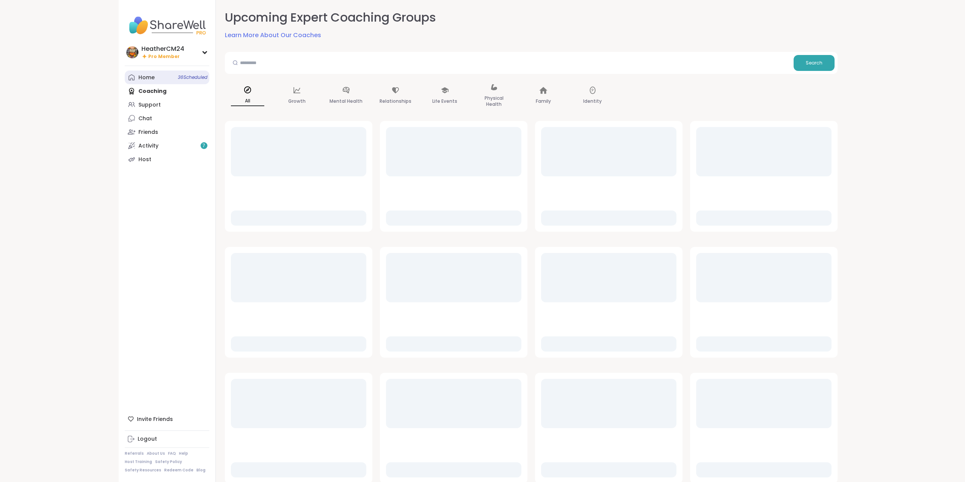
click at [147, 73] on link "Home 36 Scheduled" at bounding box center [167, 78] width 85 height 14
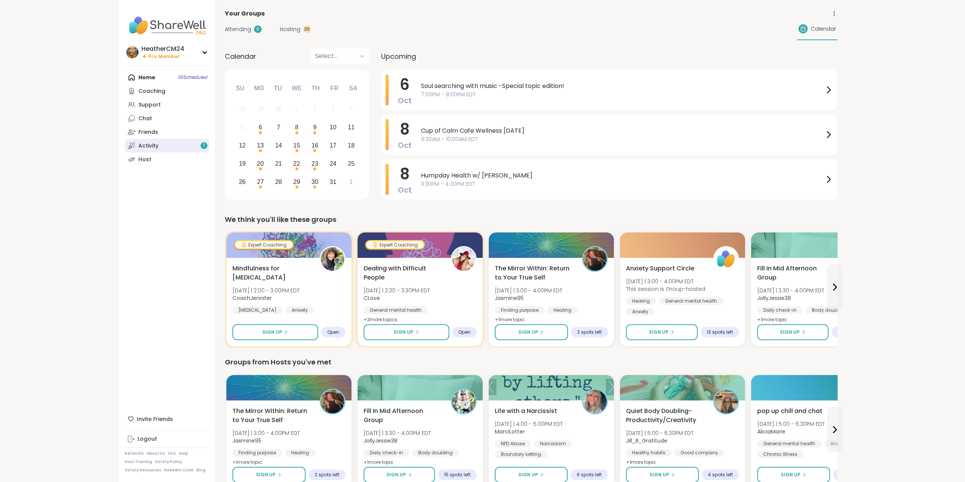
click at [142, 145] on div "Activity 7" at bounding box center [148, 146] width 20 height 8
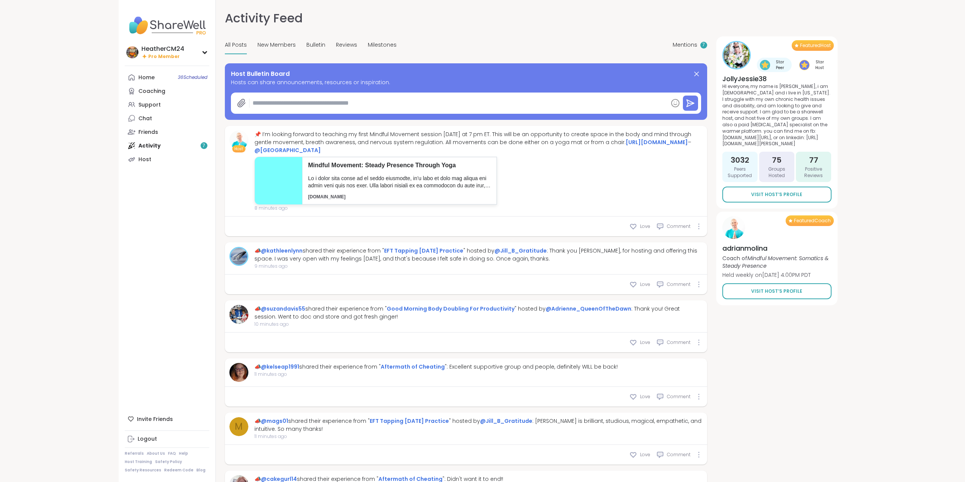
type textarea "*"
click at [146, 77] on div "Home 36 Scheduled" at bounding box center [146, 78] width 16 height 8
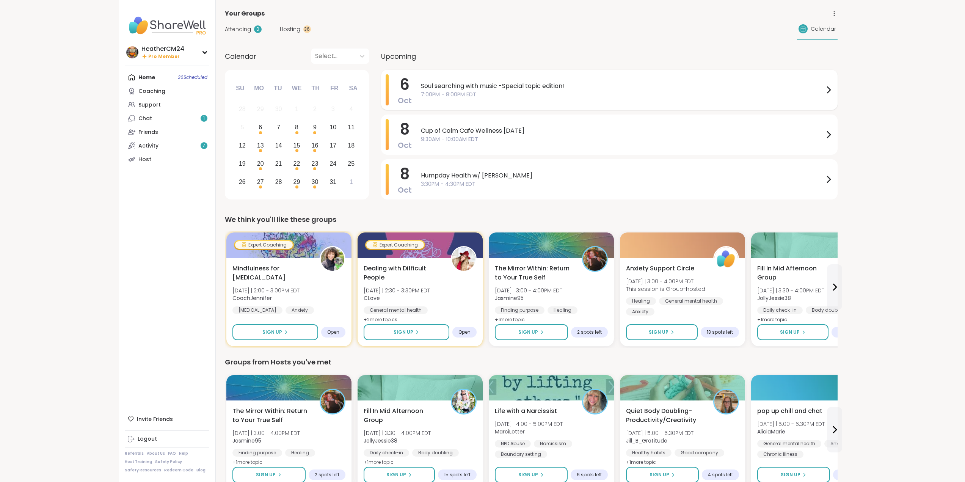
click at [449, 87] on span "Soul searching with music -Special topic edition!" at bounding box center [622, 86] width 403 height 9
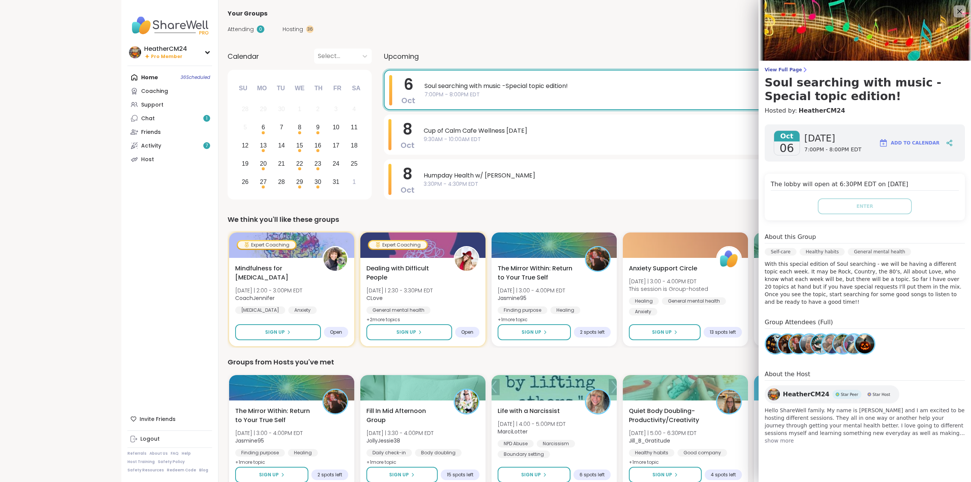
click at [781, 69] on span "View Full Page" at bounding box center [865, 70] width 200 height 6
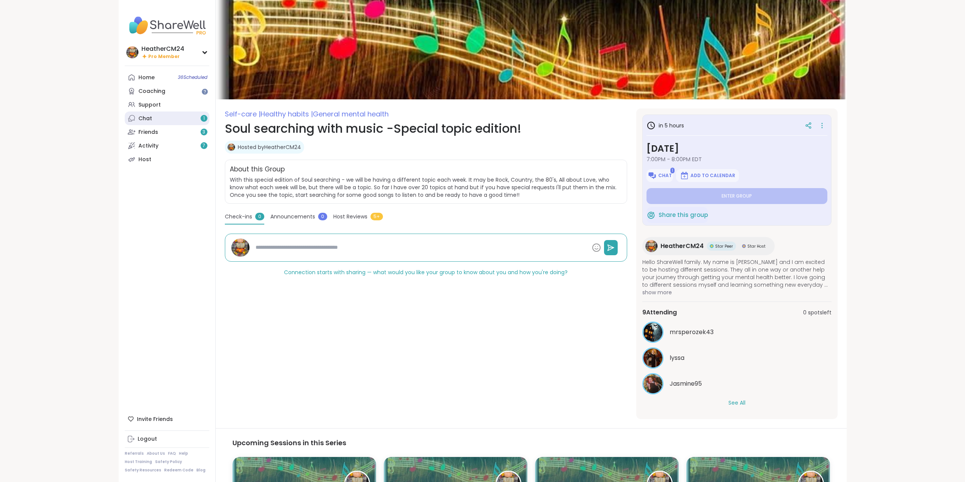
click at [143, 118] on div "Chat 1" at bounding box center [145, 119] width 14 height 8
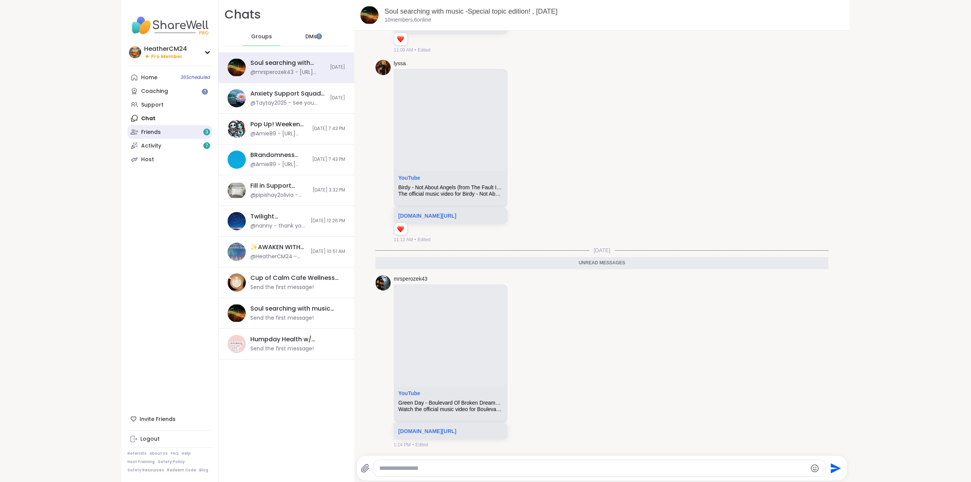
click at [146, 133] on div "Friends 3" at bounding box center [151, 133] width 20 height 8
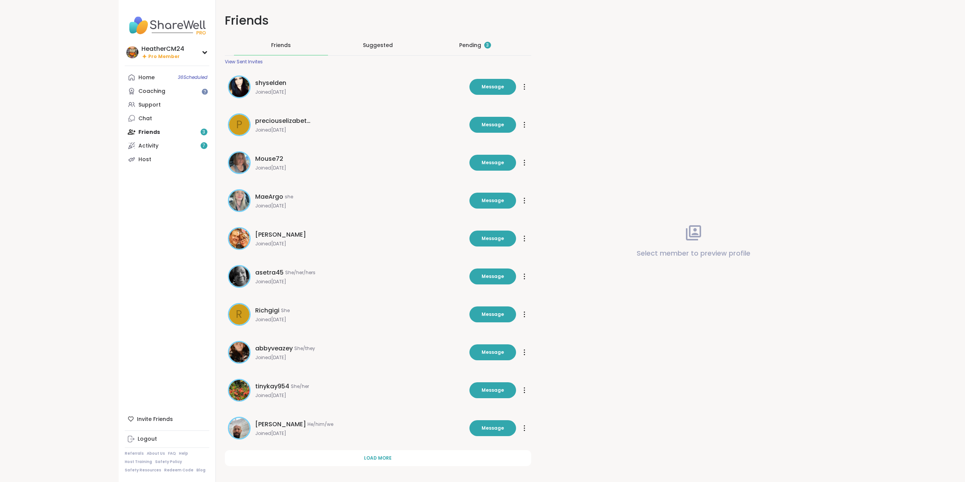
click at [469, 46] on div "Pending 3" at bounding box center [475, 45] width 32 height 8
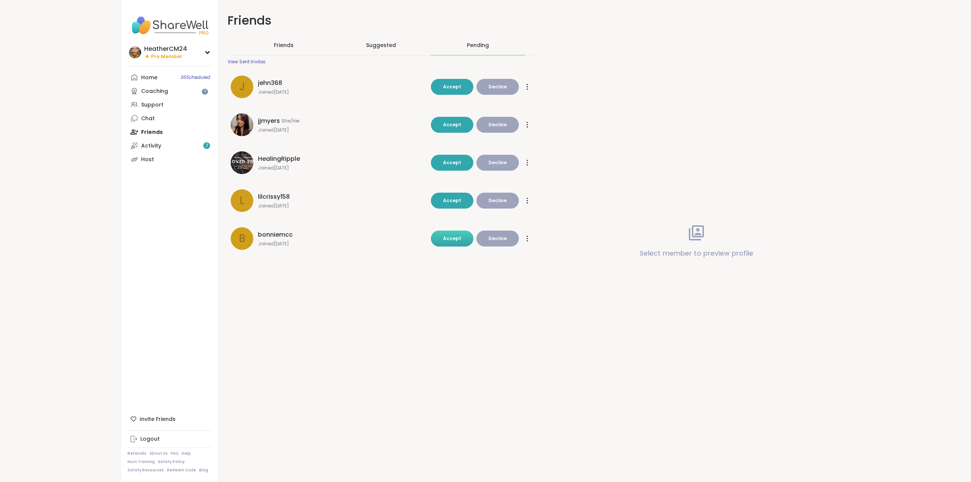
click at [446, 238] on span "Accept" at bounding box center [452, 238] width 18 height 6
click at [455, 201] on span "Accept" at bounding box center [452, 200] width 18 height 6
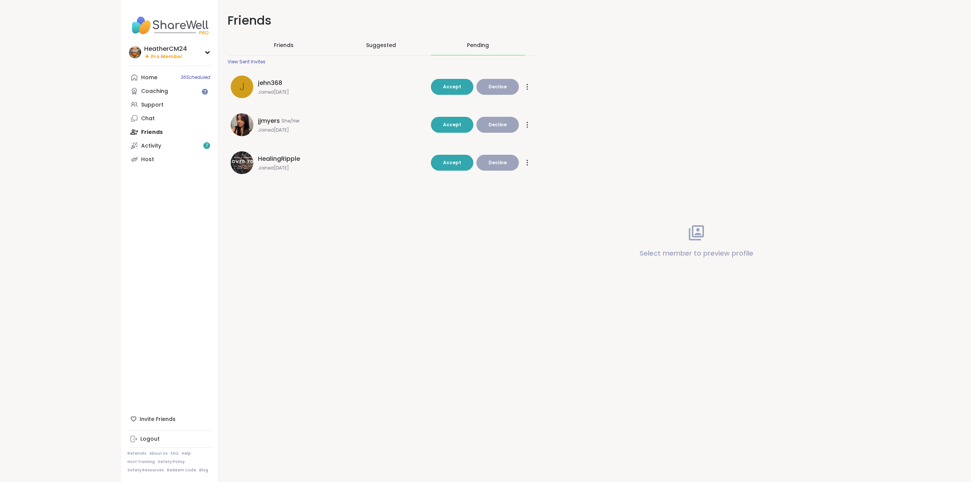
click at [235, 163] on img at bounding box center [242, 162] width 23 height 23
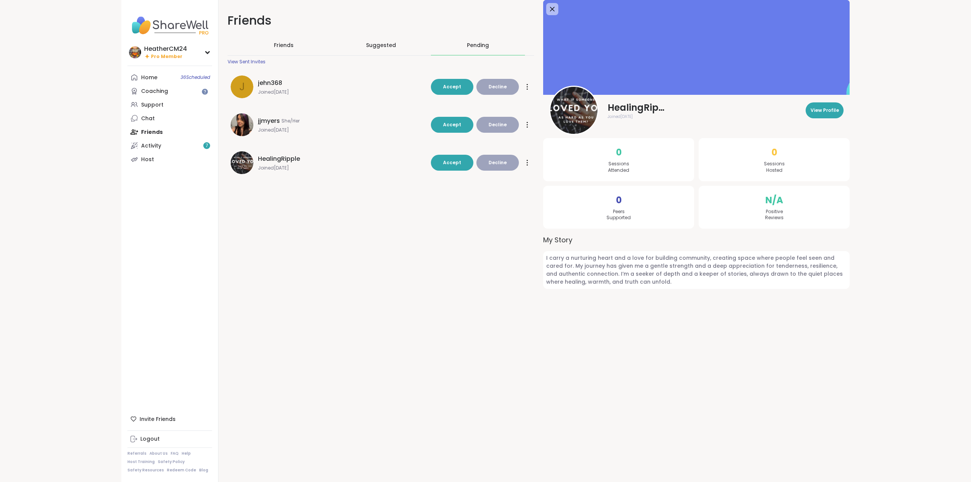
click at [248, 125] on img at bounding box center [242, 124] width 23 height 23
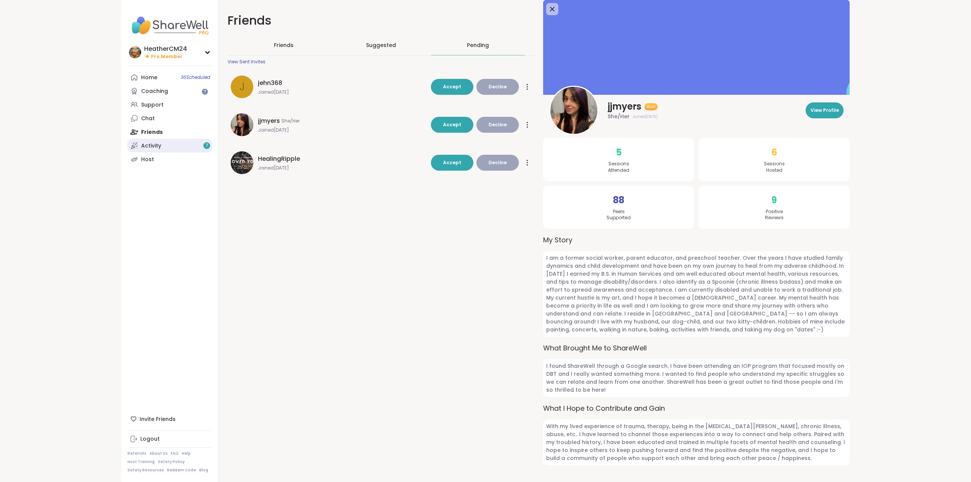
click at [150, 145] on div "Activity 7" at bounding box center [151, 146] width 20 height 8
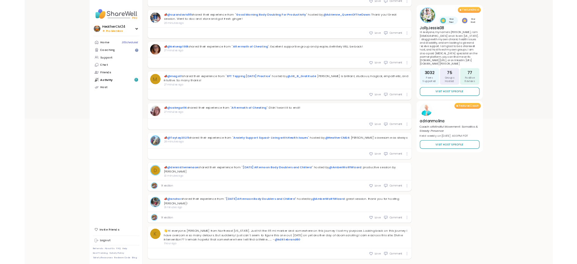
scroll to position [284, 0]
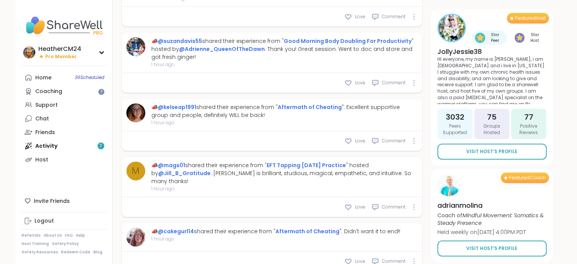
type textarea "*"
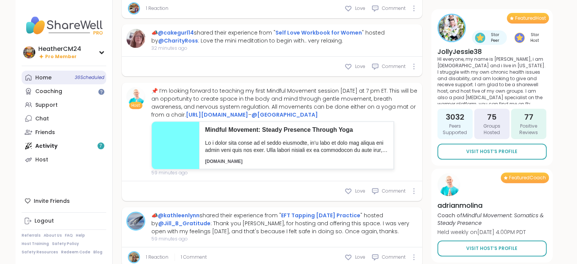
click at [45, 74] on div "Home 36 Scheduled" at bounding box center [43, 78] width 16 height 8
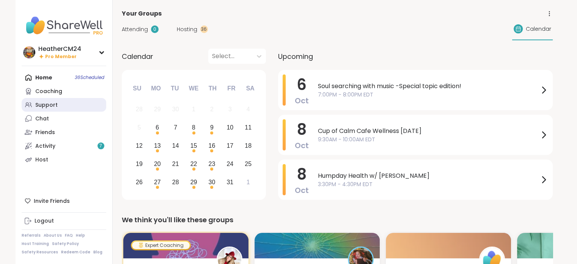
click at [44, 107] on div "Support" at bounding box center [46, 105] width 22 height 8
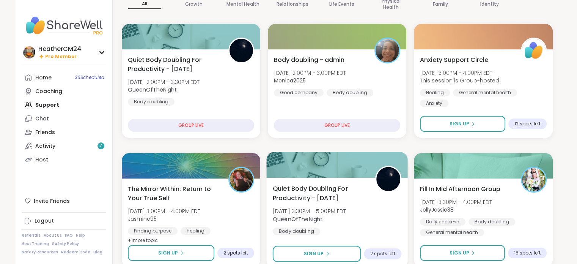
scroll to position [76, 0]
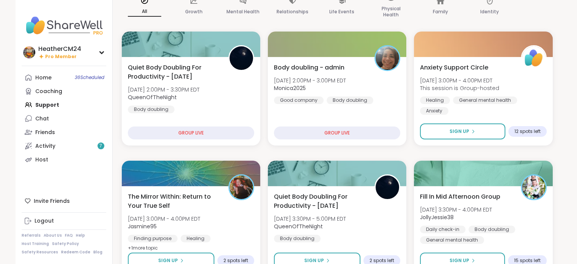
click at [41, 104] on div "Home 36 Scheduled Coaching Support Chat Friends Activity 7 Host" at bounding box center [64, 119] width 85 height 96
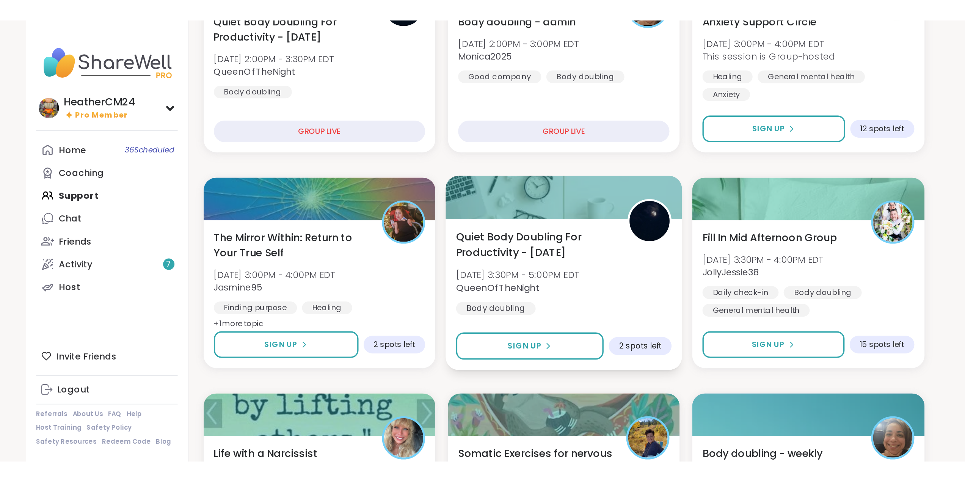
scroll to position [142, 0]
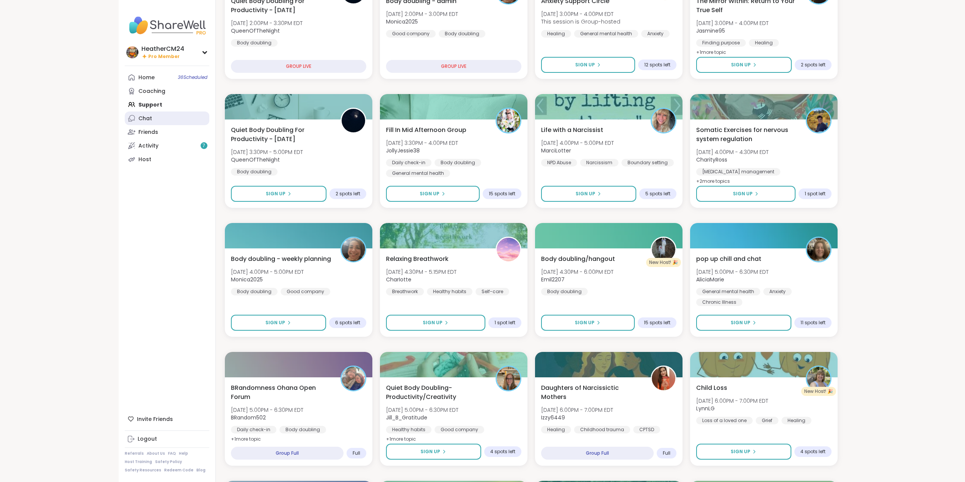
click at [146, 119] on div "Chat" at bounding box center [145, 119] width 14 height 8
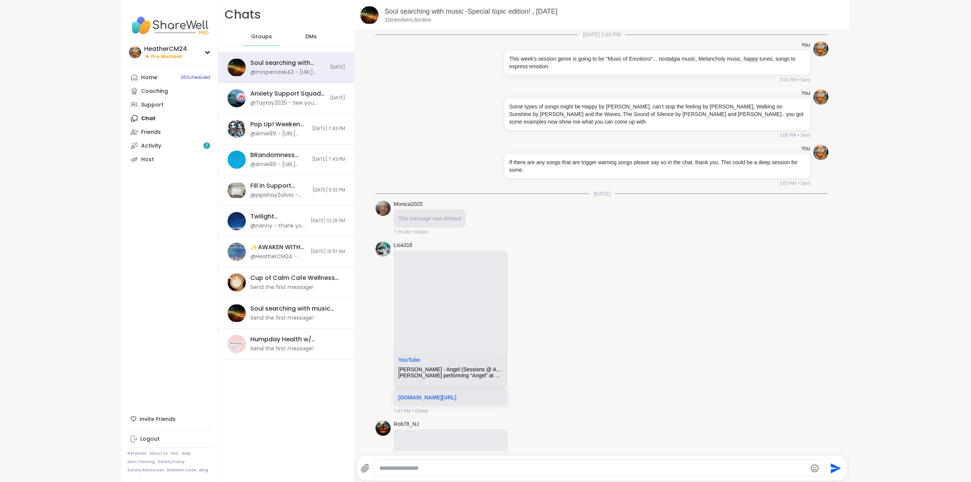
scroll to position [1620, 0]
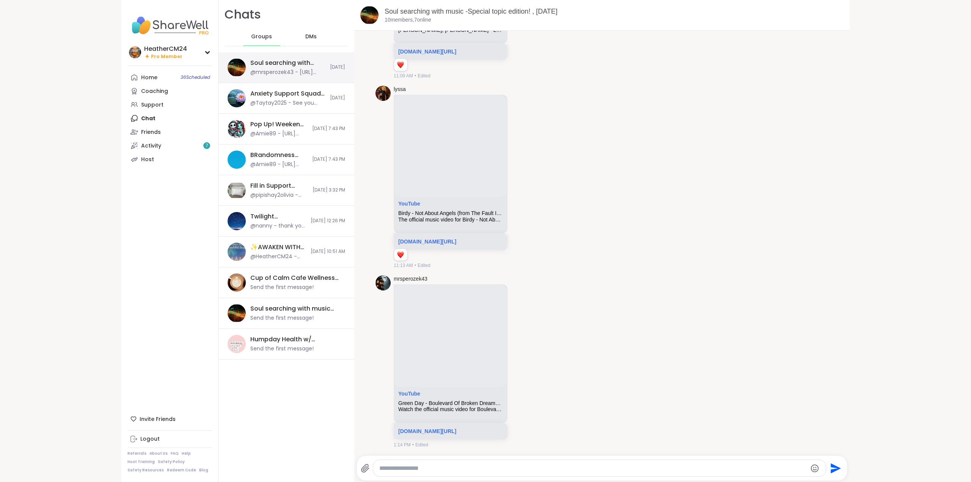
click at [281, 66] on div "Soul searching with music -Special topic edition! , [DATE]" at bounding box center [287, 63] width 75 height 8
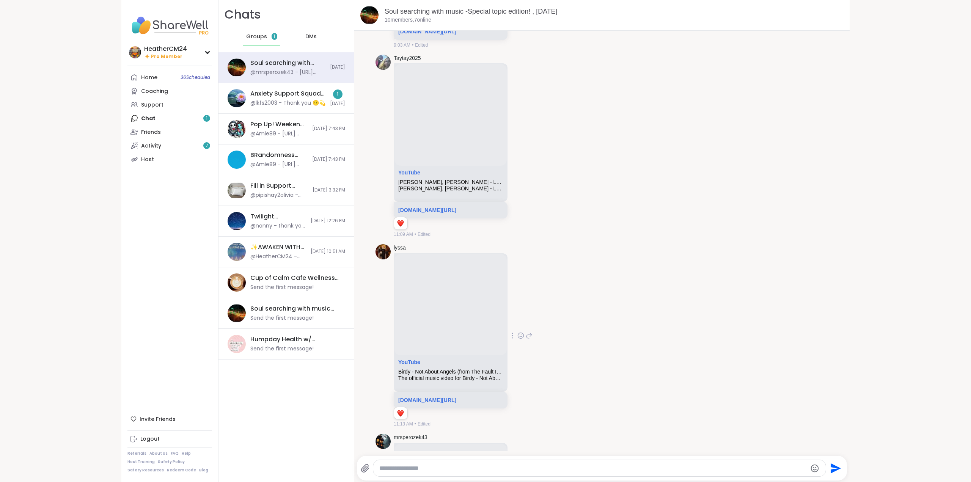
scroll to position [1469, 0]
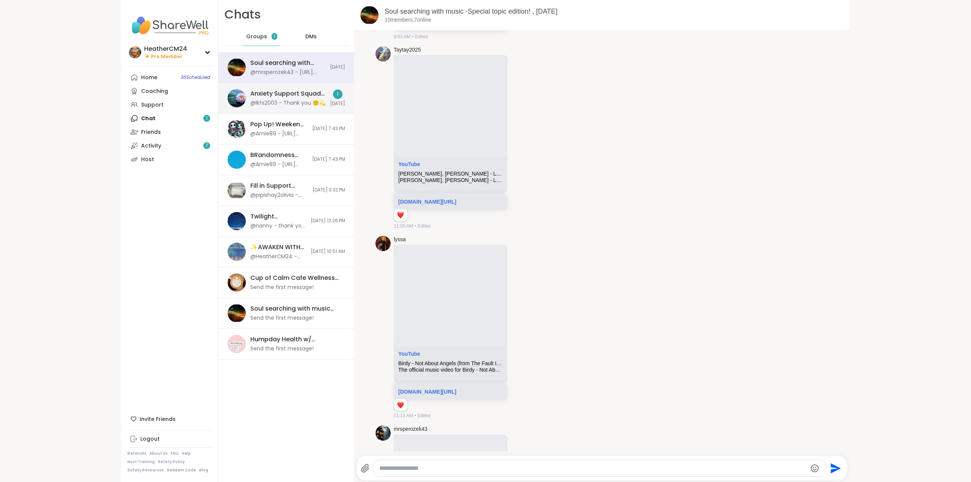
click at [285, 103] on div "@lkfs2003 - Thank you 🙂💫" at bounding box center [287, 103] width 75 height 8
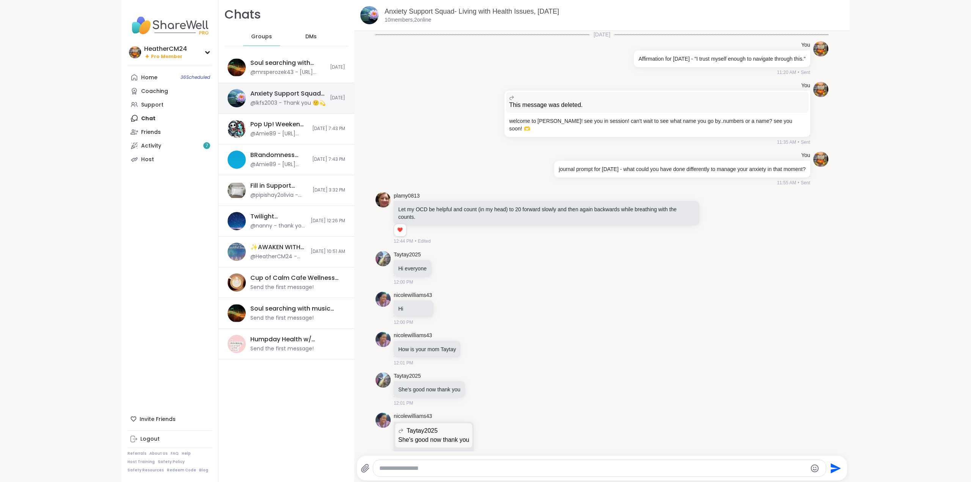
scroll to position [2099, 0]
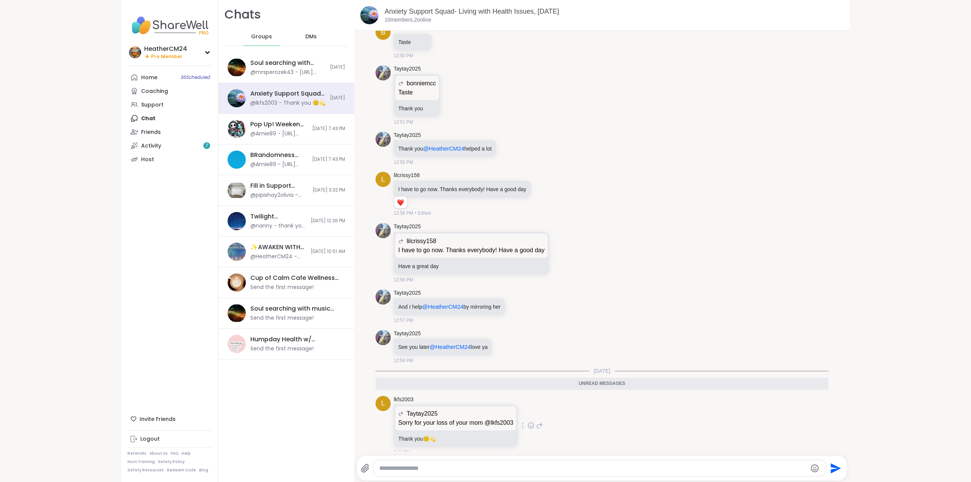
click at [528, 422] on icon at bounding box center [530, 426] width 7 height 8
drag, startPoint x: 528, startPoint y: 419, endPoint x: 467, endPoint y: 406, distance: 62.6
click at [467, 410] on div "Select Reaction: Heart" at bounding box center [470, 413] width 7 height 7
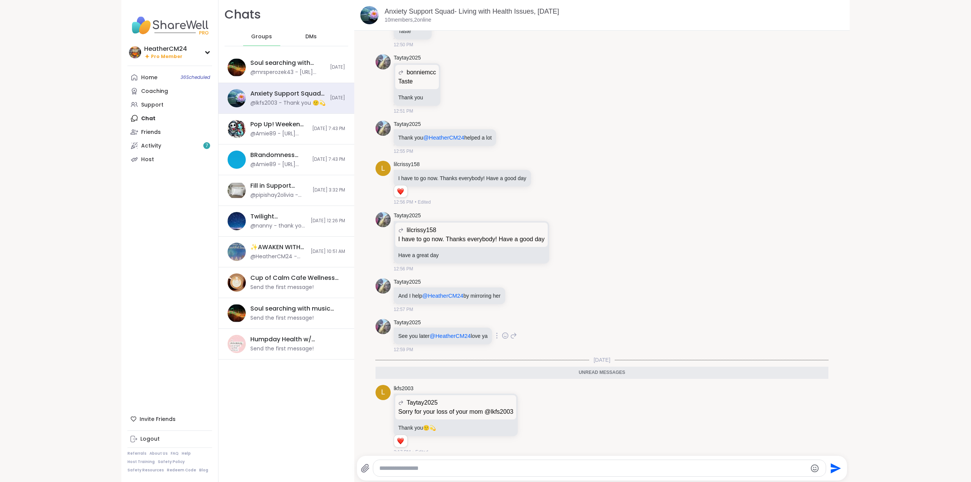
click at [503, 332] on icon at bounding box center [505, 336] width 7 height 8
click at [446, 320] on div "Select Reaction: Heart" at bounding box center [444, 323] width 7 height 7
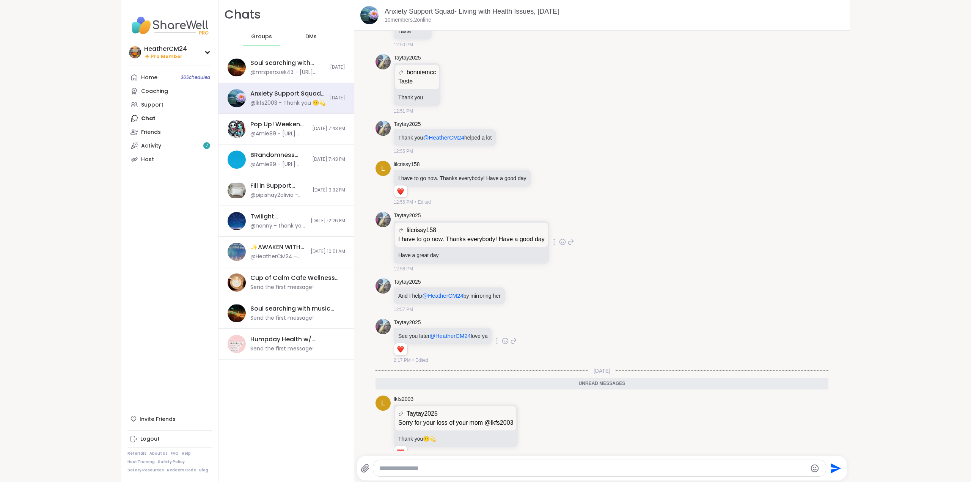
click at [559, 238] on icon at bounding box center [562, 242] width 7 height 8
click at [499, 226] on div "Select Reaction: Heart" at bounding box center [502, 229] width 7 height 7
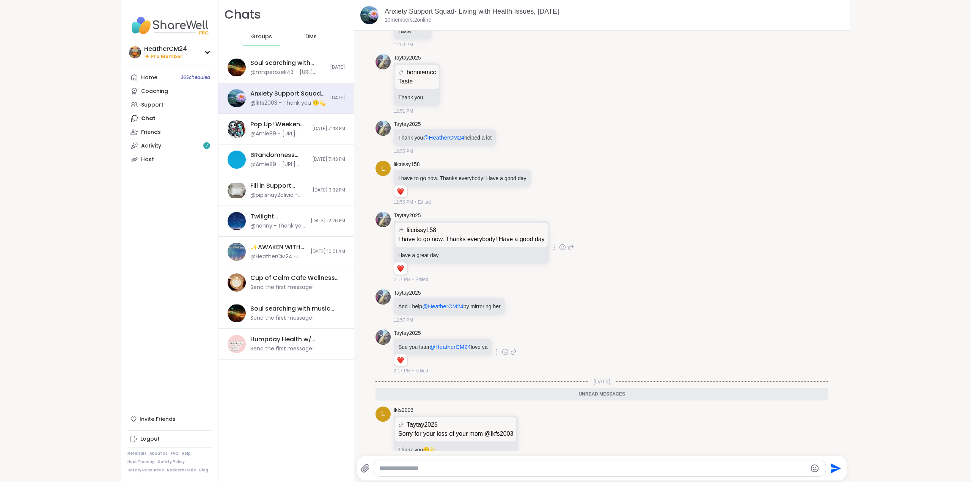
click at [451, 469] on textarea "Type your message" at bounding box center [593, 469] width 428 height 8
type textarea "**********"
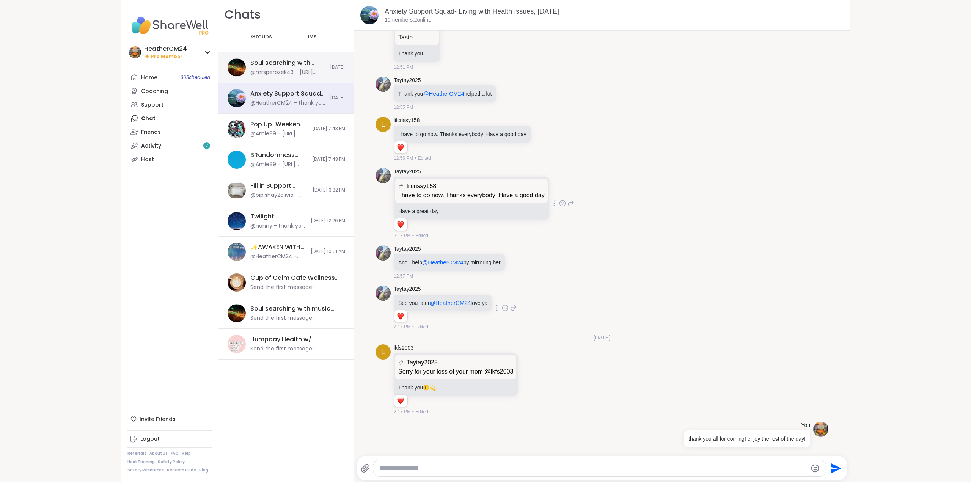
click at [268, 57] on div "Soul searching with music -Special topic edition! , [DATE] @mrsperozek43 - [URL…" at bounding box center [286, 67] width 136 height 31
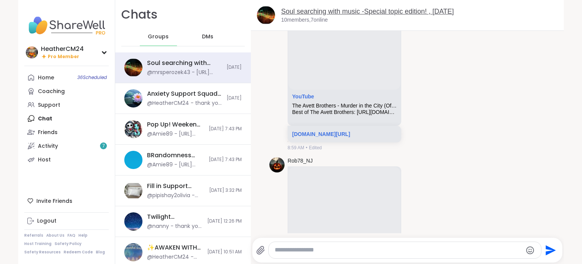
scroll to position [1218, 0]
